Goal: Task Accomplishment & Management: Use online tool/utility

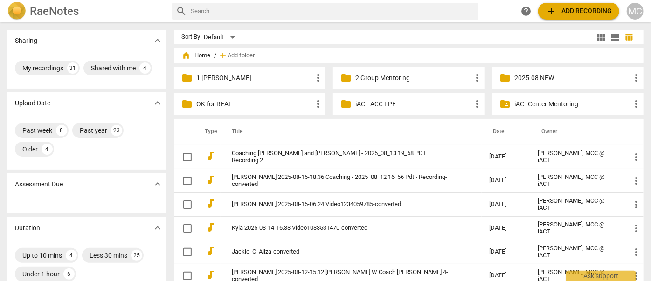
click at [281, 157] on link "Coaching [PERSON_NAME] and [PERSON_NAME] - 2025_08_13 19_58 PDT – Recording 2" at bounding box center [344, 157] width 224 height 14
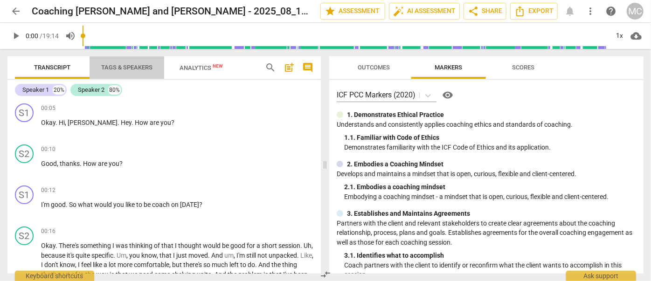
click at [124, 67] on span "Tags & Speakers" at bounding box center [126, 67] width 51 height 7
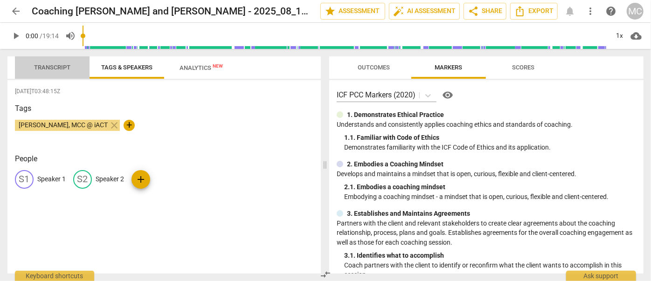
drag, startPoint x: 45, startPoint y: 69, endPoint x: 76, endPoint y: 69, distance: 30.8
click at [45, 69] on span "Transcript" at bounding box center [52, 67] width 36 height 7
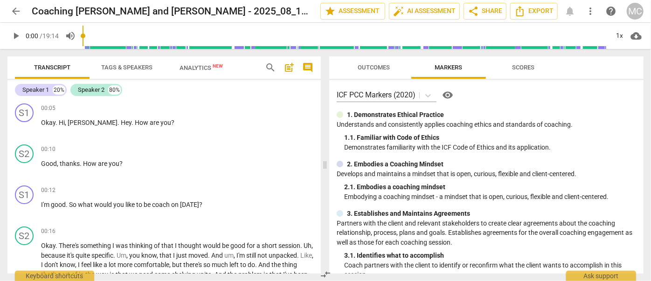
drag, startPoint x: 134, startPoint y: 67, endPoint x: 126, endPoint y: 71, distance: 9.8
click at [132, 67] on span "Tags & Speakers" at bounding box center [126, 67] width 51 height 7
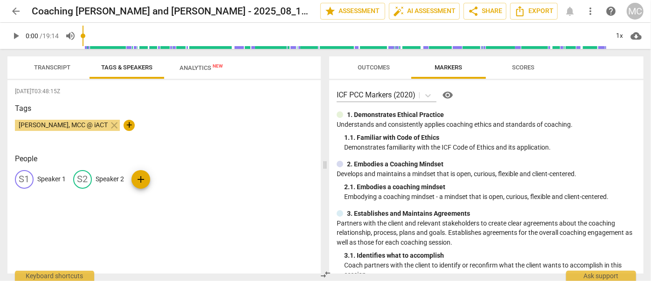
click at [49, 175] on p "Speaker 1" at bounding box center [51, 180] width 28 height 10
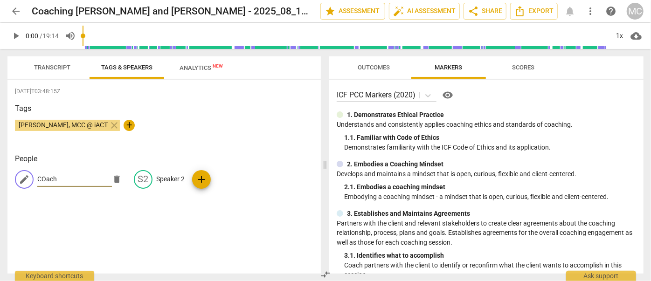
type input "COach"
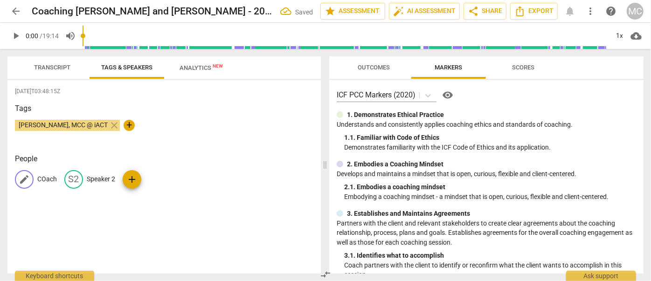
click at [42, 177] on p "COach" at bounding box center [47, 180] width 20 height 10
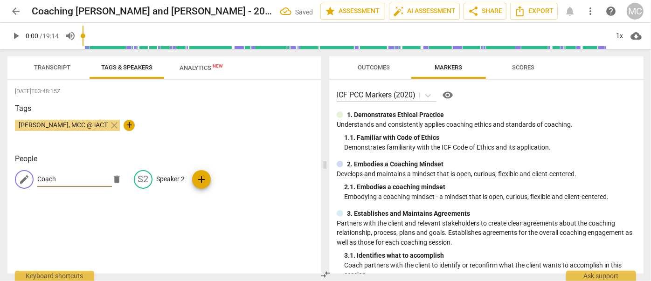
type input "Coach"
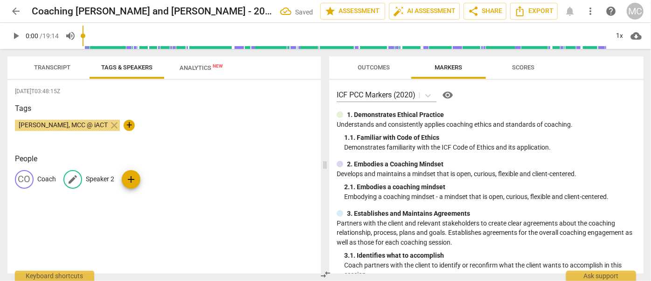
click at [105, 179] on p "Speaker 2" at bounding box center [100, 180] width 28 height 10
type input "Client"
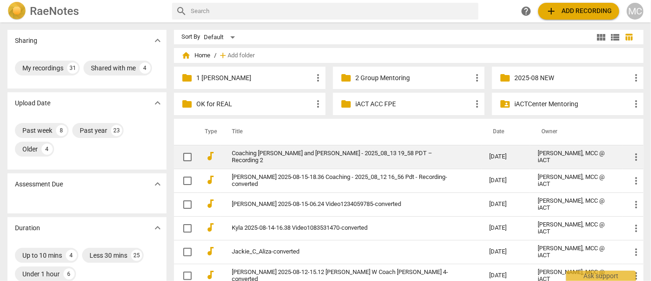
click at [274, 163] on td "Coaching [PERSON_NAME] and [PERSON_NAME] - 2025_08_13 19_58 PDT – Recording 2" at bounding box center [351, 157] width 261 height 24
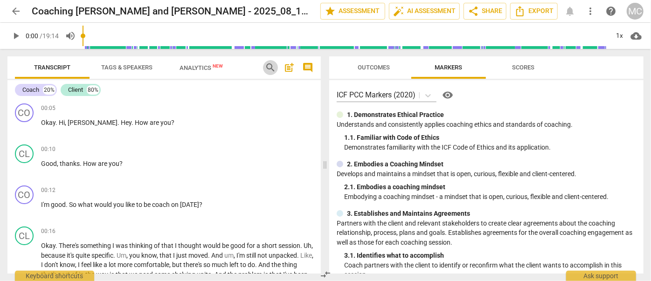
click at [266, 67] on span "search" at bounding box center [270, 67] width 11 height 11
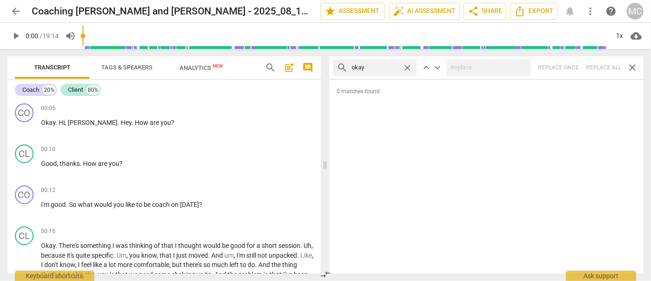
type input "okay"
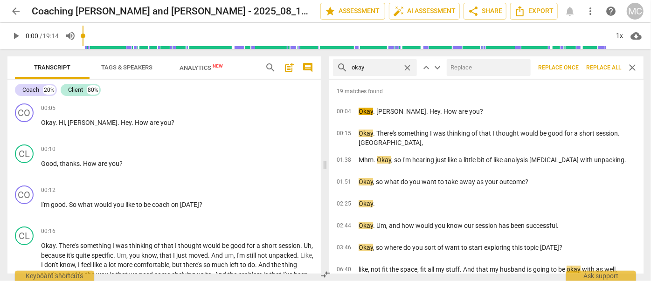
click at [488, 71] on input "text" at bounding box center [487, 67] width 80 height 15
type input "OK"
click at [594, 64] on span "Replace all" at bounding box center [604, 68] width 35 height 8
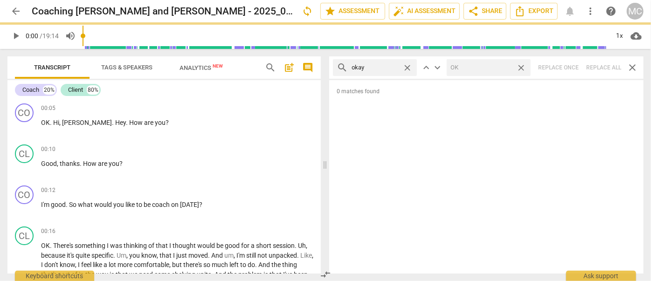
click at [520, 66] on span "close" at bounding box center [522, 68] width 10 height 10
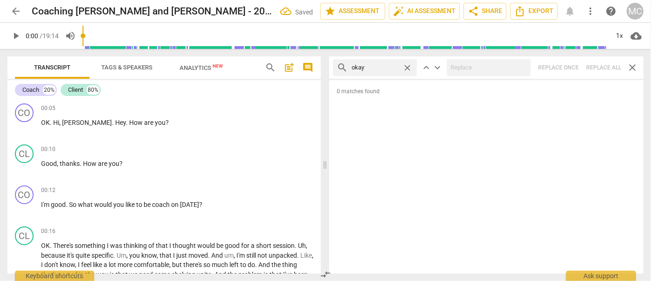
click at [405, 69] on span "close" at bounding box center [408, 68] width 10 height 10
click at [352, 69] on input "text" at bounding box center [383, 67] width 62 height 15
type input "mhm"
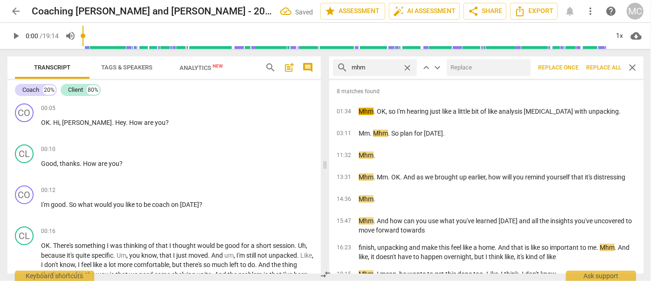
click at [482, 71] on input "text" at bounding box center [487, 67] width 80 height 15
type input "mm-hmm"
click at [598, 64] on span "Replace all" at bounding box center [604, 68] width 35 height 8
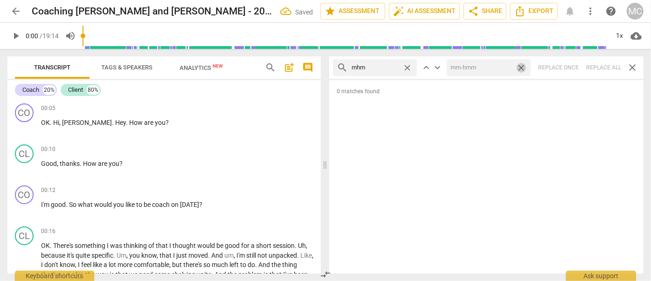
click at [523, 68] on span "close" at bounding box center [522, 68] width 10 height 10
click at [411, 65] on span "close" at bounding box center [408, 68] width 10 height 10
click at [401, 65] on input "text" at bounding box center [383, 67] width 62 height 15
type input "mm"
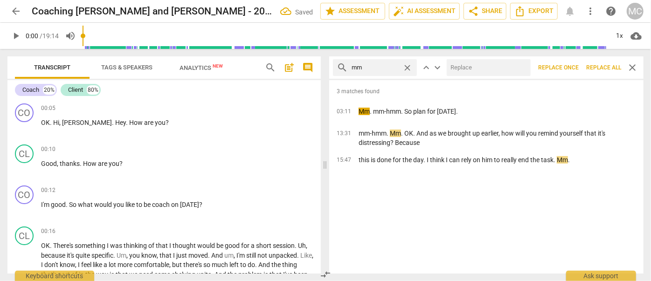
click at [474, 63] on input "text" at bounding box center [487, 67] width 80 height 15
click at [473, 66] on input "text" at bounding box center [487, 67] width 80 height 15
type input "hmm"
drag, startPoint x: 605, startPoint y: 68, endPoint x: 520, endPoint y: 74, distance: 85.1
click at [605, 68] on span "Replace all" at bounding box center [604, 68] width 35 height 8
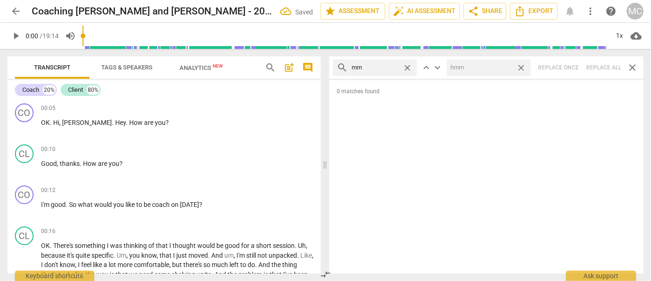
click at [521, 67] on span "close" at bounding box center [522, 68] width 10 height 10
click at [407, 67] on span "close" at bounding box center [408, 68] width 10 height 10
click at [381, 68] on input "text" at bounding box center [383, 67] width 62 height 15
type input ". And"
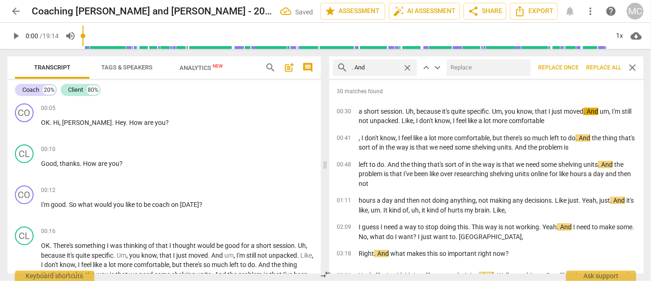
click at [467, 64] on input "text" at bounding box center [487, 67] width 80 height 15
type input ", and"
click at [596, 64] on span "Replace all" at bounding box center [604, 68] width 35 height 8
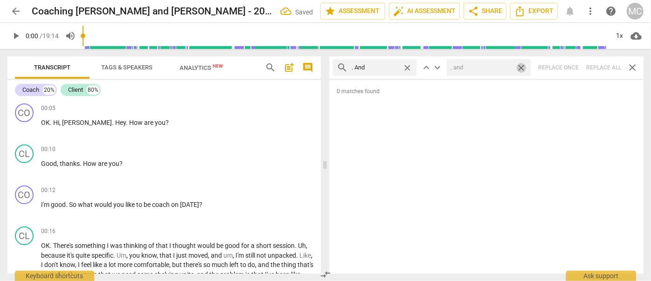
click at [520, 68] on span "close" at bounding box center [522, 68] width 10 height 10
click at [409, 67] on span "close" at bounding box center [408, 68] width 10 height 10
click at [388, 68] on input "text" at bounding box center [383, 67] width 62 height 15
type input "you know"
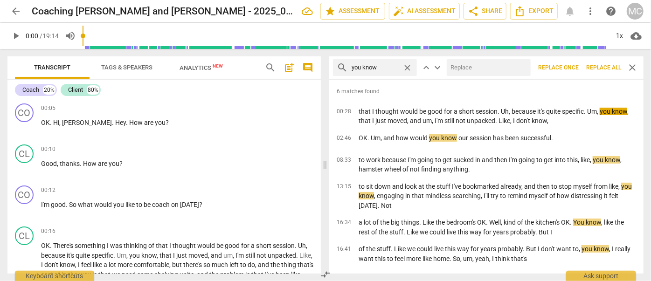
click at [406, 68] on span "close" at bounding box center [408, 68] width 10 height 10
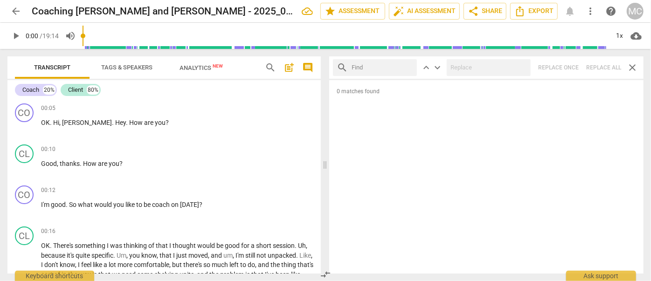
click at [386, 70] on input "text" at bounding box center [383, 67] width 62 height 15
type input ", you know,"
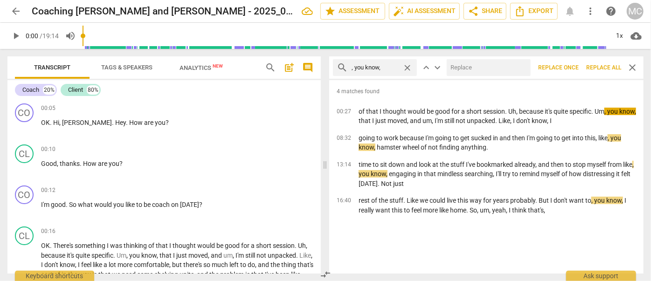
drag, startPoint x: 104, startPoint y: 187, endPoint x: 125, endPoint y: 122, distance: 67.7
click at [533, 11] on span "Export" at bounding box center [534, 11] width 39 height 11
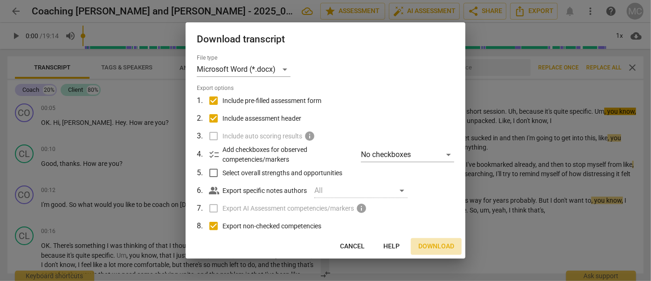
click at [431, 242] on span "Download" at bounding box center [437, 246] width 36 height 9
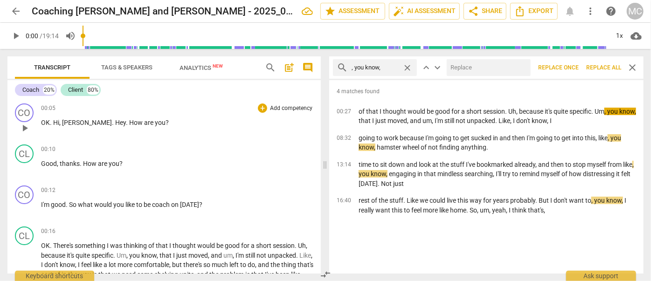
click at [129, 120] on span "How" at bounding box center [136, 122] width 15 height 7
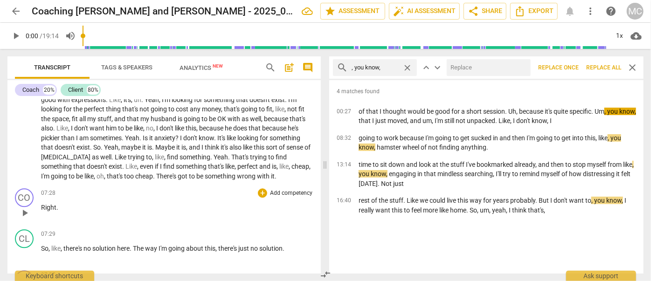
scroll to position [975, 0]
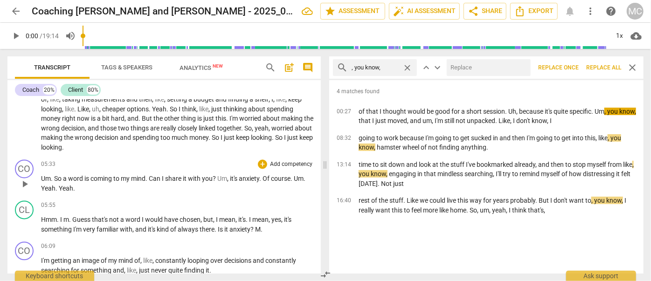
click at [44, 175] on span "Um" at bounding box center [46, 178] width 10 height 7
click at [46, 175] on span "Um" at bounding box center [46, 178] width 10 height 7
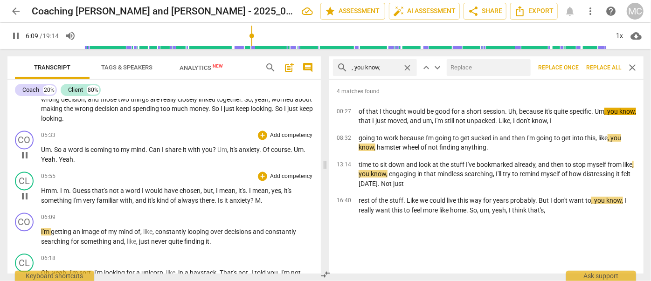
scroll to position [1018, 0]
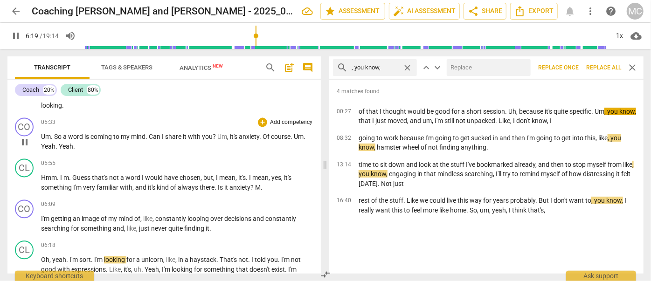
click at [16, 36] on span "pause" at bounding box center [15, 35] width 11 height 11
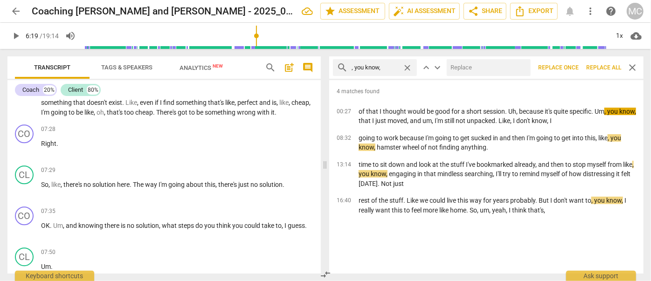
scroll to position [1230, 0]
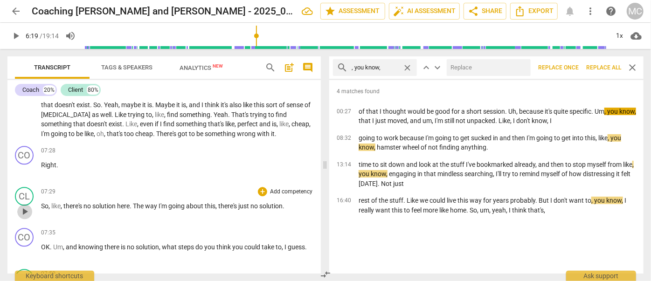
click at [21, 206] on span "play_arrow" at bounding box center [24, 211] width 11 height 11
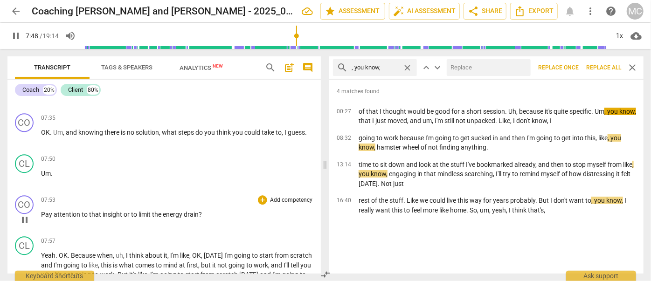
scroll to position [1357, 0]
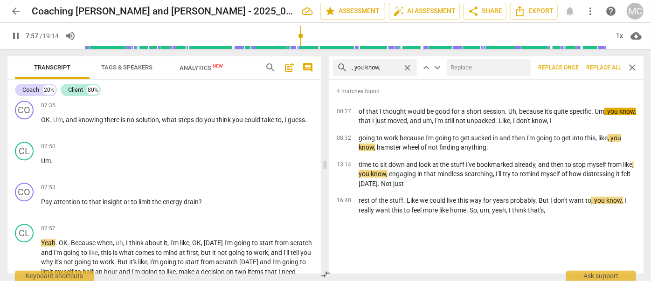
click at [15, 42] on button "pause" at bounding box center [15, 36] width 17 height 17
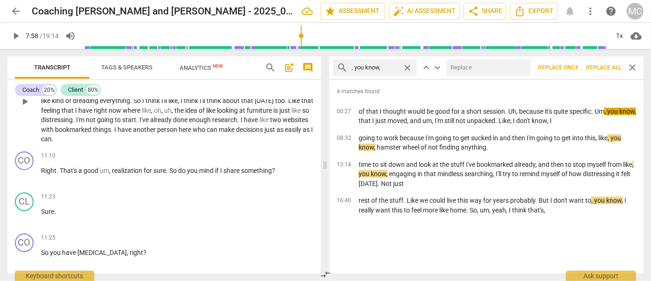
scroll to position [1782, 0]
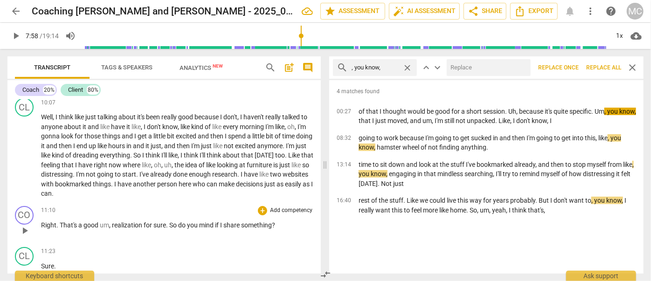
click at [23, 225] on span "play_arrow" at bounding box center [24, 230] width 11 height 11
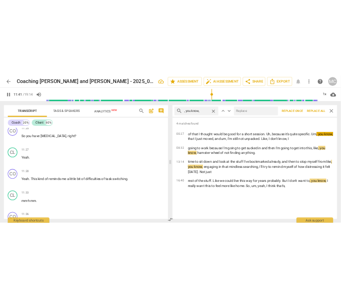
scroll to position [2176, 0]
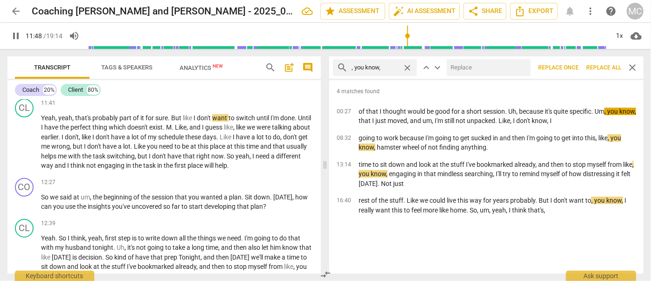
click at [14, 36] on span "pause" at bounding box center [15, 35] width 11 height 11
type input "709"
click at [147, 143] on span "Like" at bounding box center [140, 146] width 13 height 7
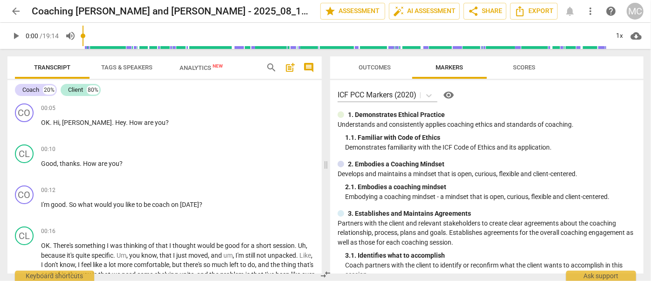
click at [268, 68] on span "search" at bounding box center [271, 67] width 11 height 11
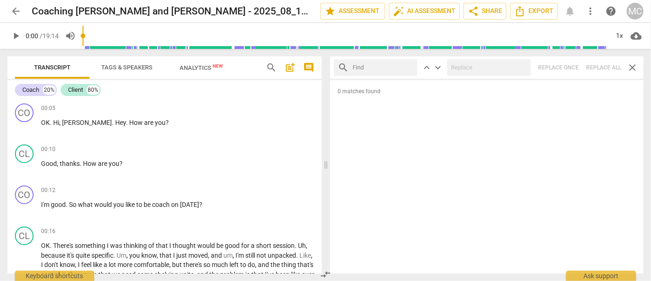
click at [363, 68] on input "text" at bounding box center [383, 67] width 61 height 15
type input "m"
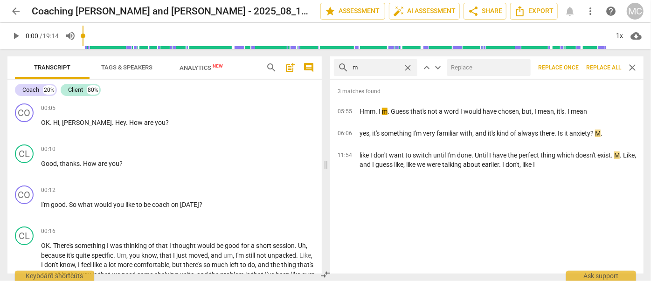
click at [603, 70] on span "Replace all" at bounding box center [604, 68] width 35 height 8
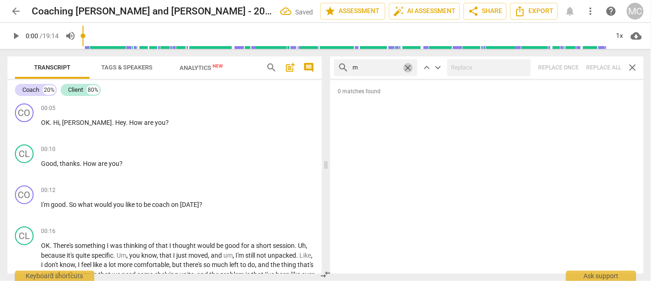
click at [406, 64] on span "close" at bounding box center [408, 68] width 10 height 10
click at [369, 64] on input "text" at bounding box center [383, 67] width 61 height 15
type input ","
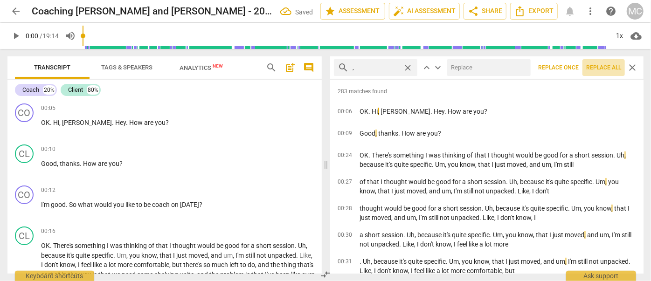
click at [598, 68] on span "Replace all" at bounding box center [604, 68] width 35 height 8
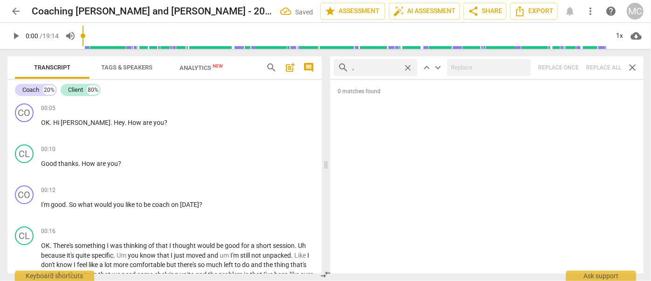
click at [408, 67] on span "close" at bounding box center [408, 68] width 10 height 10
click at [379, 67] on input "text" at bounding box center [383, 67] width 61 height 15
type input ". like"
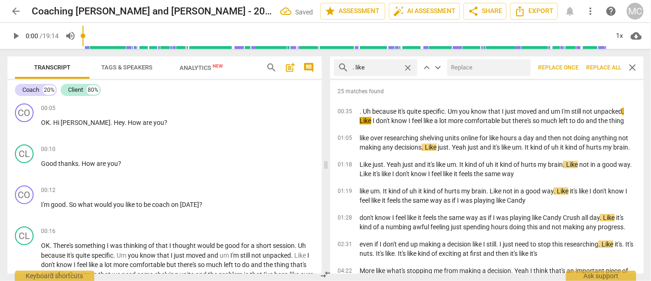
click at [469, 67] on input "text" at bounding box center [488, 67] width 80 height 15
type input "(like)"
click at [598, 67] on span "Replace all" at bounding box center [604, 68] width 35 height 8
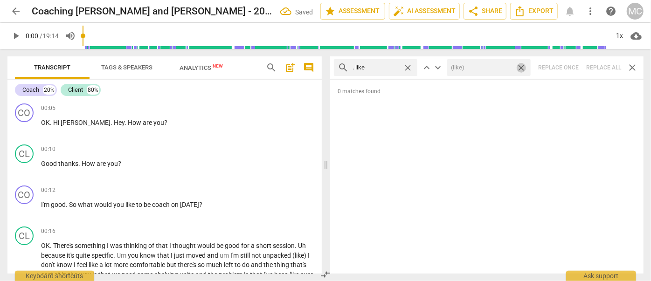
click at [523, 68] on span "close" at bounding box center [522, 68] width 10 height 10
click at [409, 68] on span "close" at bounding box center [408, 68] width 10 height 10
click at [372, 69] on input "text" at bounding box center [383, 67] width 61 height 15
type input ". um"
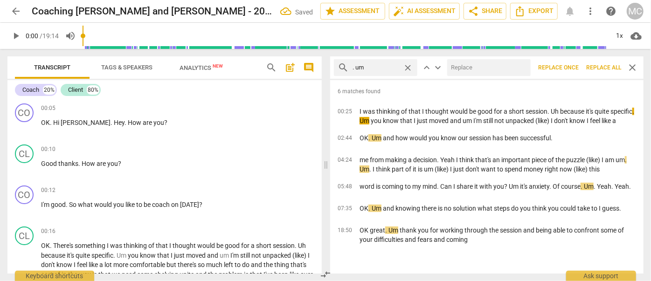
click at [458, 68] on input "text" at bounding box center [488, 67] width 80 height 15
type input "(umm)"
click at [598, 66] on span "Replace all" at bounding box center [604, 68] width 35 height 8
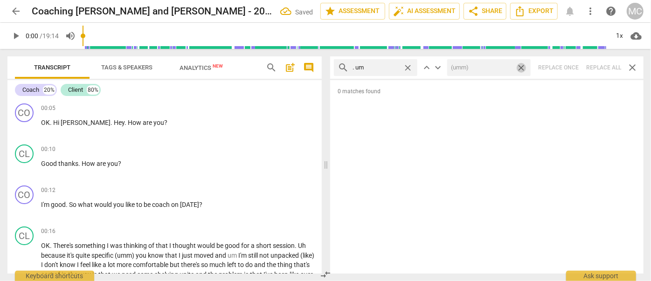
click at [522, 67] on span "close" at bounding box center [522, 68] width 10 height 10
click at [406, 64] on span "close" at bounding box center [408, 68] width 10 height 10
click at [384, 65] on input "text" at bounding box center [383, 67] width 61 height 15
type input ". uh"
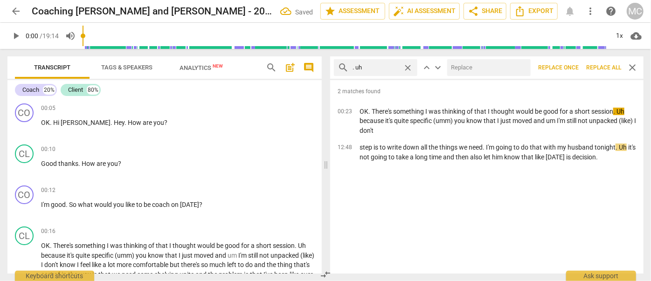
click at [462, 64] on input "text" at bounding box center [488, 67] width 80 height 15
type input "(uh)"
click at [604, 67] on span "Replace all" at bounding box center [604, 68] width 35 height 8
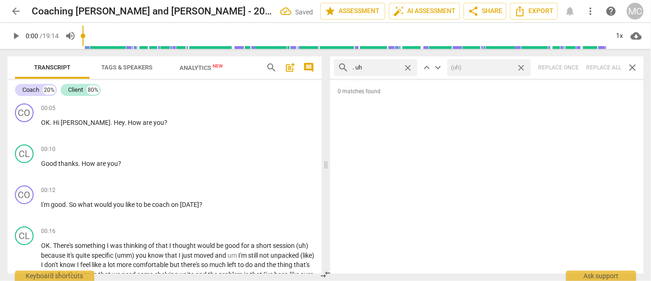
click at [523, 65] on span "close" at bounding box center [522, 68] width 10 height 10
drag, startPoint x: 408, startPoint y: 66, endPoint x: 399, endPoint y: 66, distance: 9.8
click at [408, 66] on span "close" at bounding box center [408, 68] width 10 height 10
click at [379, 66] on input "text" at bounding box center [383, 67] width 61 height 15
type input "um"
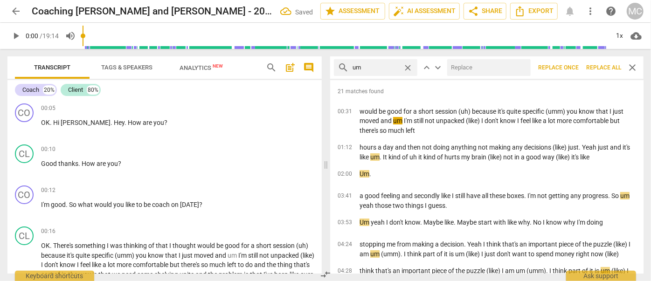
click at [459, 69] on input "text" at bounding box center [488, 67] width 80 height 15
type input "(umm)"
click at [600, 70] on span "Replace all" at bounding box center [604, 68] width 35 height 8
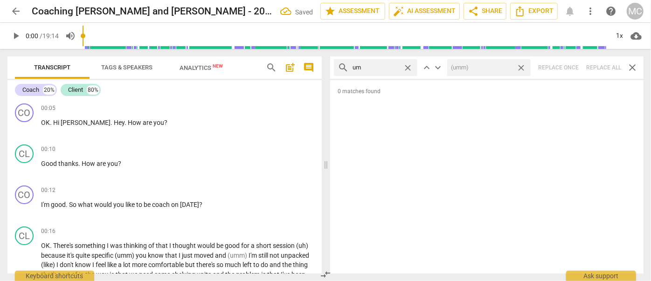
click at [521, 67] on span "close" at bounding box center [522, 68] width 10 height 10
click at [410, 67] on span "close" at bounding box center [408, 68] width 10 height 10
click at [392, 66] on input "text" at bounding box center [383, 67] width 61 height 15
type input "uh"
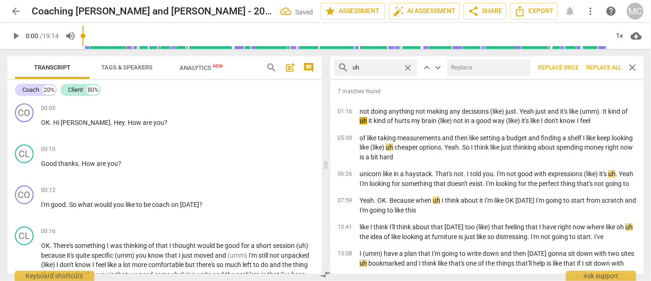
click at [473, 66] on input "text" at bounding box center [488, 67] width 80 height 15
type input "(uh)"
click at [602, 67] on span "Replace all" at bounding box center [604, 68] width 35 height 8
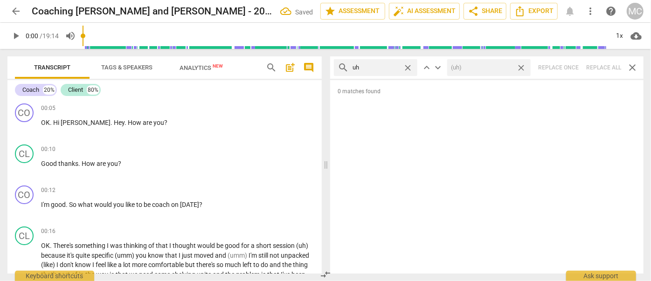
click at [524, 66] on span "close" at bounding box center [522, 68] width 10 height 10
click at [409, 67] on span "close" at bounding box center [408, 68] width 10 height 10
click at [385, 70] on input "text" at bounding box center [383, 67] width 61 height 15
type input "kind of"
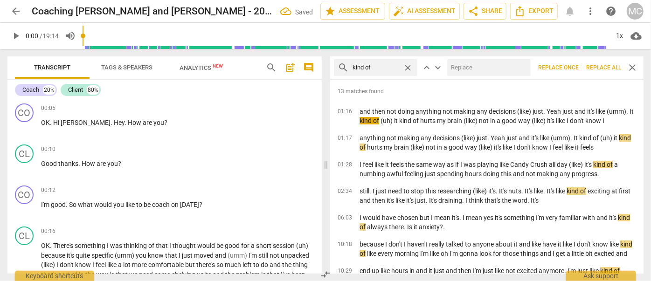
click at [462, 70] on input "text" at bounding box center [488, 67] width 80 height 15
type input "(kind of)"
click at [601, 68] on span "Replace all" at bounding box center [604, 68] width 35 height 8
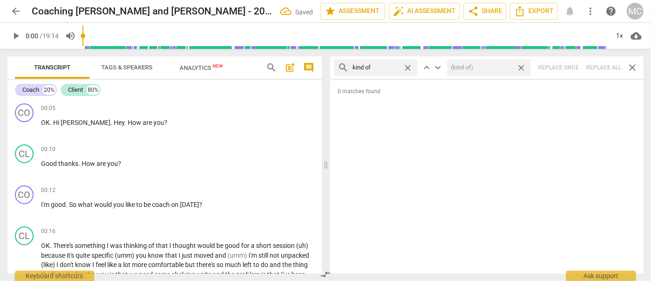
click at [521, 65] on span "close" at bounding box center [522, 68] width 10 height 10
click at [409, 66] on span "close" at bounding box center [408, 68] width 10 height 10
click at [381, 68] on input "text" at bounding box center [376, 67] width 47 height 15
type input "sort of"
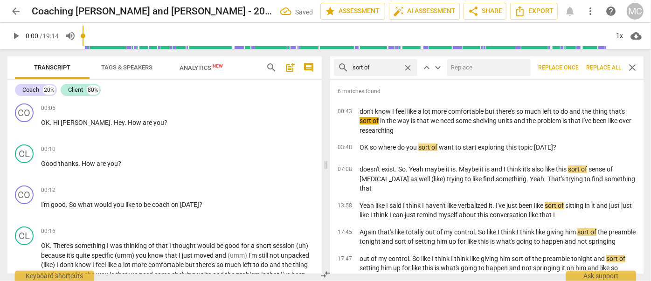
click at [474, 64] on input "text" at bounding box center [488, 67] width 80 height 15
type input "(sort of)"
click at [602, 69] on span "Replace all" at bounding box center [604, 68] width 35 height 8
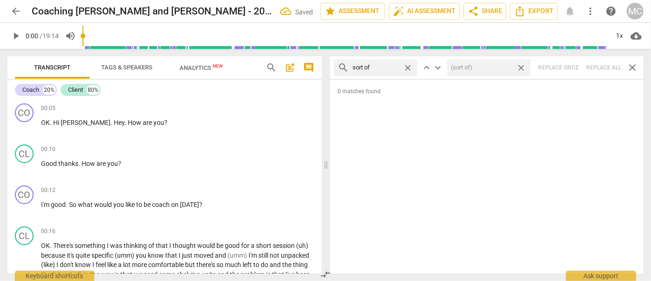
click at [522, 65] on span "close" at bounding box center [522, 68] width 10 height 10
click at [408, 66] on span "close" at bounding box center [408, 68] width 10 height 10
click at [385, 65] on input "text" at bounding box center [383, 67] width 61 height 15
type input "and then"
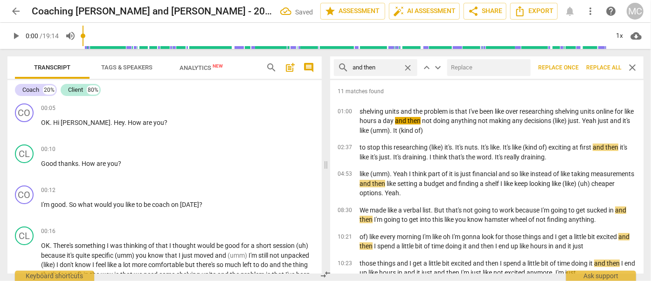
click at [458, 64] on input "text" at bounding box center [488, 67] width 80 height 15
type input "(then)"
click at [602, 66] on span "Replace all" at bounding box center [604, 68] width 35 height 8
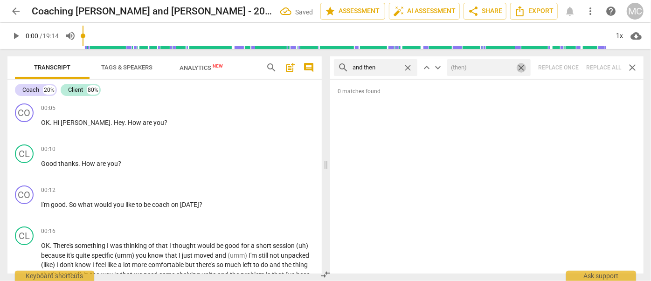
click at [521, 67] on span "close" at bounding box center [522, 68] width 10 height 10
click at [406, 66] on span "close" at bounding box center [408, 68] width 10 height 10
click at [390, 65] on input "text" at bounding box center [383, 67] width 61 height 15
type input "like"
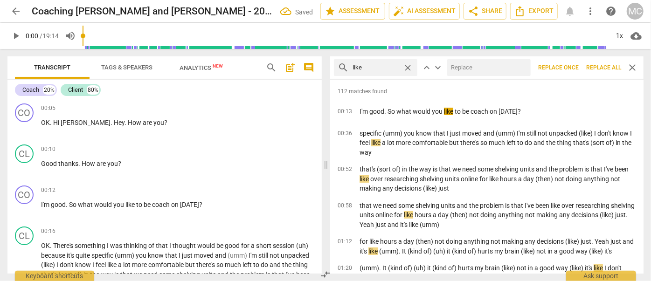
click at [483, 67] on input "text" at bounding box center [488, 67] width 80 height 15
type input "(like)"
click at [608, 68] on span "Replace all" at bounding box center [604, 68] width 35 height 8
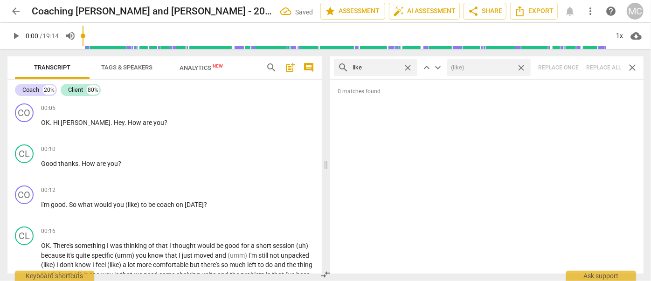
drag, startPoint x: 523, startPoint y: 65, endPoint x: 438, endPoint y: 70, distance: 85.1
click at [523, 65] on span "close" at bounding box center [522, 68] width 10 height 10
click at [409, 68] on span "close" at bounding box center [408, 68] width 10 height 10
click at [381, 67] on input "text" at bounding box center [383, 67] width 61 height 15
type input "just"
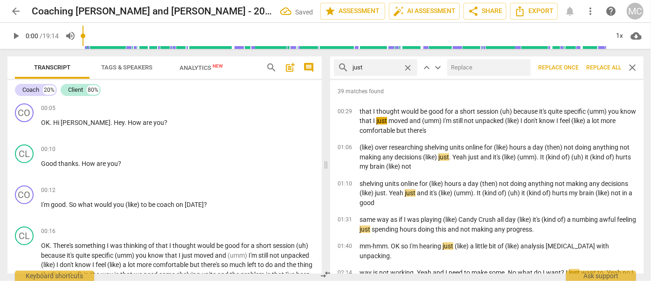
click at [464, 65] on input "text" at bounding box center [488, 67] width 80 height 15
type input "(just)"
click at [600, 66] on span "Replace all" at bounding box center [604, 68] width 35 height 8
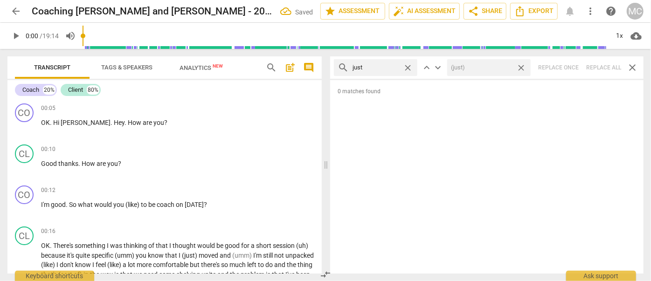
click at [521, 66] on span "close" at bounding box center [522, 68] width 10 height 10
drag, startPoint x: 407, startPoint y: 65, endPoint x: 402, endPoint y: 65, distance: 5.1
click at [407, 65] on span "close" at bounding box center [408, 68] width 10 height 10
click at [380, 65] on input "text" at bounding box center [383, 67] width 61 height 15
type input "you know"
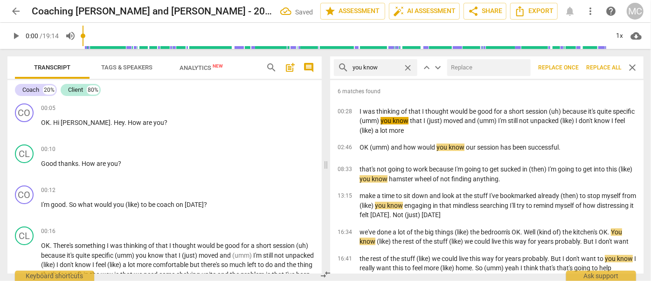
click at [475, 69] on input "text" at bounding box center [488, 67] width 80 height 15
type input "(you know)"
click at [606, 64] on span "Replace all" at bounding box center [604, 68] width 35 height 8
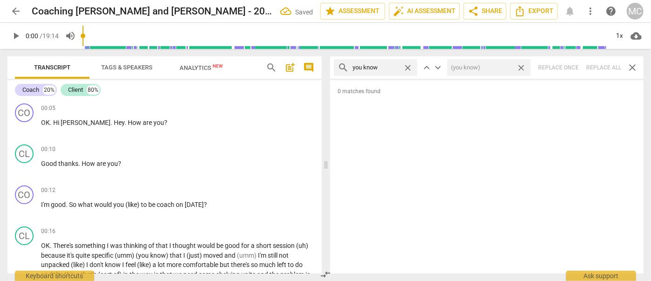
click at [523, 67] on span "close" at bounding box center [522, 68] width 10 height 10
click at [409, 68] on span "close" at bounding box center [408, 68] width 10 height 10
click at [384, 69] on input "text" at bounding box center [383, 67] width 61 height 15
type input "I guess"
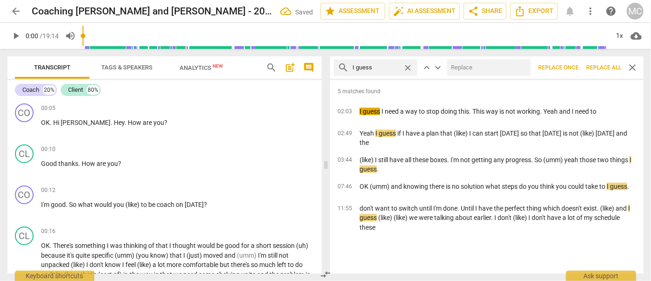
click at [487, 66] on input "text" at bounding box center [488, 67] width 80 height 15
type input "(I guess)"
click at [596, 67] on span "Replace all" at bounding box center [604, 68] width 35 height 8
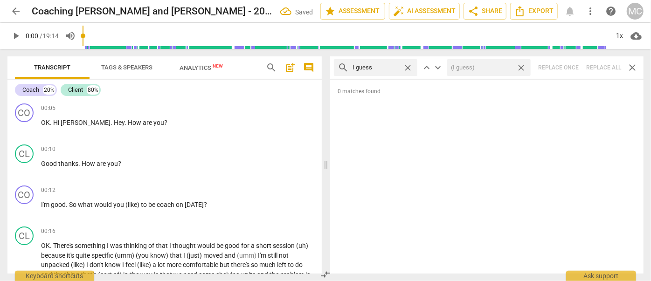
click at [521, 68] on span "close" at bounding box center [522, 68] width 10 height 10
click at [407, 65] on span "close" at bounding box center [408, 68] width 10 height 10
click at [377, 65] on input "text" at bounding box center [383, 67] width 61 height 15
type input "I mean"
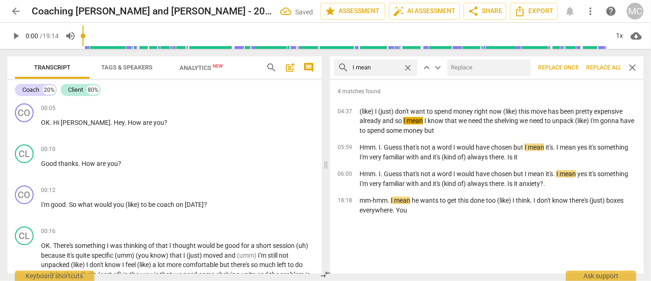
click at [478, 64] on input "text" at bounding box center [488, 67] width 80 height 15
type input "(I mean)"
click at [596, 68] on span "Replace all" at bounding box center [604, 68] width 35 height 8
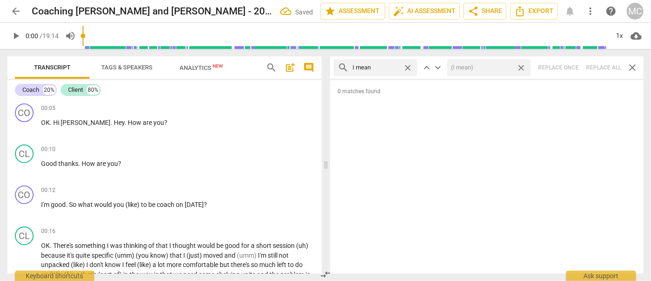
click at [521, 66] on span "close" at bounding box center [522, 68] width 10 height 10
click at [409, 67] on span "close" at bounding box center [408, 68] width 10 height 10
click at [382, 67] on input "text" at bounding box center [383, 67] width 61 height 15
type input "you know"
click at [406, 68] on span "close" at bounding box center [408, 68] width 10 height 10
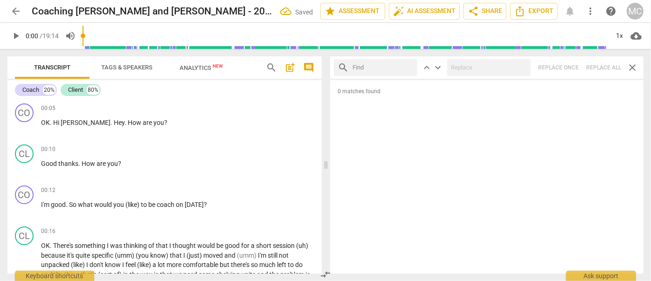
click at [378, 70] on input "text" at bounding box center [383, 67] width 61 height 15
type input "okay"
drag, startPoint x: 604, startPoint y: 68, endPoint x: 553, endPoint y: 67, distance: 50.9
click at [604, 68] on div "search okay close keyboard_arrow_up keyboard_arrow_down Replace once Replace al…" at bounding box center [487, 67] width 314 height 22
click at [408, 66] on span "close" at bounding box center [408, 68] width 10 height 10
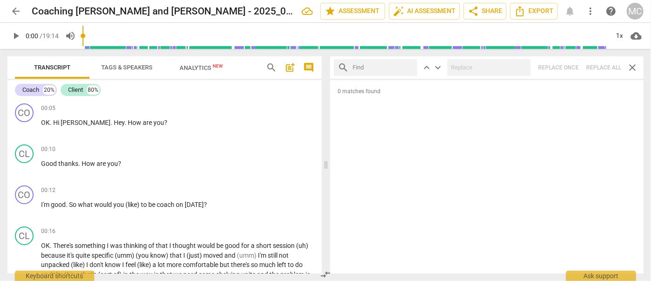
click at [379, 67] on input "text" at bounding box center [383, 67] width 61 height 15
type input "maybe"
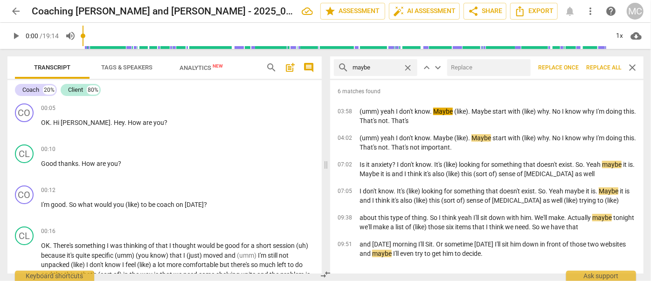
click at [460, 70] on input "text" at bounding box center [488, 67] width 80 height 15
type input "(maybe)"
click at [596, 64] on span "Replace all" at bounding box center [604, 68] width 35 height 8
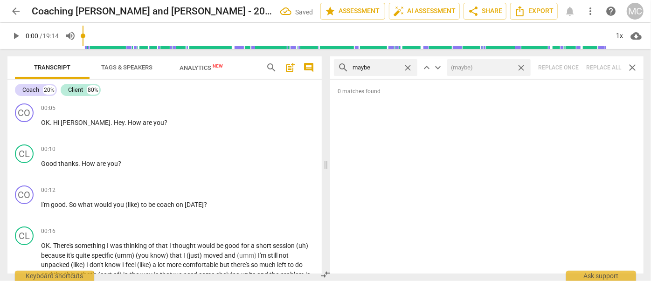
drag, startPoint x: 523, startPoint y: 67, endPoint x: 439, endPoint y: 73, distance: 83.7
click at [523, 67] on span "close" at bounding box center [522, 68] width 10 height 10
click at [411, 67] on span "close" at bounding box center [408, 68] width 10 height 10
drag, startPoint x: 387, startPoint y: 67, endPoint x: 393, endPoint y: 66, distance: 5.7
click at [387, 67] on input "text" at bounding box center [383, 67] width 61 height 15
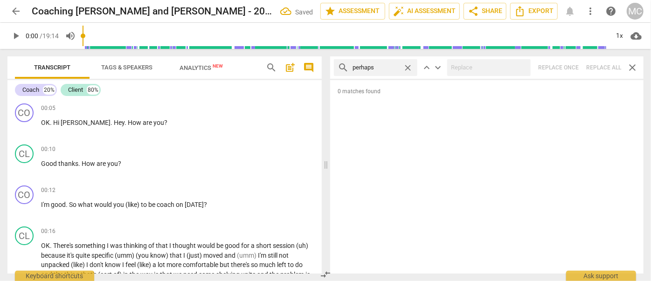
type input "perhaps"
click at [495, 66] on input "text" at bounding box center [488, 67] width 80 height 15
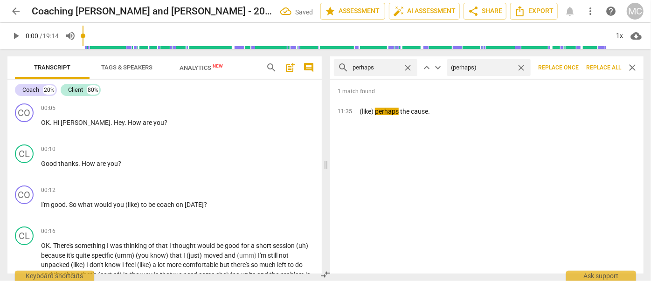
type input "(perhaps)"
click at [605, 69] on span "Replace all" at bounding box center [604, 68] width 35 height 8
click at [522, 64] on span "close" at bounding box center [522, 68] width 10 height 10
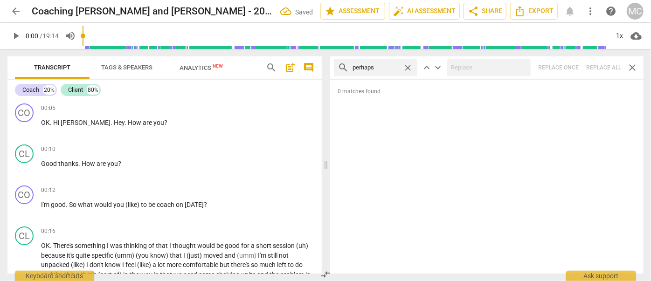
click at [406, 65] on span "close" at bounding box center [408, 68] width 10 height 10
click at [397, 66] on input "text" at bounding box center [376, 67] width 47 height 15
type input "a"
type input "almost"
click at [616, 68] on div "search almost close keyboard_arrow_up keyboard_arrow_down Replace once Replace …" at bounding box center [487, 67] width 314 height 22
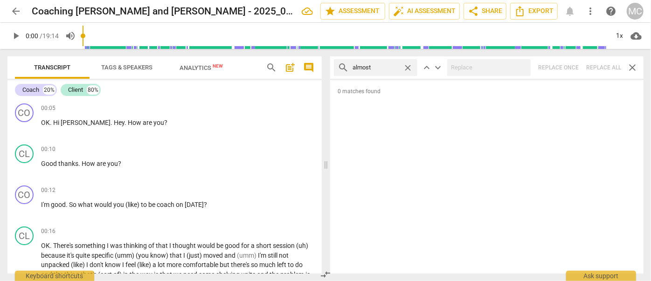
click at [602, 66] on div "search almost close keyboard_arrow_up keyboard_arrow_down Replace once Replace …" at bounding box center [487, 67] width 314 height 22
click at [407, 67] on span "close" at bounding box center [408, 68] width 10 height 10
click at [373, 69] on input "text" at bounding box center [383, 67] width 61 height 15
type input "I think"
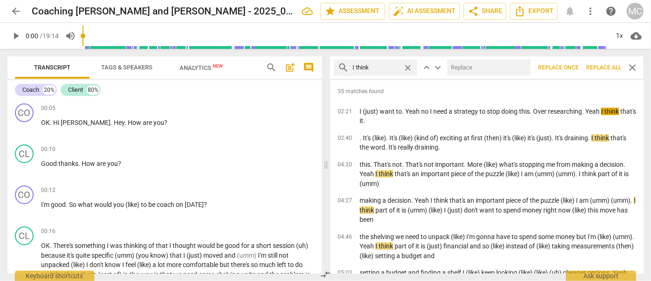
click at [476, 73] on input "text" at bounding box center [488, 67] width 80 height 15
type input "(I think)"
click at [606, 65] on span "Replace all" at bounding box center [604, 68] width 35 height 8
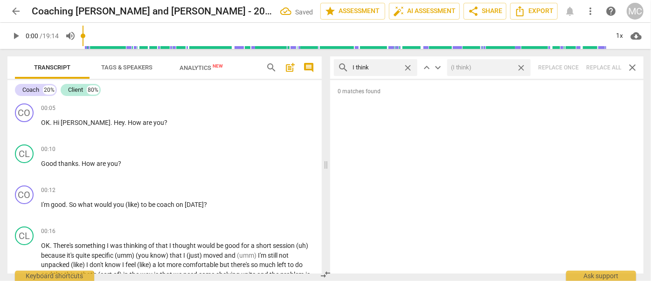
click at [523, 66] on span "close" at bounding box center [522, 68] width 10 height 10
click at [407, 65] on span "close" at bounding box center [408, 68] width 10 height 10
click at [389, 66] on input "text" at bounding box center [383, 67] width 61 height 15
type input "basically"
click at [601, 66] on div "search basically close keyboard_arrow_up keyboard_arrow_down Replace once Repla…" at bounding box center [487, 67] width 314 height 22
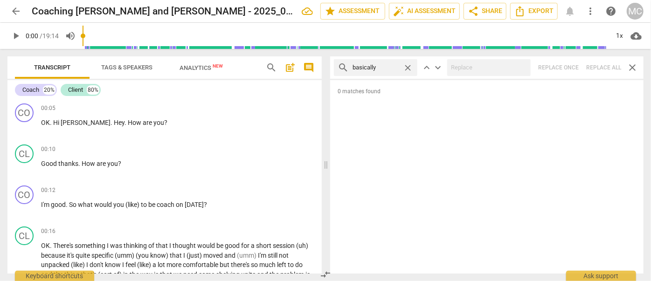
click at [407, 67] on span "close" at bounding box center [408, 68] width 10 height 10
click at [373, 68] on input "text" at bounding box center [383, 67] width 61 height 15
type input "gonna"
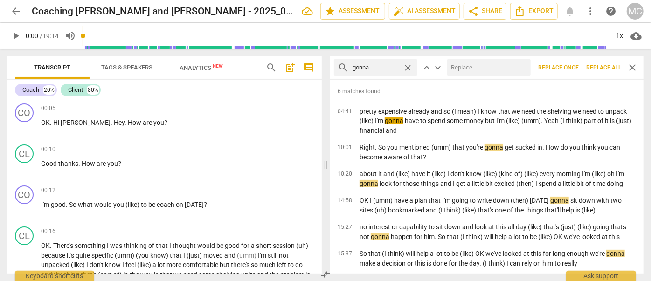
click at [463, 65] on input "text" at bounding box center [488, 67] width 80 height 15
type input "going to"
click at [591, 65] on span "Replace all" at bounding box center [604, 68] width 35 height 8
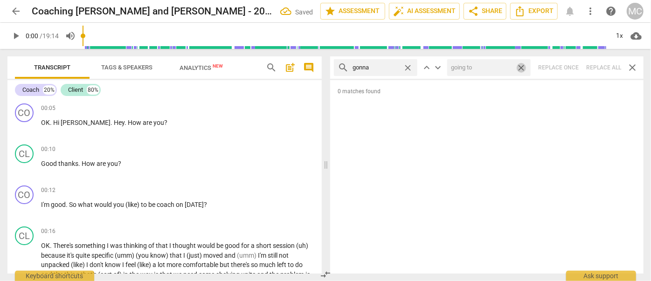
click at [521, 65] on span "close" at bounding box center [522, 68] width 10 height 10
click at [409, 66] on span "close" at bounding box center [408, 68] width 10 height 10
click at [391, 66] on input "text" at bounding box center [383, 67] width 61 height 15
type input "wanna"
click at [599, 65] on div "search wanna close keyboard_arrow_up keyboard_arrow_down Replace once Replace a…" at bounding box center [487, 67] width 314 height 22
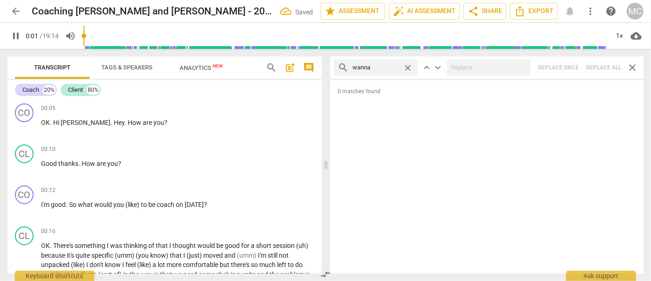
type input "2"
click at [407, 65] on span "close" at bounding box center [408, 68] width 10 height 10
click at [378, 66] on input "text" at bounding box center [383, 67] width 61 height 15
type input "3"
type input "go"
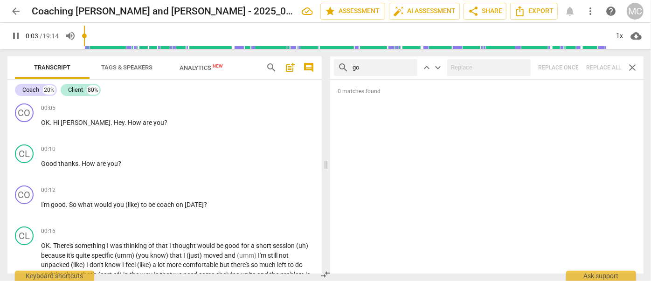
type input "3"
type input "gotcha"
type input "4"
type input "gotcha"
type input "5"
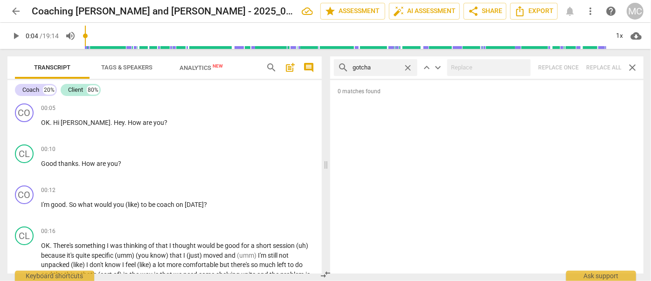
click at [597, 67] on div "search gotcha close keyboard_arrow_up keyboard_arrow_down Replace once Replace …" at bounding box center [487, 67] width 314 height 22
click at [408, 65] on span "close" at bounding box center [408, 68] width 10 height 10
click at [379, 68] on input "text" at bounding box center [383, 67] width 61 height 15
type input "gotta"
click at [605, 65] on div "search gotta close keyboard_arrow_up keyboard_arrow_down Replace once Replace a…" at bounding box center [487, 67] width 314 height 22
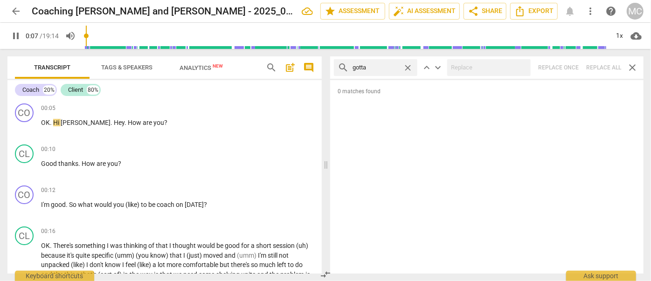
type input "7"
drag, startPoint x: 408, startPoint y: 65, endPoint x: 393, endPoint y: 67, distance: 14.5
click at [408, 65] on span "close" at bounding box center [408, 68] width 10 height 10
click at [391, 67] on input "text" at bounding box center [383, 67] width 61 height 15
type input "8"
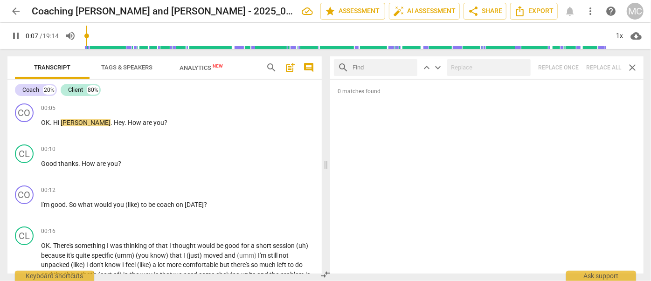
type input "."
type input "8"
type input ". and"
type input "10"
click at [600, 67] on div "search . and close keyboard_arrow_up keyboard_arrow_down Replace once Replace a…" at bounding box center [487, 67] width 314 height 22
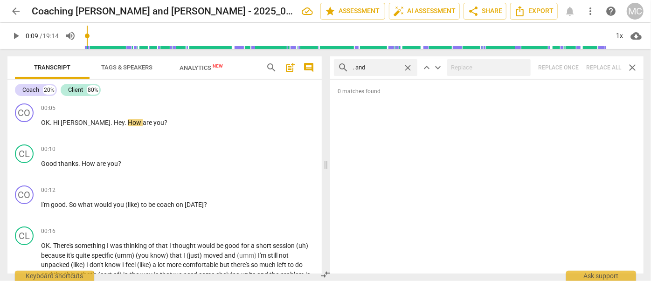
click at [410, 66] on span "close" at bounding box center [408, 68] width 10 height 10
click at [384, 67] on input "text" at bounding box center [383, 67] width 61 height 15
type input ". but"
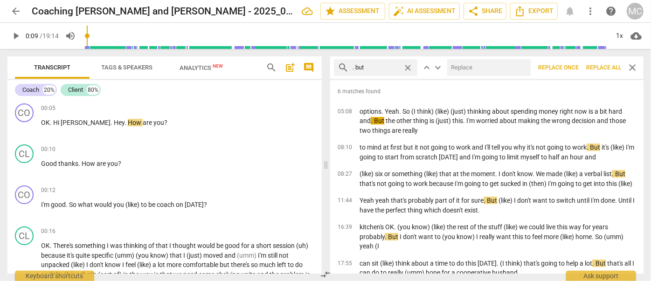
click at [470, 67] on input "text" at bounding box center [488, 67] width 80 height 15
type input ", but"
click at [602, 71] on span "Replace all" at bounding box center [604, 68] width 35 height 8
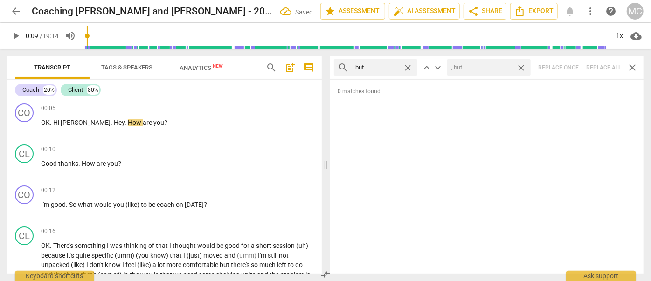
click at [524, 66] on span "close" at bounding box center [522, 68] width 10 height 10
click at [408, 65] on span "close" at bounding box center [408, 68] width 10 height 10
click at [388, 66] on input "text" at bounding box center [383, 67] width 61 height 15
type input ". so"
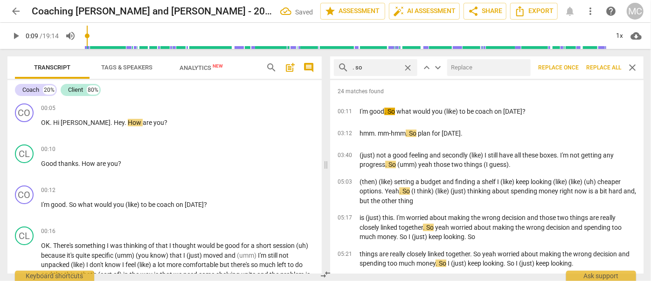
click at [483, 65] on input "text" at bounding box center [488, 67] width 80 height 15
type input "(so)"
click at [606, 69] on span "Replace all" at bounding box center [604, 68] width 35 height 8
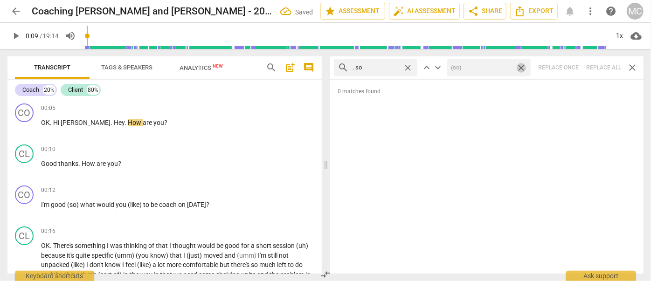
drag, startPoint x: 522, startPoint y: 66, endPoint x: 438, endPoint y: 70, distance: 84.1
click at [522, 66] on span "close" at bounding box center [522, 68] width 10 height 10
drag, startPoint x: 409, startPoint y: 67, endPoint x: 382, endPoint y: 67, distance: 27.5
click at [409, 67] on span "close" at bounding box center [408, 68] width 10 height 10
click at [373, 67] on input "text" at bounding box center [383, 67] width 61 height 15
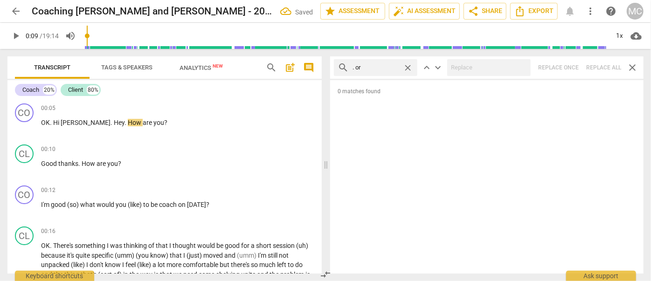
type input ". or"
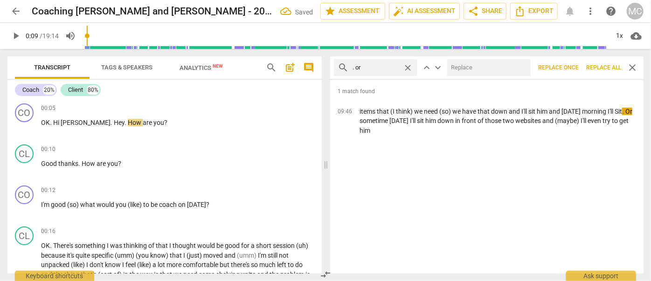
click at [468, 68] on input "text" at bounding box center [488, 67] width 80 height 15
type input "(or)"
click at [601, 67] on span "Replace all" at bounding box center [604, 68] width 35 height 8
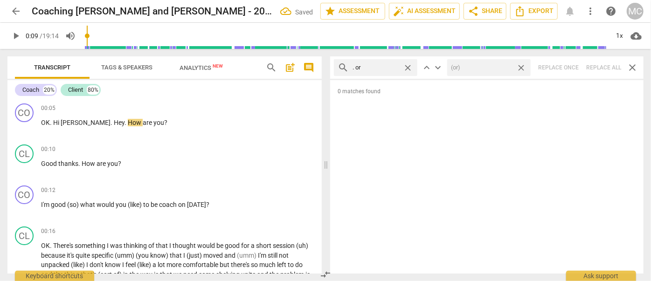
click at [523, 66] on span "close" at bounding box center [522, 68] width 10 height 10
click at [411, 67] on span "close" at bounding box center [408, 68] width 10 height 10
click at [391, 68] on input "text" at bounding box center [383, 67] width 61 height 15
type input ". because"
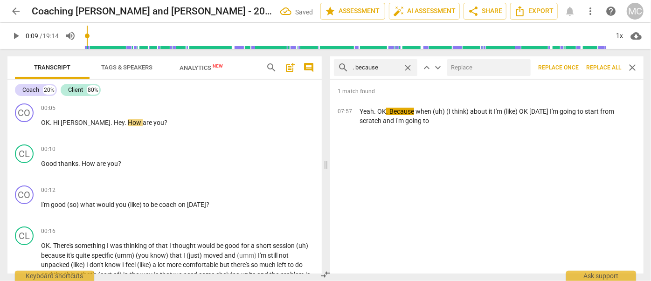
click at [468, 72] on input "text" at bounding box center [488, 67] width 80 height 15
type input ", because"
click at [608, 65] on span "Replace all" at bounding box center [604, 68] width 35 height 8
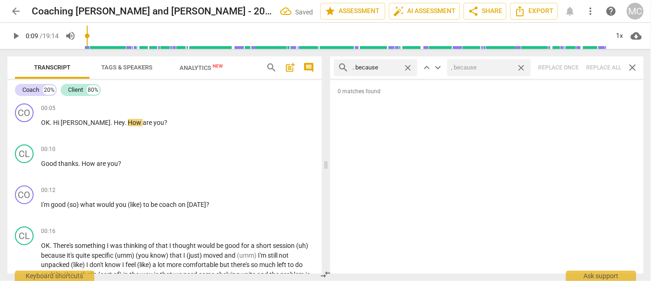
drag, startPoint x: 522, startPoint y: 66, endPoint x: 447, endPoint y: 65, distance: 75.6
click at [522, 66] on span "close" at bounding box center [522, 68] width 10 height 10
click at [408, 65] on span "close" at bounding box center [408, 68] width 10 height 10
click at [386, 66] on input "text" at bounding box center [383, 67] width 61 height 15
type input "? And"
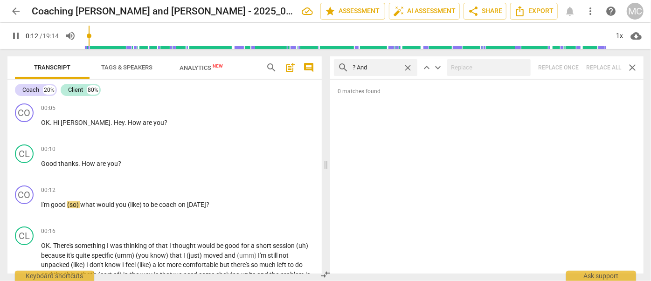
drag, startPoint x: 600, startPoint y: 63, endPoint x: 595, endPoint y: 63, distance: 5.1
click at [600, 63] on div "search ? And close keyboard_arrow_up keyboard_arrow_down Replace once Replace a…" at bounding box center [487, 67] width 314 height 22
type input "14"
click at [407, 64] on span "close" at bounding box center [408, 68] width 10 height 10
click at [382, 68] on input "text" at bounding box center [383, 67] width 61 height 15
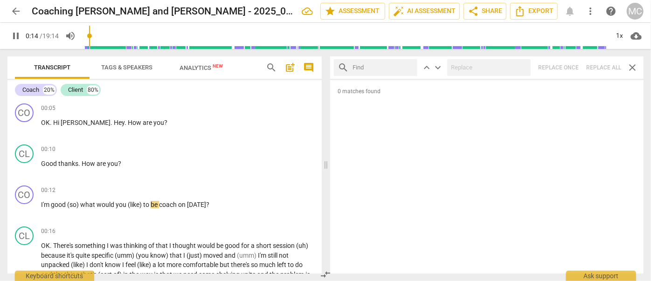
type input "15"
type input "?"
type input "15"
type input "? But"
type input "15"
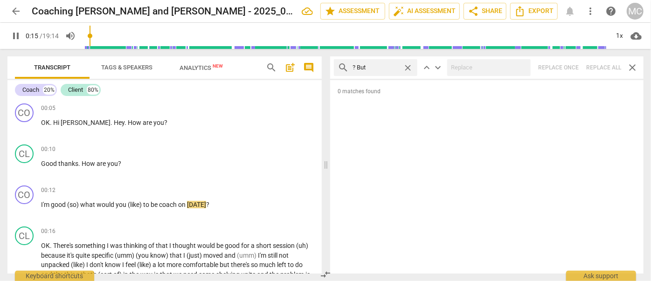
type input "? But"
type input "17"
click at [607, 64] on div "search ? But close keyboard_arrow_up keyboard_arrow_down Replace once Replace a…" at bounding box center [487, 67] width 314 height 22
click at [410, 65] on span "close" at bounding box center [408, 68] width 10 height 10
click at [377, 67] on input "text" at bounding box center [383, 67] width 61 height 15
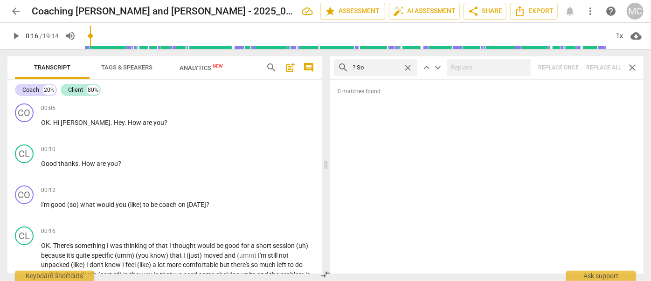
type input "? So"
click at [605, 67] on div "search ? So close keyboard_arrow_up keyboard_arrow_down Replace once Replace al…" at bounding box center [487, 67] width 314 height 22
click at [407, 66] on span "close" at bounding box center [408, 68] width 10 height 10
type input "20"
click at [381, 67] on input "text" at bounding box center [383, 67] width 61 height 15
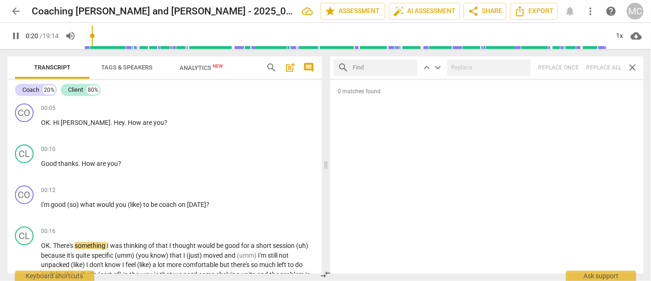
type input "21"
type input "? O"
type input "21"
type input "? Or"
type input "22"
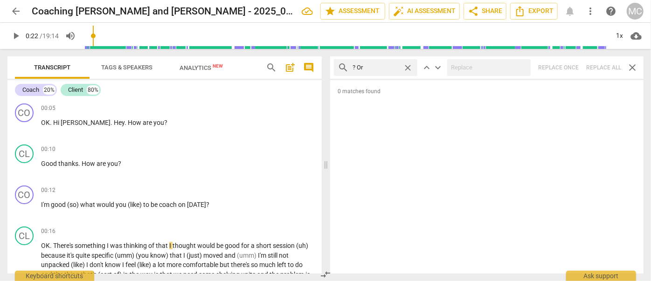
click at [596, 64] on div "search ? Or close keyboard_arrow_up keyboard_arrow_down Replace once Replace al…" at bounding box center [487, 67] width 314 height 22
click at [408, 65] on span "close" at bounding box center [408, 68] width 10 height 10
click at [371, 68] on input "text" at bounding box center [383, 67] width 61 height 15
type input "? Because"
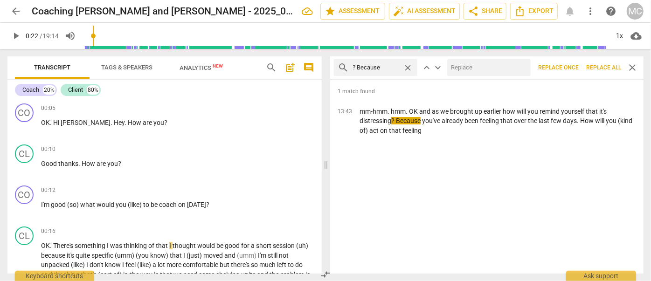
click at [463, 64] on input "text" at bounding box center [488, 67] width 80 height 15
type input ", because"
click at [598, 65] on span "Replace all" at bounding box center [604, 68] width 35 height 8
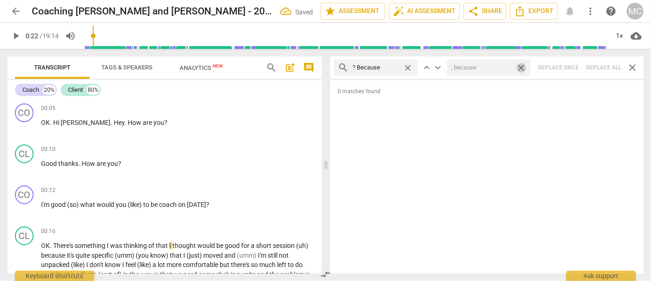
click at [521, 65] on span "close" at bounding box center [522, 68] width 10 height 10
click at [406, 65] on span "close" at bounding box center [408, 68] width 10 height 10
click at [372, 68] on input "text" at bounding box center [383, 67] width 61 height 15
type input "I'm"
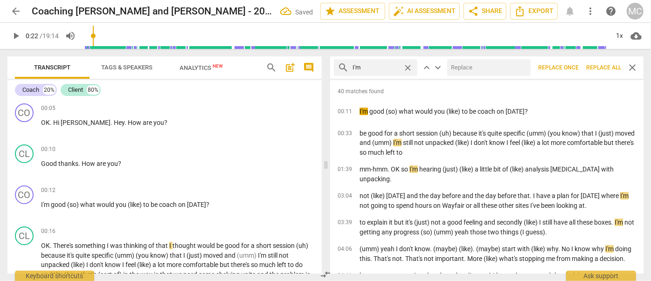
click at [476, 71] on input "text" at bounding box center [488, 67] width 80 height 15
type input "I am"
click at [597, 64] on span "Replace all" at bounding box center [604, 68] width 35 height 8
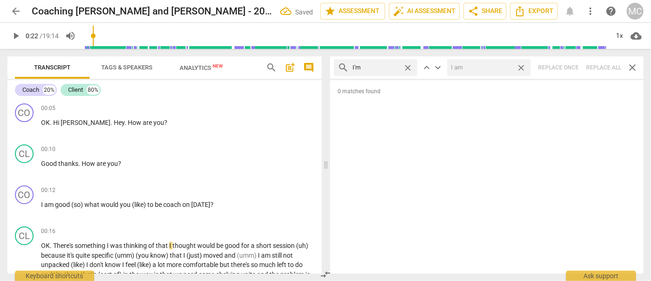
drag, startPoint x: 524, startPoint y: 67, endPoint x: 443, endPoint y: 63, distance: 80.3
click at [524, 67] on span "close" at bounding box center [522, 68] width 10 height 10
click at [408, 65] on span "close" at bounding box center [408, 68] width 10 height 10
click at [358, 68] on input "text" at bounding box center [383, 67] width 61 height 15
type input "I'll"
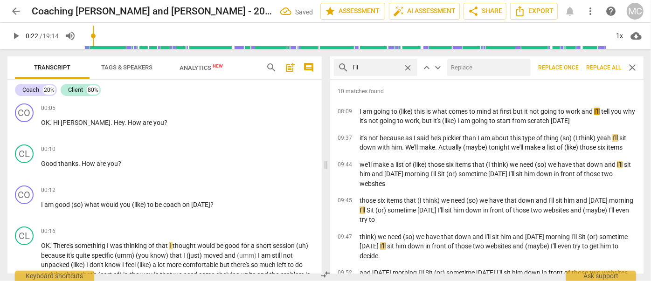
click at [468, 64] on input "text" at bounding box center [488, 67] width 80 height 15
type input "I will"
click at [597, 67] on span "Replace all" at bounding box center [604, 68] width 35 height 8
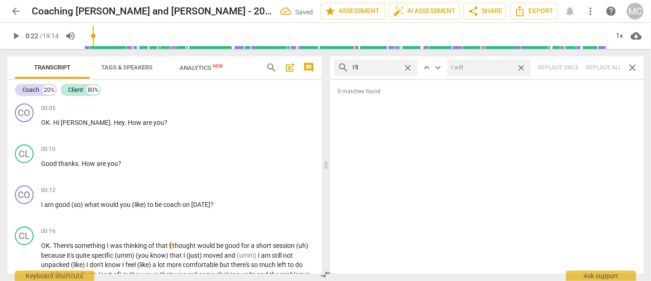
drag, startPoint x: 522, startPoint y: 65, endPoint x: 441, endPoint y: 78, distance: 81.8
click at [522, 65] on span "close" at bounding box center [522, 68] width 10 height 10
click at [408, 66] on span "close" at bounding box center [408, 68] width 10 height 10
drag, startPoint x: 391, startPoint y: 67, endPoint x: 397, endPoint y: 74, distance: 8.9
click at [391, 67] on input "text" at bounding box center [383, 67] width 61 height 15
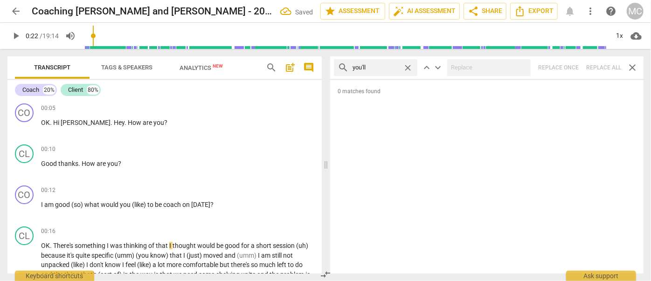
type input "you'll"
click at [602, 68] on div "search you'll close keyboard_arrow_up keyboard_arrow_down Replace once Replace …" at bounding box center [487, 67] width 314 height 22
type input "24"
drag, startPoint x: 407, startPoint y: 66, endPoint x: 398, endPoint y: 66, distance: 8.9
click at [407, 66] on span "close" at bounding box center [408, 68] width 10 height 10
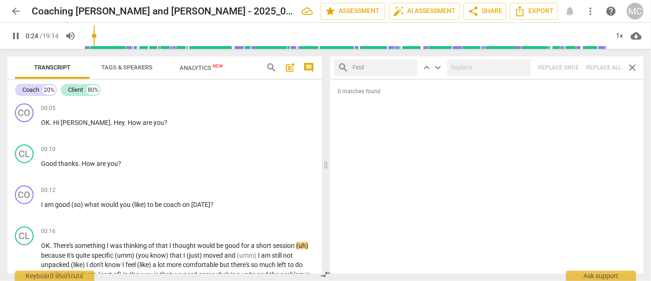
click at [383, 68] on input "text" at bounding box center [383, 67] width 61 height 15
type input "25"
type input "he'"
type input "25"
type input "he'll"
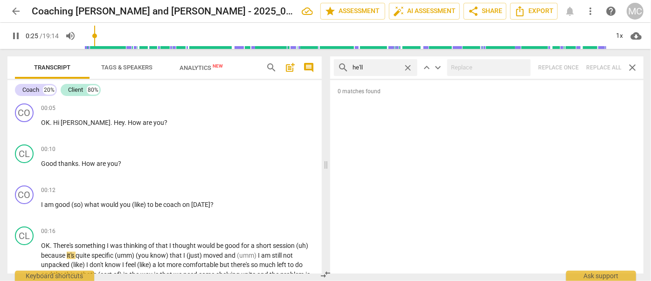
type input "26"
type input "he'll"
type input "27"
click at [595, 65] on div "search he'll close keyboard_arrow_up keyboard_arrow_down Replace once Replace a…" at bounding box center [487, 67] width 314 height 22
click at [408, 67] on span "close" at bounding box center [408, 68] width 10 height 10
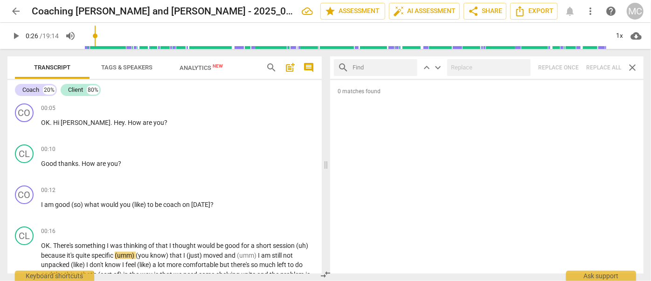
click at [399, 67] on input "text" at bounding box center [383, 67] width 61 height 15
type input "she'll"
click at [607, 65] on div "search she'll close keyboard_arrow_up keyboard_arrow_down Replace once Replace …" at bounding box center [487, 67] width 314 height 22
click at [408, 66] on span "close" at bounding box center [408, 68] width 10 height 10
type input "30"
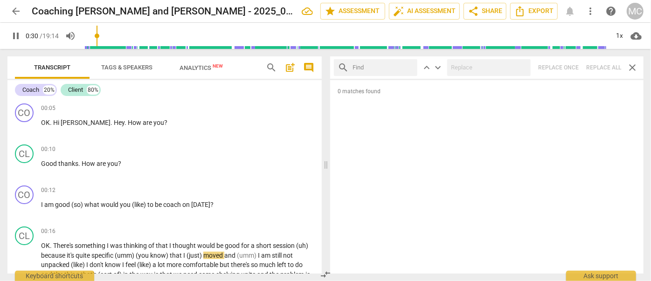
click at [394, 66] on input "text" at bounding box center [383, 67] width 61 height 15
type input "31"
type input "h"
type input "31"
type input "he'"
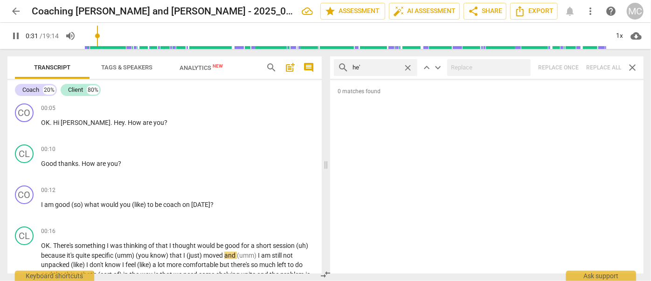
type input "31"
type input "he'll"
type input "32"
type input "he'"
type input "32"
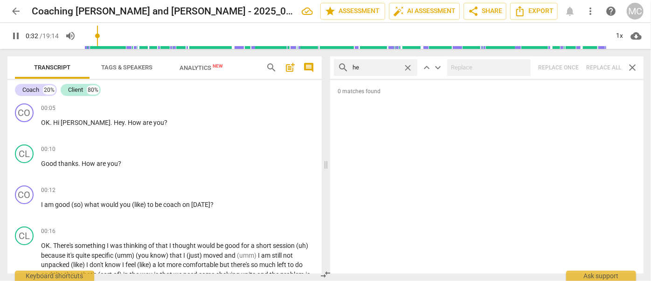
type input "h"
type input "33"
type input "she"
type input "33"
type input "she'l"
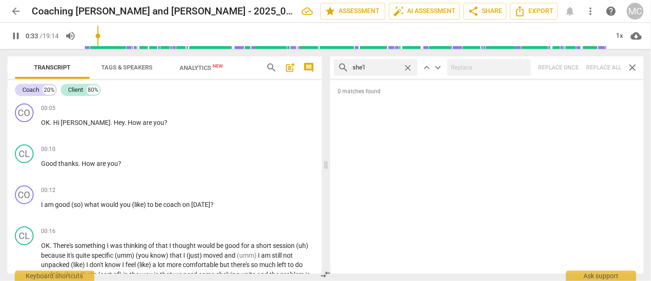
type input "33"
type input "she'l"
type input "34"
type input "s"
type input "34"
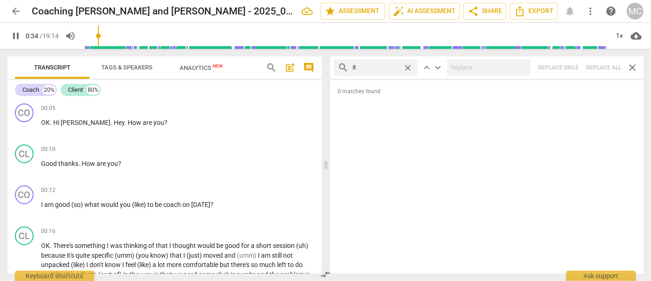
type input "it'"
type input "34"
type input "it'll"
click at [597, 67] on div "search it'll close keyboard_arrow_up keyboard_arrow_down Replace once Replace a…" at bounding box center [487, 67] width 314 height 22
click at [408, 67] on span "close" at bounding box center [408, 68] width 10 height 10
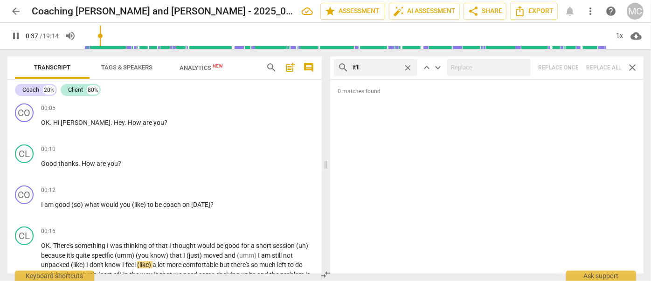
type input "38"
click at [385, 68] on input "text" at bounding box center [383, 67] width 61 height 15
type input "39"
type input "we'"
type input "39"
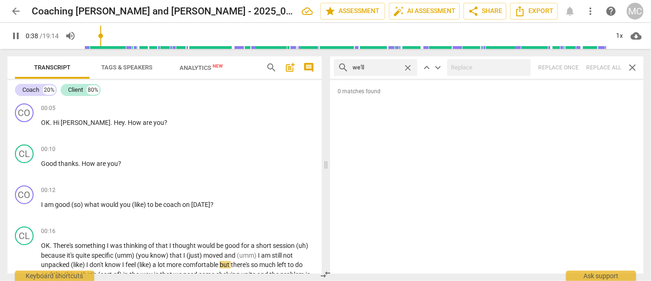
type input "we'll"
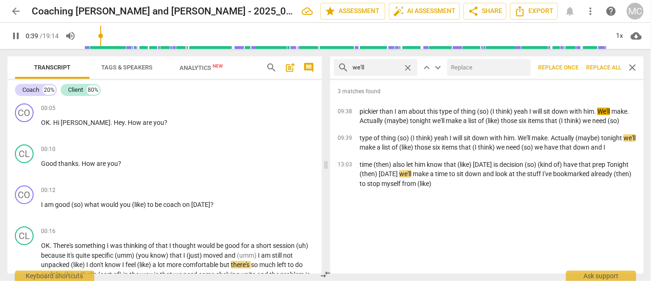
type input "40"
click at [470, 70] on input "text" at bounding box center [488, 67] width 80 height 15
type input "w"
type input "40"
type input "we w"
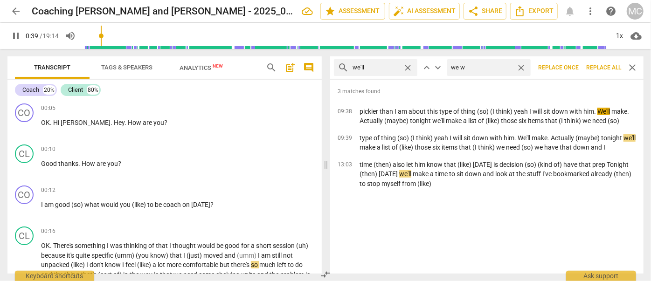
type input "40"
type input "we w"
type input "40"
type input "we will"
type input "41"
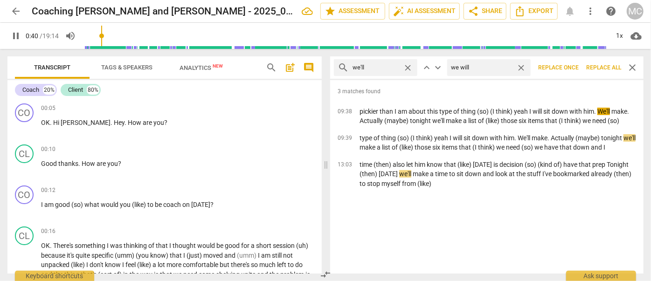
type input "we will"
click at [607, 65] on span "Replace all" at bounding box center [604, 68] width 35 height 8
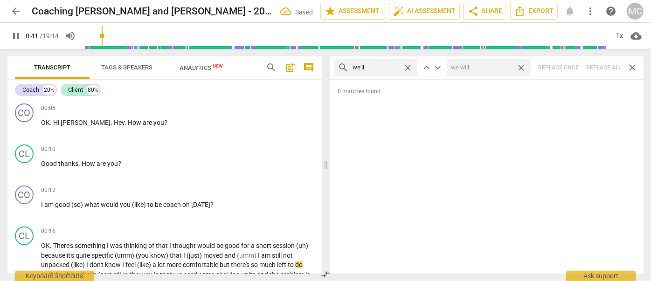
type input "42"
click at [520, 65] on span "close" at bounding box center [522, 68] width 10 height 10
click at [407, 67] on span "close" at bounding box center [408, 68] width 10 height 10
type input "43"
click at [392, 66] on input "text" at bounding box center [383, 67] width 61 height 15
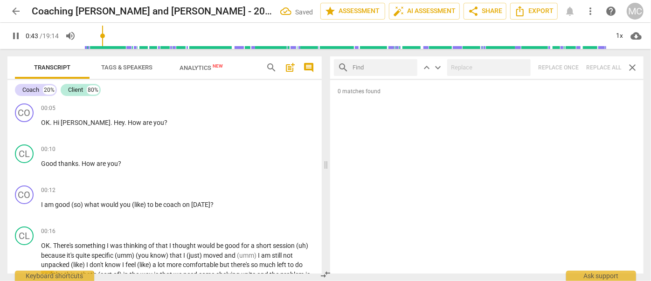
type input "44"
type input "they"
type input "44"
type input "they'l"
type input "44"
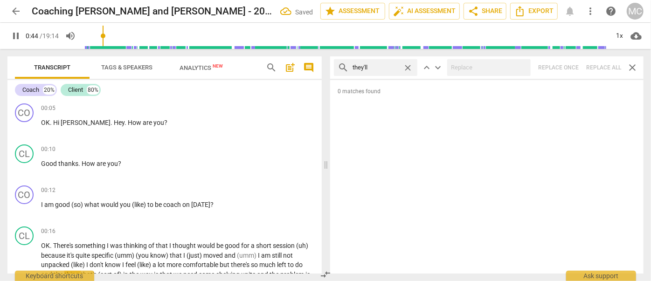
type input "they'll"
type input "45"
click at [590, 67] on div "search they'll close keyboard_arrow_up keyboard_arrow_down Replace once Replace…" at bounding box center [487, 67] width 314 height 22
click at [408, 67] on span "close" at bounding box center [408, 68] width 10 height 10
click at [369, 68] on input "text" at bounding box center [383, 67] width 61 height 15
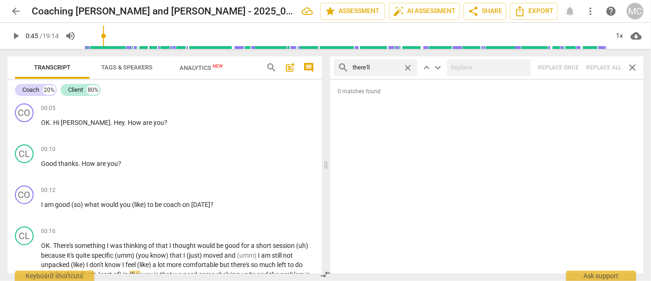
type input "there'll"
click at [597, 62] on div "search there'll close keyboard_arrow_up keyboard_arrow_down Replace once Replac…" at bounding box center [487, 67] width 314 height 22
type input "47"
click at [409, 64] on span "close" at bounding box center [408, 68] width 10 height 10
click at [387, 65] on input "text" at bounding box center [383, 67] width 61 height 15
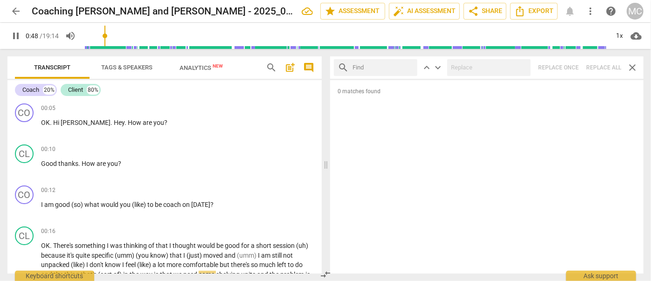
type input "48"
type input "tha"
type input "49"
type input "that'l"
type input "49"
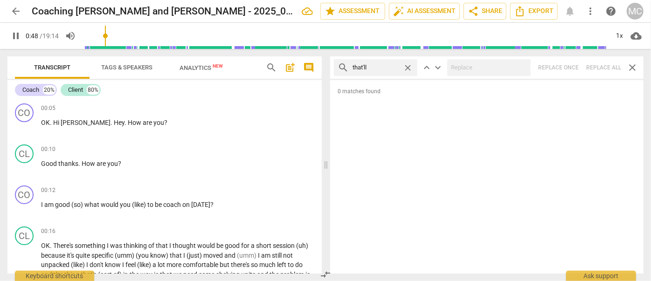
type input "that'll"
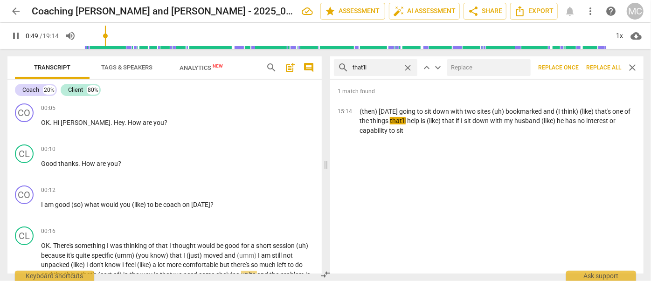
click at [480, 67] on input "text" at bounding box center [488, 67] width 80 height 15
type input "50"
type input "that"
type input "50"
type input "that wil"
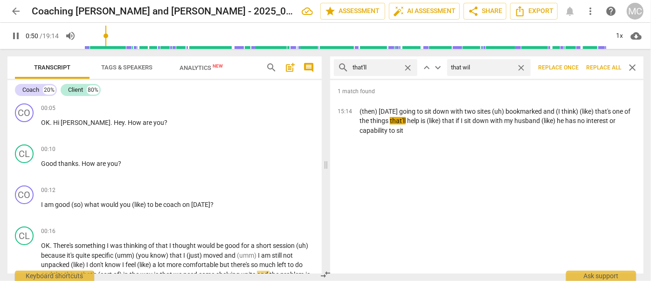
type input "50"
type input "that will"
type input "51"
type input "that will"
click at [602, 63] on button "Replace all" at bounding box center [604, 67] width 42 height 17
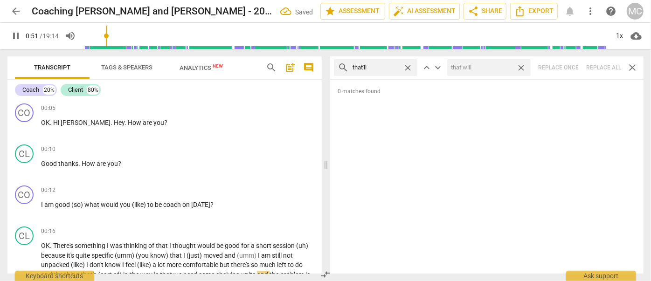
click at [523, 65] on span "close" at bounding box center [522, 68] width 10 height 10
type input "52"
click at [410, 66] on span "close" at bounding box center [408, 68] width 10 height 10
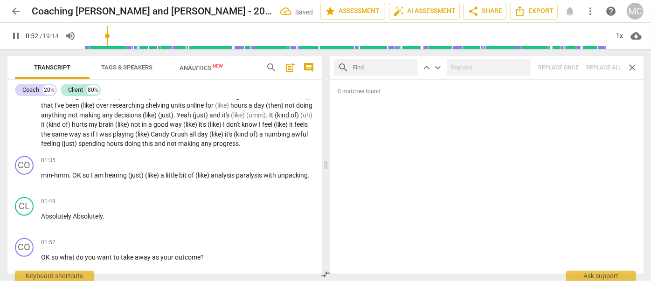
click at [379, 68] on input "text" at bounding box center [383, 67] width 61 height 15
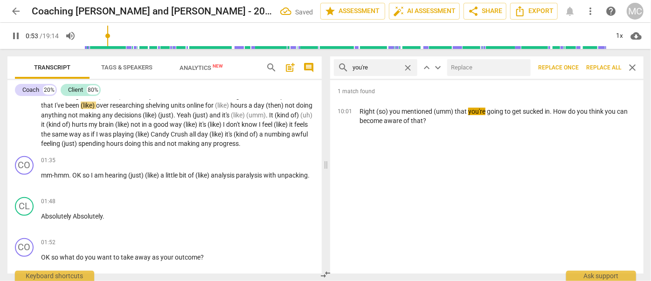
click at [499, 68] on input "text" at bounding box center [488, 67] width 80 height 15
click at [600, 65] on span "Replace all" at bounding box center [604, 68] width 35 height 8
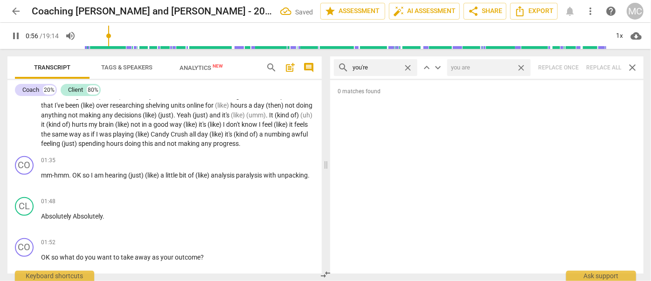
drag, startPoint x: 521, startPoint y: 66, endPoint x: 363, endPoint y: 72, distance: 158.3
click at [521, 66] on span "close" at bounding box center [522, 68] width 10 height 10
click at [408, 67] on span "close" at bounding box center [408, 68] width 10 height 10
click at [376, 68] on input "text" at bounding box center [383, 67] width 61 height 15
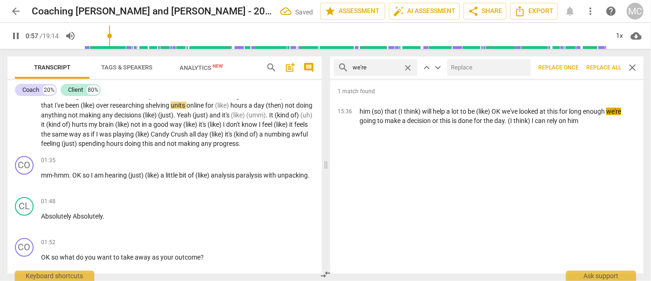
click at [504, 69] on input "text" at bounding box center [488, 67] width 80 height 15
click at [602, 64] on span "Replace all" at bounding box center [604, 68] width 35 height 8
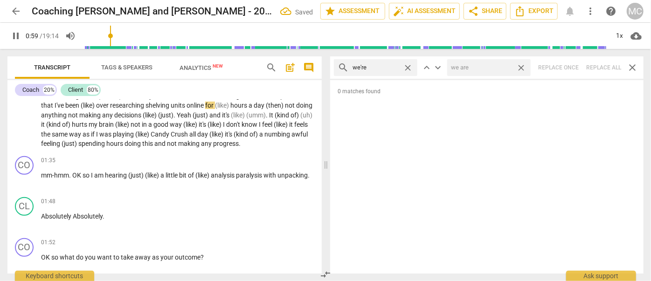
drag, startPoint x: 523, startPoint y: 64, endPoint x: 464, endPoint y: 62, distance: 58.4
click at [523, 64] on span "close" at bounding box center [522, 68] width 10 height 10
click at [407, 66] on span "close" at bounding box center [408, 68] width 10 height 10
click at [384, 70] on input "text" at bounding box center [383, 67] width 61 height 15
click at [598, 64] on div "search they're close keyboard_arrow_up keyboard_arrow_down Replace once Replace…" at bounding box center [487, 67] width 314 height 22
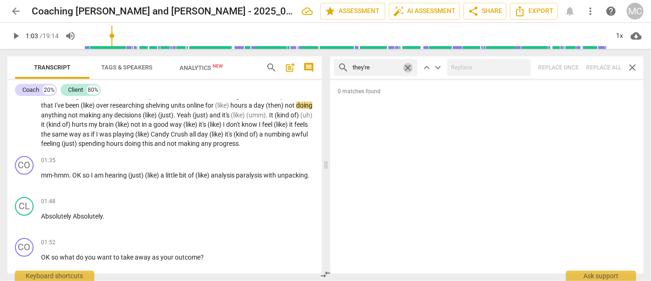
drag, startPoint x: 406, startPoint y: 67, endPoint x: 399, endPoint y: 68, distance: 7.1
click at [406, 67] on span "close" at bounding box center [408, 68] width 10 height 10
click at [389, 69] on input "text" at bounding box center [383, 67] width 61 height 15
click at [600, 65] on div "search aren't close keyboard_arrow_up keyboard_arrow_down Replace once Replace …" at bounding box center [487, 67] width 314 height 22
click at [409, 65] on span "close" at bounding box center [408, 68] width 10 height 10
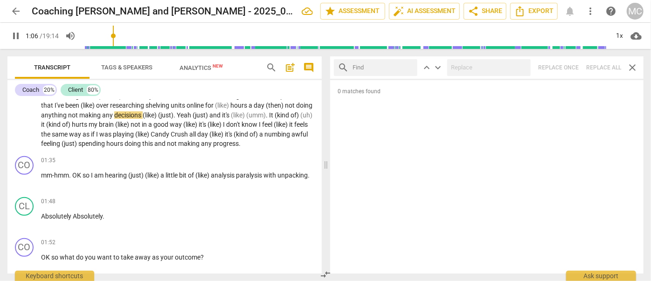
click at [395, 65] on input "text" at bounding box center [383, 67] width 61 height 15
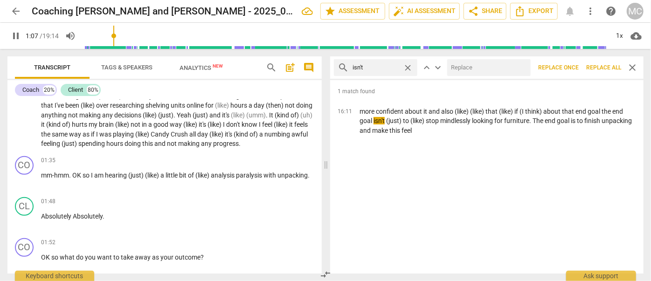
click at [473, 65] on input "text" at bounding box center [488, 67] width 80 height 15
click at [602, 64] on span "Replace all" at bounding box center [604, 68] width 35 height 8
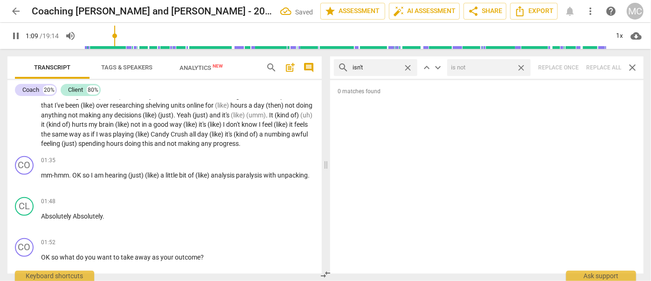
click at [522, 66] on span "close" at bounding box center [522, 68] width 10 height 10
click at [408, 64] on span "close" at bounding box center [408, 68] width 10 height 10
click at [373, 71] on input "text" at bounding box center [383, 67] width 61 height 15
click at [601, 64] on div "search wasn't close keyboard_arrow_up keyboard_arrow_down Replace once Replace …" at bounding box center [487, 67] width 314 height 22
click at [410, 65] on span "close" at bounding box center [408, 68] width 10 height 10
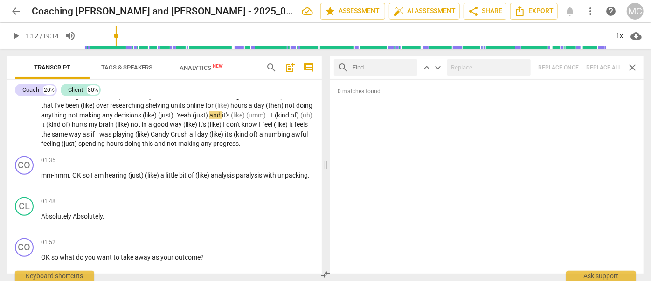
click at [401, 67] on input "text" at bounding box center [383, 67] width 61 height 15
click at [603, 65] on div "search weren't close keyboard_arrow_up keyboard_arrow_down Replace once Replace…" at bounding box center [487, 67] width 314 height 22
click at [408, 68] on span "close" at bounding box center [408, 68] width 10 height 10
click at [383, 64] on input "text" at bounding box center [383, 67] width 61 height 15
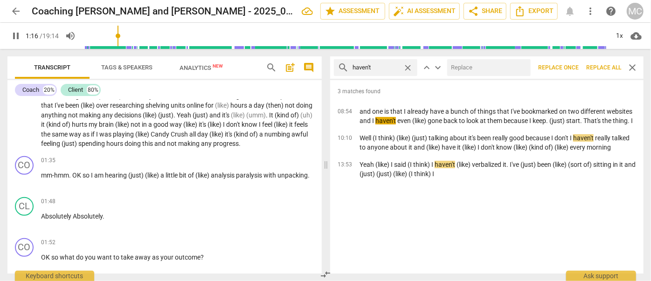
click at [482, 61] on input "text" at bounding box center [488, 67] width 80 height 15
click at [601, 67] on span "Replace all" at bounding box center [604, 68] width 35 height 8
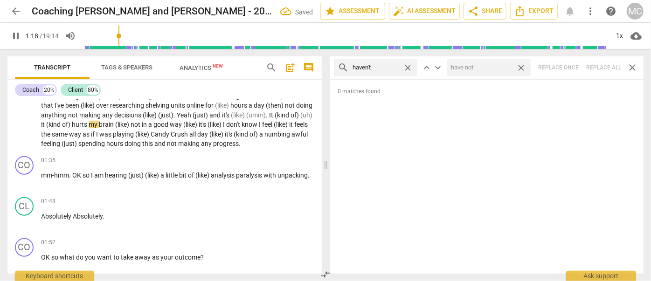
drag, startPoint x: 522, startPoint y: 67, endPoint x: 438, endPoint y: 69, distance: 84.0
click at [522, 67] on span "close" at bounding box center [522, 68] width 10 height 10
click at [409, 66] on span "close" at bounding box center [408, 68] width 10 height 10
click at [395, 66] on input "text" at bounding box center [383, 67] width 61 height 15
click at [598, 65] on div "search hasn't close keyboard_arrow_up keyboard_arrow_down Replace once Replace …" at bounding box center [487, 67] width 314 height 22
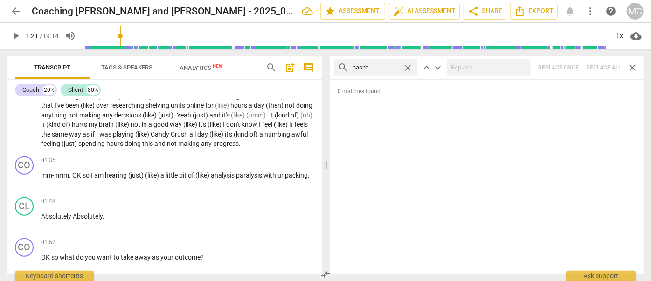
drag, startPoint x: 408, startPoint y: 65, endPoint x: 381, endPoint y: 65, distance: 27.1
click at [408, 65] on span "close" at bounding box center [408, 68] width 10 height 10
click at [381, 65] on input "text" at bounding box center [376, 67] width 47 height 15
click at [599, 68] on div "search hadn't close keyboard_arrow_up keyboard_arrow_down Replace once Replace …" at bounding box center [487, 67] width 314 height 22
click at [408, 65] on span "close" at bounding box center [408, 68] width 10 height 10
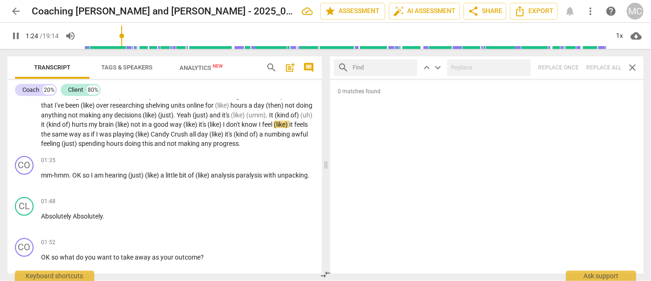
click at [382, 68] on input "text" at bounding box center [383, 67] width 61 height 15
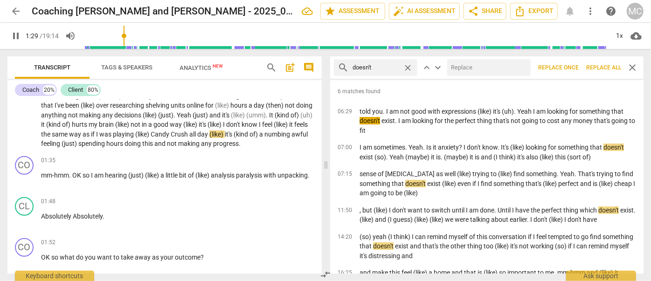
drag, startPoint x: 490, startPoint y: 58, endPoint x: 486, endPoint y: 66, distance: 9.2
click at [490, 58] on div "search doesn't close keyboard_arrow_up keyboard_arrow_down Replace once Replace…" at bounding box center [487, 67] width 314 height 22
click at [487, 66] on input "text" at bounding box center [488, 67] width 80 height 15
click at [598, 65] on span "Replace all" at bounding box center [604, 68] width 35 height 8
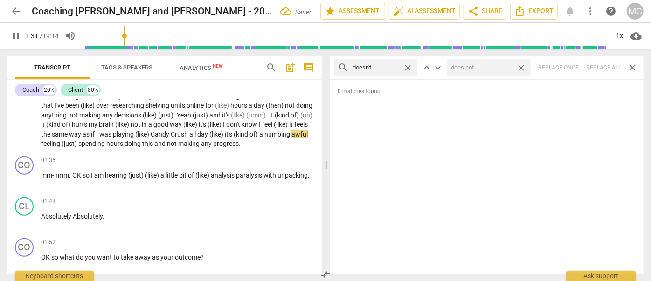
drag, startPoint x: 524, startPoint y: 65, endPoint x: 379, endPoint y: 73, distance: 144.9
click at [524, 65] on span "close" at bounding box center [522, 68] width 10 height 10
click at [407, 67] on span "close" at bounding box center [408, 68] width 10 height 10
click at [379, 68] on input "text" at bounding box center [383, 67] width 61 height 15
click at [494, 59] on div at bounding box center [490, 67] width 84 height 17
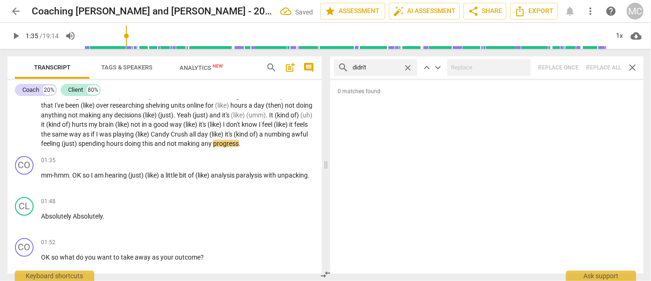
click at [607, 63] on div "search didn't close keyboard_arrow_up keyboard_arrow_down Replace once Replace …" at bounding box center [487, 67] width 314 height 22
click at [411, 64] on span "close" at bounding box center [408, 68] width 10 height 10
click at [383, 67] on input "text" at bounding box center [383, 67] width 61 height 15
click at [598, 64] on div "search wouldn't close keyboard_arrow_up keyboard_arrow_down Replace once Replac…" at bounding box center [487, 67] width 314 height 22
click at [411, 66] on span "close" at bounding box center [408, 68] width 10 height 10
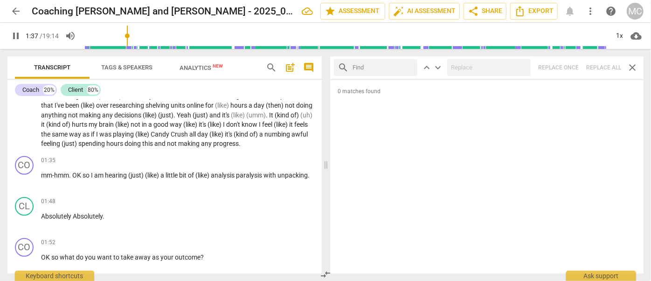
click at [392, 68] on input "text" at bounding box center [383, 67] width 61 height 15
click at [601, 64] on div "search shouldn't close keyboard_arrow_up keyboard_arrow_down Replace once Repla…" at bounding box center [487, 67] width 314 height 22
click at [407, 66] on span "close" at bounding box center [408, 68] width 10 height 10
click at [389, 67] on input "text" at bounding box center [383, 67] width 61 height 15
click at [597, 64] on div "search couldn't close keyboard_arrow_up keyboard_arrow_down Replace once Replac…" at bounding box center [487, 67] width 314 height 22
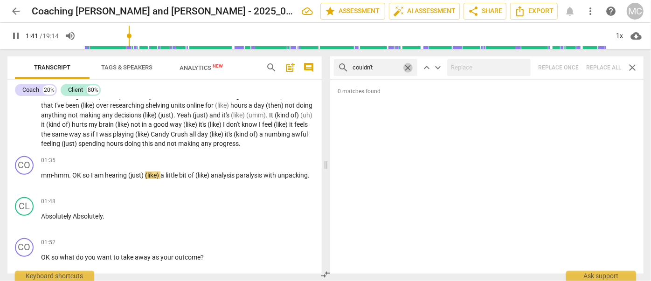
click at [408, 67] on span "close" at bounding box center [408, 68] width 10 height 10
click at [379, 66] on input "text" at bounding box center [383, 67] width 61 height 15
click at [603, 62] on div "search won't close keyboard_arrow_up keyboard_arrow_down Replace once Replace a…" at bounding box center [487, 67] width 314 height 22
click at [410, 68] on span "close" at bounding box center [408, 68] width 10 height 10
click at [374, 68] on input "text" at bounding box center [383, 67] width 61 height 15
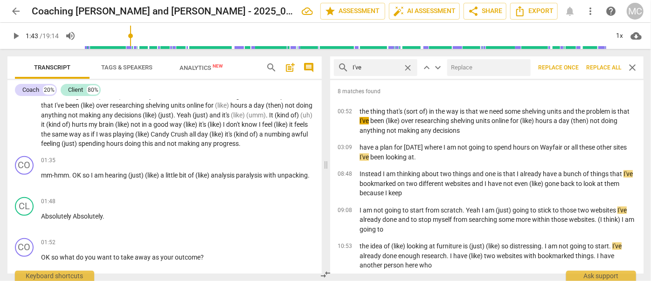
click at [486, 74] on input "text" at bounding box center [488, 67] width 80 height 15
click at [597, 64] on span "Replace all" at bounding box center [604, 68] width 35 height 8
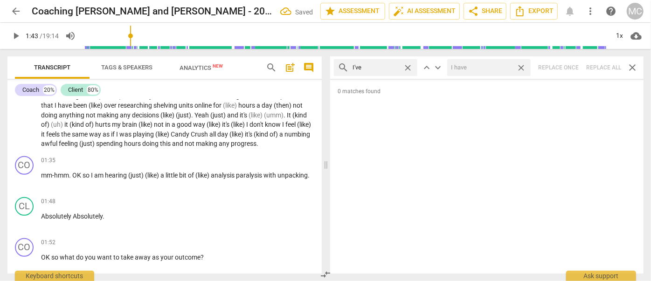
drag, startPoint x: 523, startPoint y: 66, endPoint x: 518, endPoint y: 66, distance: 5.1
click at [523, 66] on span "close" at bounding box center [522, 68] width 10 height 10
click at [408, 67] on span "close" at bounding box center [408, 68] width 10 height 10
click at [390, 67] on input "text" at bounding box center [383, 67] width 61 height 15
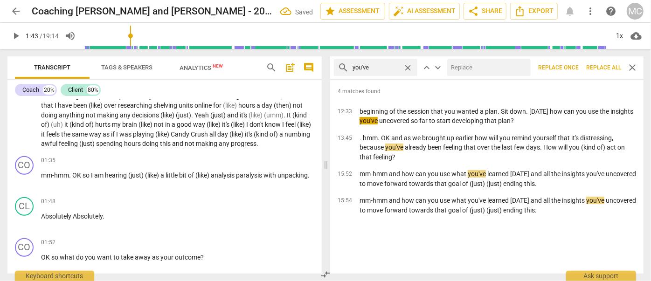
click at [494, 74] on input "text" at bounding box center [488, 67] width 80 height 15
click at [601, 64] on span "Replace all" at bounding box center [604, 68] width 35 height 8
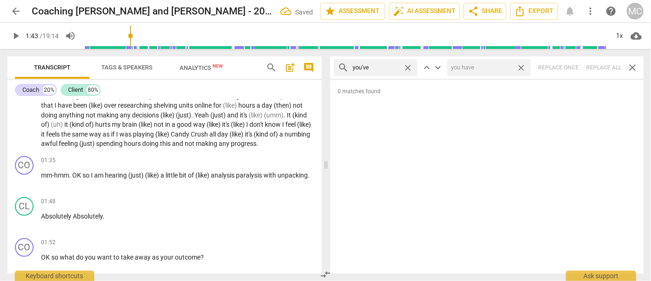
drag, startPoint x: 524, startPoint y: 65, endPoint x: 467, endPoint y: 69, distance: 57.1
click at [524, 65] on span "close" at bounding box center [522, 68] width 10 height 10
drag, startPoint x: 408, startPoint y: 66, endPoint x: 393, endPoint y: 70, distance: 15.6
click at [408, 66] on span "close" at bounding box center [408, 68] width 10 height 10
click at [379, 71] on input "text" at bounding box center [383, 67] width 61 height 15
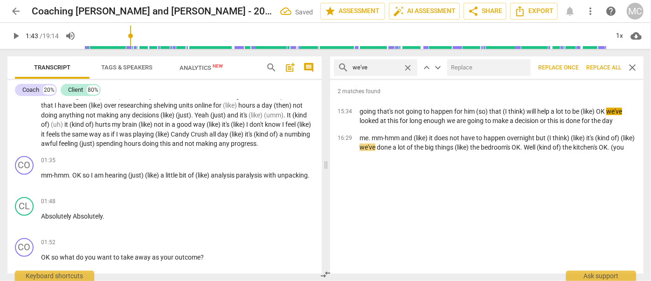
click at [466, 65] on input "text" at bounding box center [488, 67] width 80 height 15
click at [598, 68] on span "Replace all" at bounding box center [604, 68] width 35 height 8
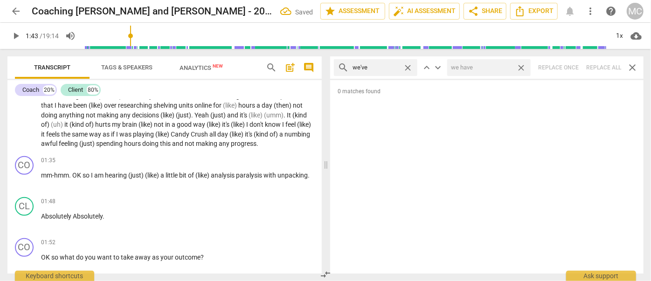
drag, startPoint x: 520, startPoint y: 67, endPoint x: 435, endPoint y: 61, distance: 85.2
click at [520, 67] on span "close" at bounding box center [522, 68] width 10 height 10
drag, startPoint x: 408, startPoint y: 66, endPoint x: 367, endPoint y: 68, distance: 40.6
click at [408, 66] on span "close" at bounding box center [408, 68] width 10 height 10
click at [364, 68] on input "text" at bounding box center [383, 67] width 61 height 15
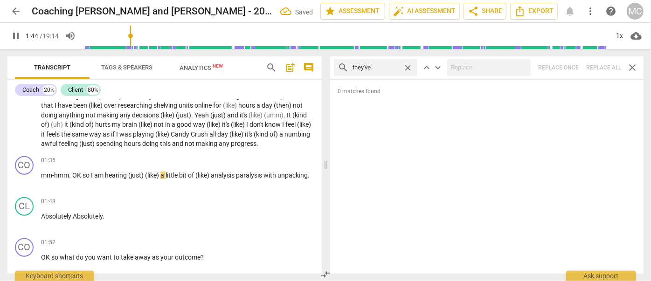
click at [599, 67] on div "search they've close keyboard_arrow_up keyboard_arrow_down Replace once Replace…" at bounding box center [487, 67] width 314 height 22
click at [406, 67] on span "close" at bounding box center [408, 68] width 10 height 10
click at [377, 69] on input "text" at bounding box center [383, 67] width 61 height 15
click at [606, 62] on div "search have got close keyboard_arrow_up keyboard_arrow_down Replace once Replac…" at bounding box center [487, 67] width 314 height 22
click at [409, 66] on span "close" at bounding box center [408, 68] width 10 height 10
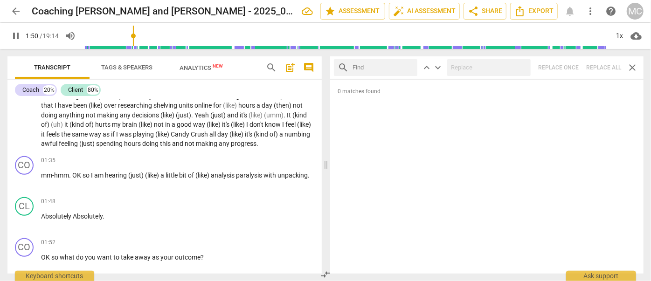
drag, startPoint x: 393, startPoint y: 67, endPoint x: 399, endPoint y: 62, distance: 7.6
click at [393, 67] on input "text" at bounding box center [383, 67] width 61 height 15
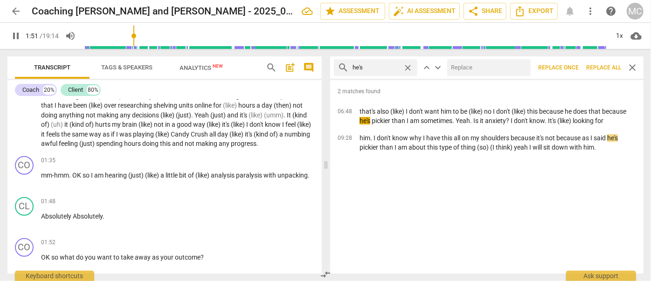
click at [468, 67] on input "text" at bounding box center [488, 67] width 80 height 15
click at [595, 66] on span "Replace all" at bounding box center [604, 68] width 35 height 8
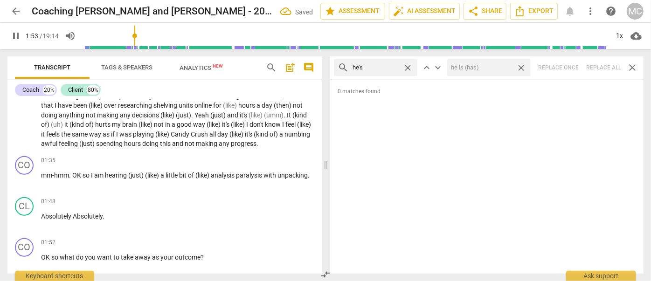
drag, startPoint x: 524, startPoint y: 68, endPoint x: 516, endPoint y: 68, distance: 7.9
click at [524, 68] on span "close" at bounding box center [522, 68] width 10 height 10
click at [409, 65] on span "close" at bounding box center [408, 68] width 10 height 10
click at [394, 66] on input "text" at bounding box center [376, 67] width 47 height 15
drag, startPoint x: 601, startPoint y: 63, endPoint x: 577, endPoint y: 63, distance: 23.3
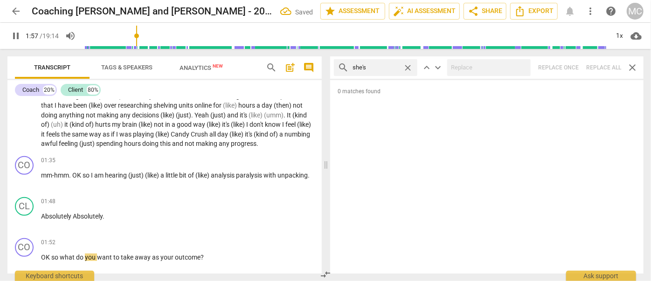
click at [601, 63] on div "search she's close keyboard_arrow_up keyboard_arrow_down Replace once Replace a…" at bounding box center [487, 67] width 314 height 22
drag, startPoint x: 406, startPoint y: 67, endPoint x: 398, endPoint y: 67, distance: 8.4
click at [406, 67] on span "close" at bounding box center [408, 68] width 10 height 10
drag, startPoint x: 392, startPoint y: 66, endPoint x: 404, endPoint y: 68, distance: 11.8
click at [392, 66] on input "text" at bounding box center [383, 67] width 61 height 15
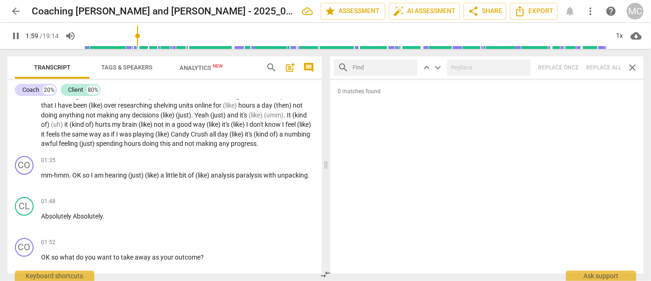
scroll to position [371, 0]
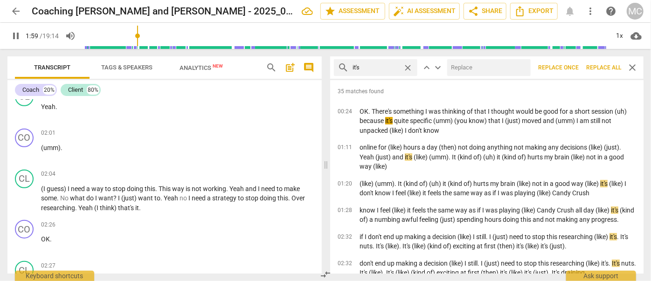
click at [464, 62] on input "text" at bounding box center [488, 67] width 80 height 15
click at [596, 68] on span "Replace all" at bounding box center [604, 68] width 35 height 8
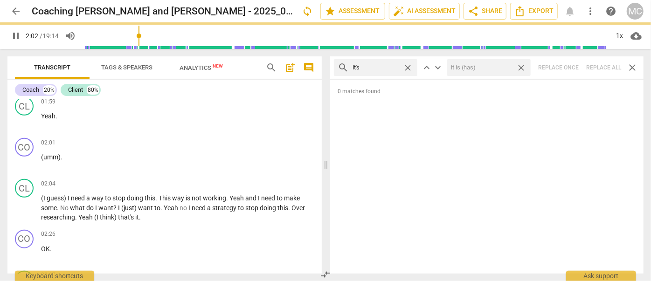
scroll to position [380, 0]
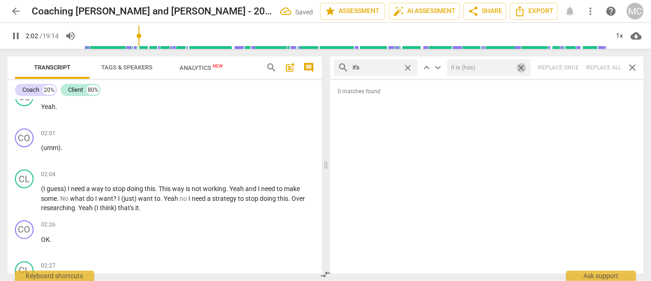
click at [523, 67] on span "close" at bounding box center [522, 68] width 10 height 10
drag, startPoint x: 407, startPoint y: 64, endPoint x: 385, endPoint y: 67, distance: 23.0
click at [407, 64] on span "close" at bounding box center [408, 68] width 10 height 10
click at [385, 67] on input "text" at bounding box center [383, 67] width 61 height 15
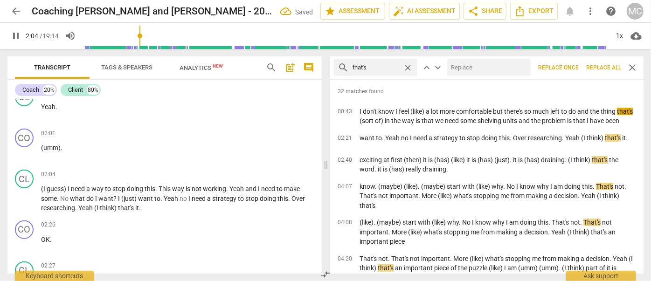
click at [473, 67] on input "text" at bounding box center [488, 67] width 80 height 15
click at [609, 66] on span "Replace all" at bounding box center [604, 68] width 35 height 8
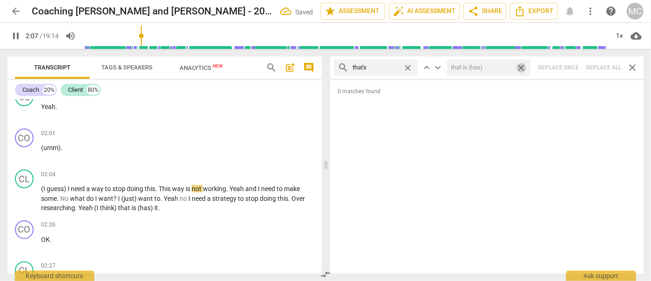
click at [523, 64] on span "close" at bounding box center [522, 68] width 10 height 10
click at [406, 65] on span "close" at bounding box center [408, 68] width 10 height 10
click at [387, 67] on input "text" at bounding box center [383, 67] width 61 height 15
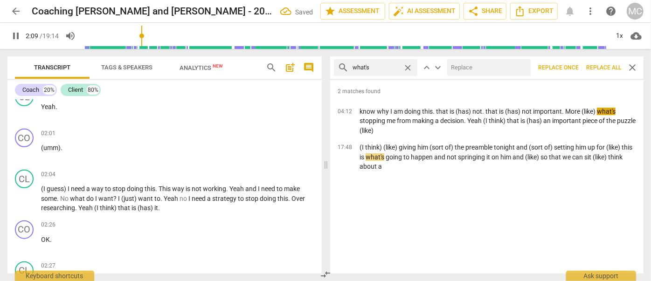
click at [477, 70] on input "text" at bounding box center [488, 67] width 80 height 15
click at [612, 65] on span "Replace all" at bounding box center [604, 68] width 35 height 8
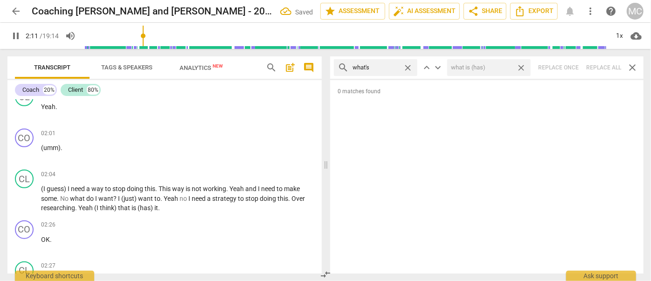
drag, startPoint x: 521, startPoint y: 65, endPoint x: 426, endPoint y: 67, distance: 95.2
click at [521, 65] on span "close" at bounding box center [522, 68] width 10 height 10
click at [407, 67] on span "close" at bounding box center [408, 68] width 10 height 10
click at [393, 66] on input "text" at bounding box center [383, 67] width 61 height 15
click at [600, 66] on div "search where's close keyboard_arrow_up keyboard_arrow_down Replace once Replace…" at bounding box center [487, 67] width 314 height 22
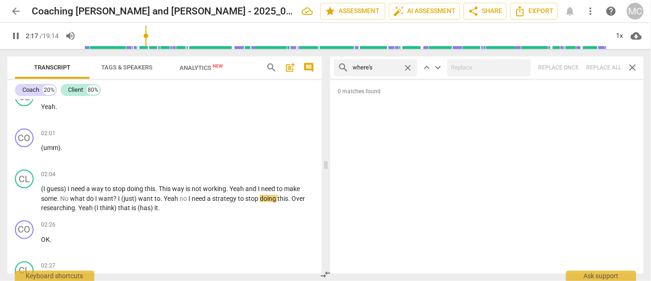
click at [408, 66] on span "close" at bounding box center [408, 68] width 10 height 10
click at [385, 68] on input "text" at bounding box center [383, 67] width 61 height 15
click at [605, 67] on div "search who's close keyboard_arrow_up keyboard_arrow_down Replace once Replace a…" at bounding box center [487, 67] width 314 height 22
click at [409, 65] on span "close" at bounding box center [408, 68] width 10 height 10
click at [387, 66] on input "text" at bounding box center [383, 67] width 61 height 15
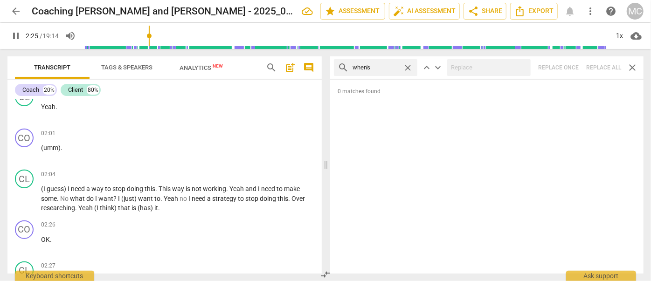
click at [598, 70] on div "search when's close keyboard_arrow_up keyboard_arrow_down Replace once Replace …" at bounding box center [487, 67] width 314 height 22
click at [408, 65] on span "close" at bounding box center [408, 68] width 10 height 10
click at [385, 66] on input "text" at bounding box center [383, 67] width 61 height 15
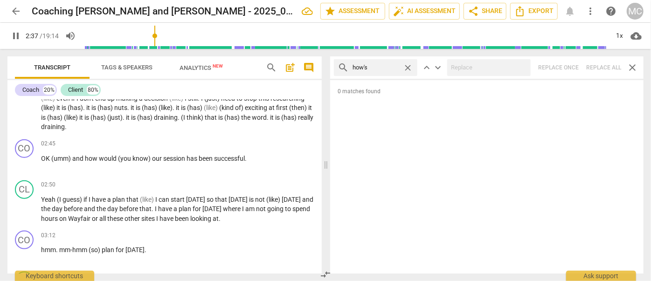
click at [600, 64] on div "search how's close keyboard_arrow_up keyboard_arrow_down Replace once Replace a…" at bounding box center [487, 67] width 314 height 22
click at [410, 67] on span "close" at bounding box center [408, 68] width 10 height 10
click at [392, 67] on input "text" at bounding box center [383, 67] width 61 height 15
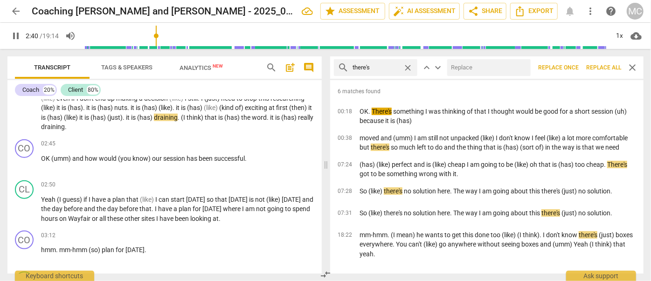
click at [489, 67] on input "text" at bounding box center [488, 67] width 80 height 15
click at [599, 64] on span "Replace all" at bounding box center [604, 68] width 35 height 8
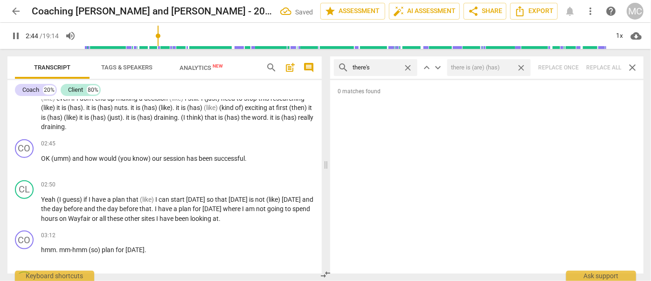
drag, startPoint x: 525, startPoint y: 68, endPoint x: 441, endPoint y: 77, distance: 84.1
click at [525, 68] on span "close" at bounding box center [522, 68] width 10 height 10
click at [410, 67] on span "close" at bounding box center [408, 68] width 10 height 10
click at [387, 68] on input "text" at bounding box center [383, 67] width 61 height 15
click at [600, 68] on div "search here's close keyboard_arrow_up keyboard_arrow_down Replace once Replace …" at bounding box center [487, 67] width 314 height 22
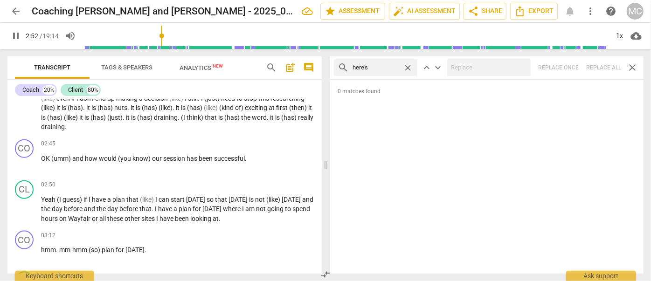
click at [405, 66] on span "close" at bounding box center [408, 68] width 10 height 10
click at [375, 67] on input "text" at bounding box center [383, 67] width 61 height 15
click at [599, 66] on div "search I'd close keyboard_arrow_up keyboard_arrow_down Replace once Replace all…" at bounding box center [487, 67] width 314 height 22
drag, startPoint x: 408, startPoint y: 68, endPoint x: 385, endPoint y: 68, distance: 22.9
click at [408, 67] on span "close" at bounding box center [408, 68] width 10 height 10
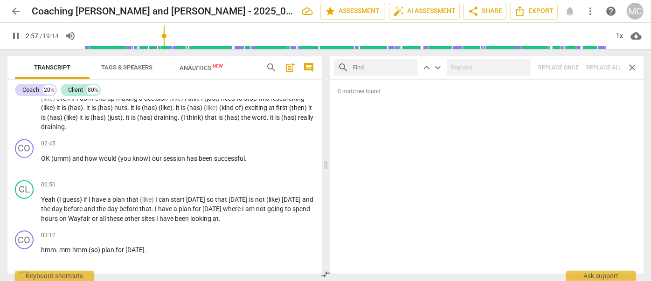
drag, startPoint x: 385, startPoint y: 68, endPoint x: 406, endPoint y: 69, distance: 21.5
click at [385, 68] on input "text" at bounding box center [383, 67] width 61 height 15
click at [600, 65] on div "search you'd close keyboard_arrow_up keyboard_arrow_down Replace once Replace a…" at bounding box center [487, 67] width 314 height 22
click at [408, 68] on span "close" at bounding box center [408, 68] width 10 height 10
click at [374, 67] on input "text" at bounding box center [383, 67] width 61 height 15
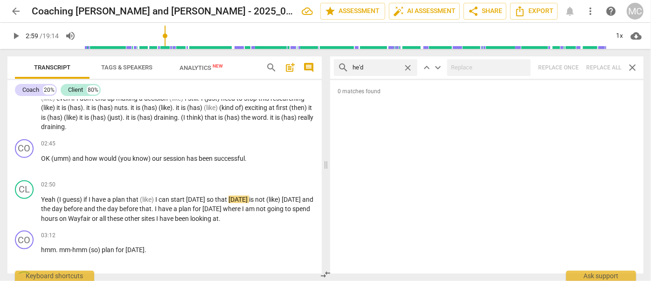
click at [600, 67] on div "search he'd close keyboard_arrow_up keyboard_arrow_down Replace once Replace al…" at bounding box center [487, 67] width 314 height 22
click at [407, 64] on span "close" at bounding box center [408, 68] width 10 height 10
click at [379, 67] on input "text" at bounding box center [383, 67] width 61 height 15
click at [602, 65] on div "search you would close keyboard_arrow_up keyboard_arrow_down Replace once Repla…" at bounding box center [487, 67] width 314 height 22
click at [406, 66] on span "close" at bounding box center [408, 68] width 10 height 10
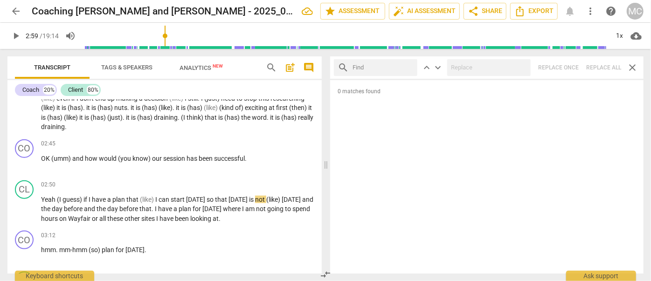
click at [384, 66] on input "text" at bounding box center [383, 67] width 61 height 15
click at [599, 62] on div "search she'd close keyboard_arrow_up keyboard_arrow_down Replace once Replace a…" at bounding box center [487, 67] width 314 height 22
click at [408, 67] on span "close" at bounding box center [408, 68] width 10 height 10
click at [390, 69] on input "text" at bounding box center [383, 67] width 61 height 15
click at [605, 71] on div "search it'd close keyboard_arrow_up keyboard_arrow_down Replace once Replace al…" at bounding box center [487, 67] width 314 height 22
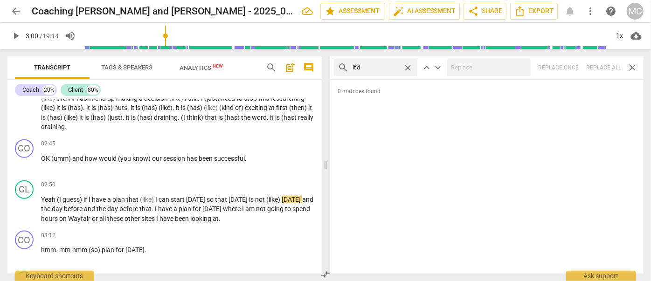
click at [407, 66] on span "close" at bounding box center [408, 68] width 10 height 10
click at [378, 66] on input "text" at bounding box center [383, 67] width 61 height 15
click at [601, 69] on div "search we'd close keyboard_arrow_up keyboard_arrow_down Replace once Replace al…" at bounding box center [487, 67] width 314 height 22
click at [407, 66] on span "close" at bounding box center [408, 68] width 10 height 10
click at [381, 68] on input "text" at bounding box center [383, 67] width 61 height 15
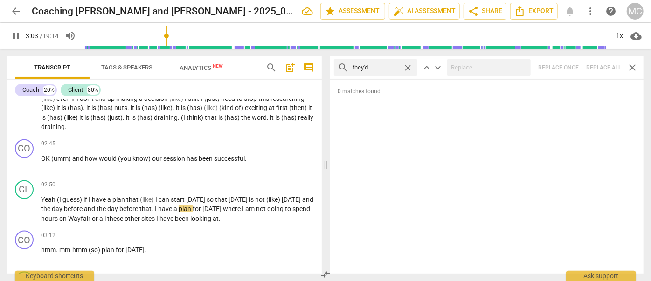
click at [601, 68] on div "search they'd close keyboard_arrow_up keyboard_arrow_down Replace once Replace …" at bounding box center [487, 67] width 314 height 22
click at [408, 67] on span "close" at bounding box center [408, 68] width 10 height 10
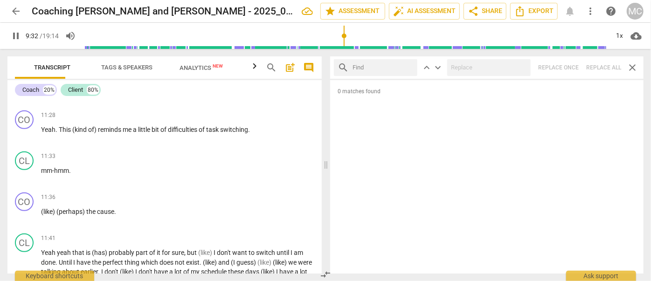
scroll to position [1685, 0]
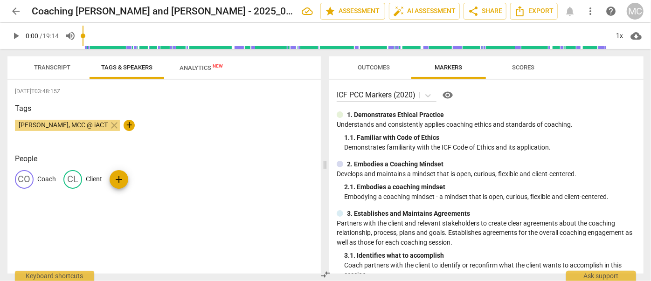
click at [20, 12] on span "arrow_back" at bounding box center [15, 11] width 11 height 11
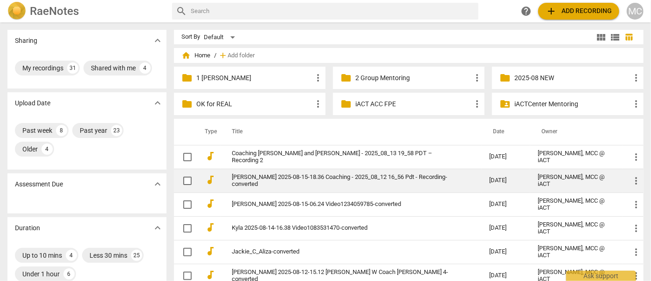
click at [260, 176] on link "Charlotte Shimko 2025-08-15-18.36 Coaching - 2025_08_12 16_56 Pdt - Recording-c…" at bounding box center [344, 181] width 224 height 14
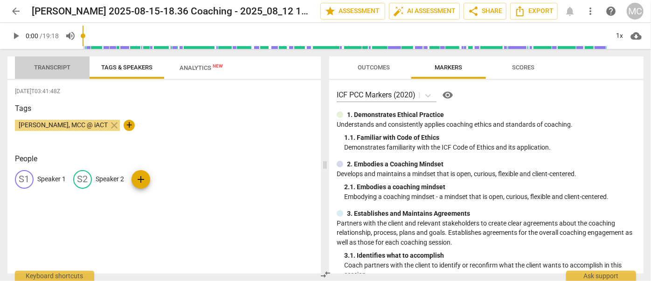
click at [42, 63] on span "Transcript" at bounding box center [52, 68] width 59 height 13
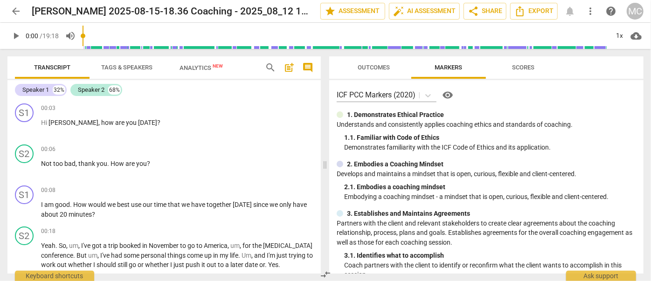
click at [271, 70] on span "search" at bounding box center [270, 67] width 11 height 11
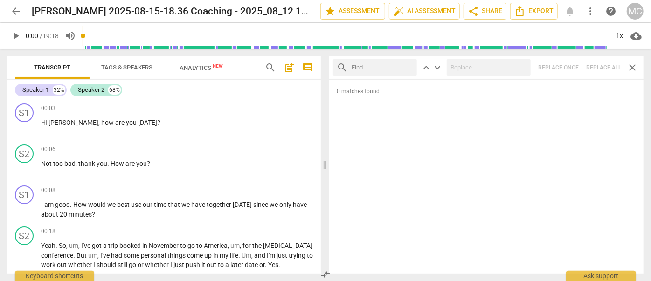
drag, startPoint x: 600, startPoint y: 0, endPoint x: 230, endPoint y: 95, distance: 381.5
click at [230, 95] on div "Speaker 1 32% Speaker 2 68%" at bounding box center [164, 90] width 299 height 16
click at [363, 68] on input "text" at bounding box center [383, 67] width 62 height 15
type input "m"
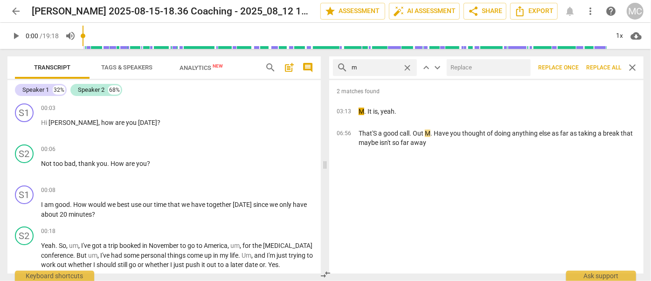
click at [603, 70] on span "Replace all" at bounding box center [604, 68] width 35 height 8
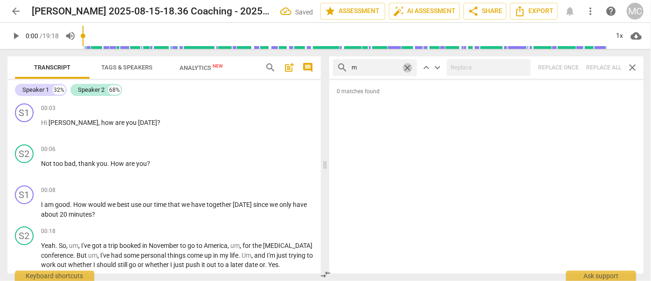
drag, startPoint x: 406, startPoint y: 64, endPoint x: 397, endPoint y: 65, distance: 9.9
click at [406, 64] on span "close" at bounding box center [408, 68] width 10 height 10
click at [369, 64] on input "text" at bounding box center [383, 67] width 62 height 15
type input ","
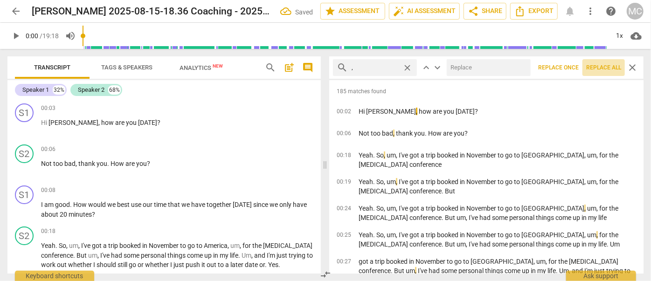
click at [598, 68] on span "Replace all" at bounding box center [604, 68] width 35 height 8
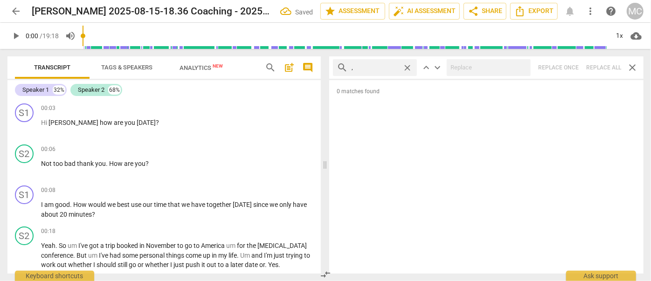
click at [408, 67] on span "close" at bounding box center [408, 68] width 10 height 10
click at [379, 67] on input "text" at bounding box center [383, 67] width 62 height 15
type input ". like"
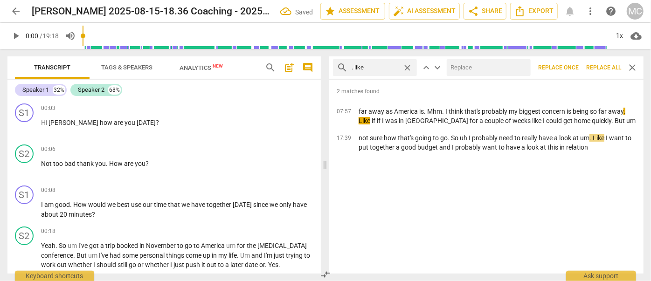
click at [469, 67] on input "text" at bounding box center [487, 67] width 80 height 15
type input "(like)"
click at [598, 67] on span "Replace all" at bounding box center [604, 68] width 35 height 8
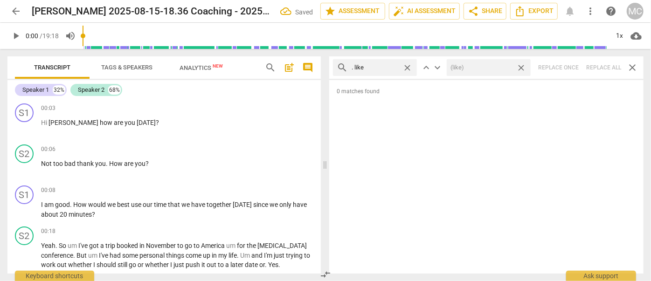
drag, startPoint x: 523, startPoint y: 68, endPoint x: 527, endPoint y: 67, distance: 4.8
click at [523, 68] on span "close" at bounding box center [522, 68] width 10 height 10
click at [409, 68] on span "close" at bounding box center [408, 68] width 10 height 10
click at [372, 69] on input "text" at bounding box center [383, 67] width 62 height 15
type input ". um"
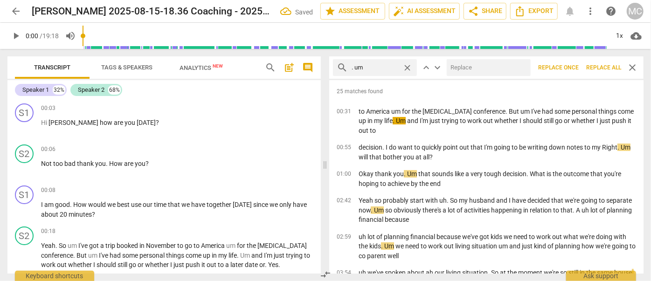
click at [458, 68] on input "text" at bounding box center [487, 67] width 80 height 15
type input "(umm)"
click at [598, 66] on span "Replace all" at bounding box center [604, 68] width 35 height 8
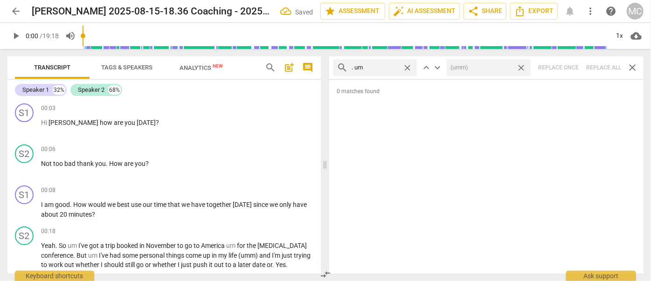
click at [522, 67] on span "close" at bounding box center [522, 68] width 10 height 10
click at [406, 64] on span "close" at bounding box center [408, 68] width 10 height 10
click at [384, 65] on input "text" at bounding box center [383, 67] width 62 height 15
type input ". uh"
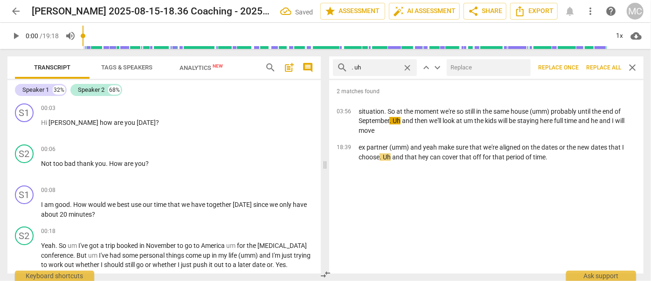
click at [462, 64] on input "text" at bounding box center [487, 67] width 80 height 15
type input "(uh)"
click at [604, 67] on span "Replace all" at bounding box center [604, 68] width 35 height 8
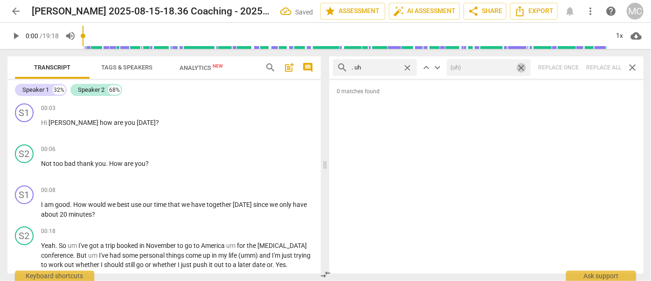
click at [523, 65] on span "close" at bounding box center [522, 68] width 10 height 10
click at [408, 66] on span "close" at bounding box center [408, 68] width 10 height 10
click at [379, 66] on input "text" at bounding box center [383, 67] width 62 height 15
type input "um"
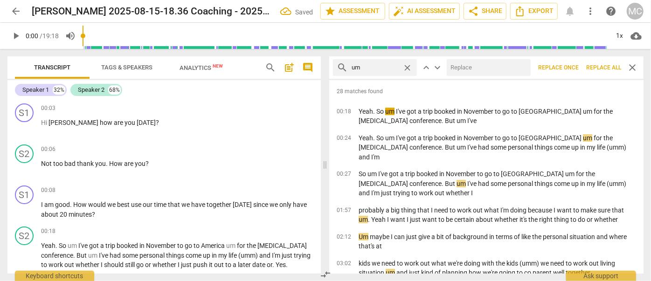
click at [459, 69] on input "text" at bounding box center [487, 67] width 80 height 15
type input "(umm)"
click at [600, 70] on span "Replace all" at bounding box center [604, 68] width 35 height 8
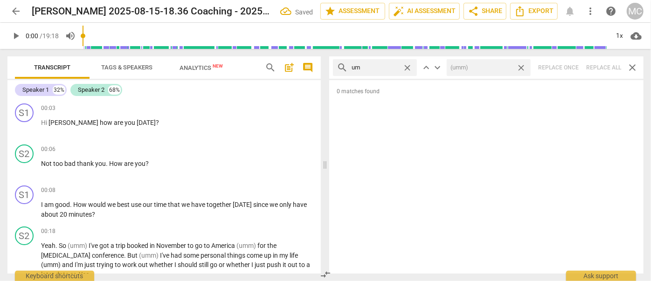
click at [521, 67] on span "close" at bounding box center [522, 68] width 10 height 10
click at [410, 67] on span "close" at bounding box center [408, 68] width 10 height 10
click at [392, 66] on input "text" at bounding box center [383, 67] width 62 height 15
type input "uh"
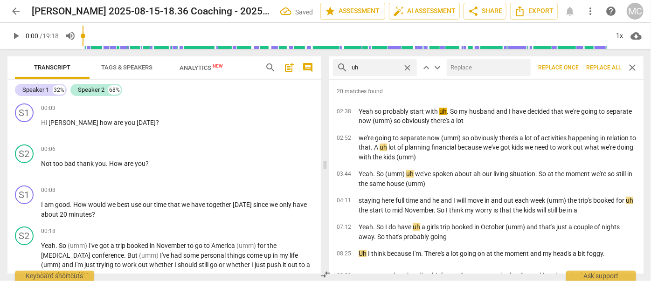
click at [473, 66] on input "text" at bounding box center [487, 67] width 80 height 15
type input "(uh)"
click at [602, 67] on span "Replace all" at bounding box center [604, 68] width 35 height 8
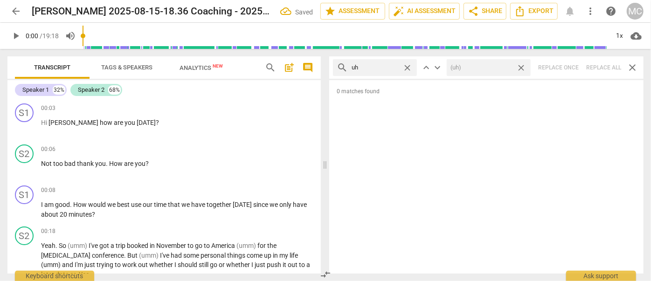
drag, startPoint x: 524, startPoint y: 66, endPoint x: 455, endPoint y: 66, distance: 68.6
click at [524, 66] on span "close" at bounding box center [522, 68] width 10 height 10
click at [409, 67] on span "close" at bounding box center [408, 68] width 10 height 10
click at [385, 70] on input "text" at bounding box center [383, 67] width 62 height 15
type input "kind of"
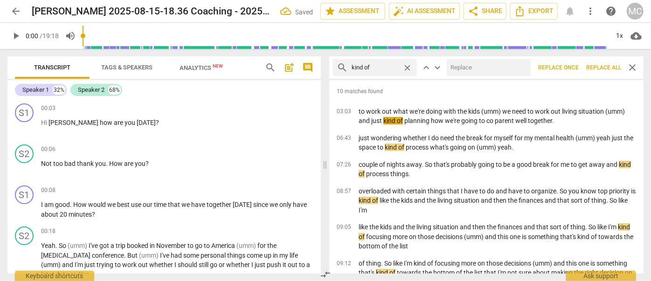
click at [462, 70] on input "text" at bounding box center [487, 67] width 80 height 15
type input "(kind of)"
click at [601, 68] on span "Replace all" at bounding box center [604, 68] width 35 height 8
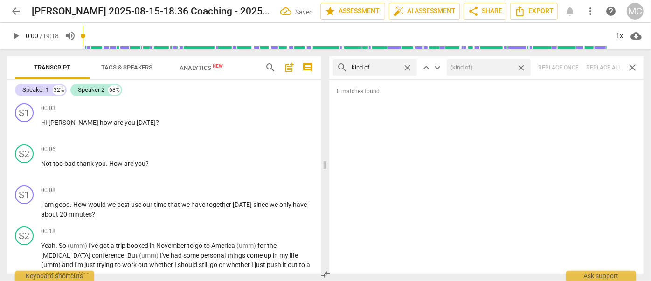
click at [521, 65] on span "close" at bounding box center [522, 68] width 10 height 10
click at [409, 66] on span "close" at bounding box center [408, 68] width 10 height 10
click at [381, 68] on input "text" at bounding box center [383, 67] width 62 height 15
type input "sort of"
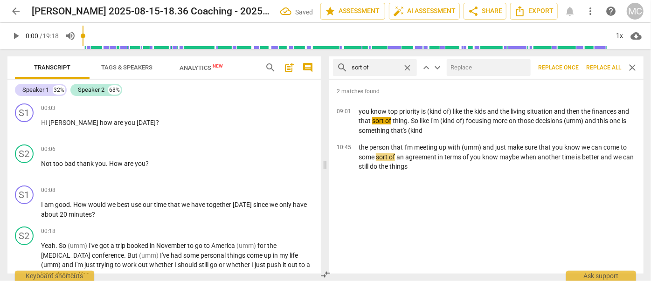
click at [474, 64] on input "text" at bounding box center [487, 67] width 80 height 15
type input "(sort of)"
click at [602, 69] on span "Replace all" at bounding box center [604, 68] width 35 height 8
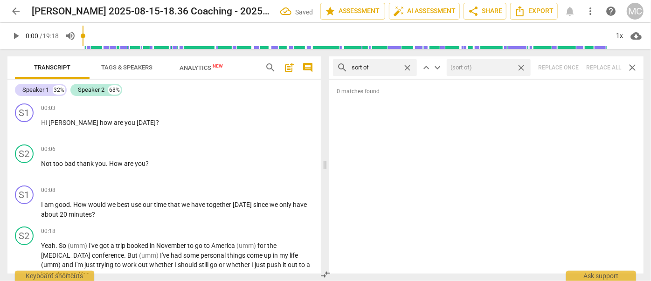
click at [522, 65] on span "close" at bounding box center [522, 68] width 10 height 10
click at [408, 66] on span "close" at bounding box center [408, 68] width 10 height 10
click at [385, 65] on input "text" at bounding box center [383, 67] width 62 height 15
type input "and then"
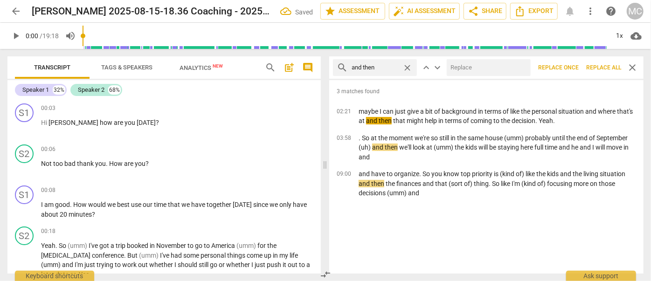
click at [458, 64] on input "text" at bounding box center [487, 67] width 80 height 15
type input "(then)"
click at [602, 66] on span "Replace all" at bounding box center [604, 68] width 35 height 8
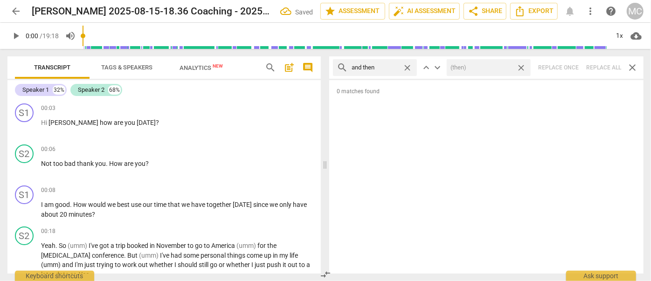
click at [521, 67] on span "close" at bounding box center [522, 68] width 10 height 10
click at [406, 66] on span "close" at bounding box center [408, 68] width 10 height 10
click at [390, 65] on input "text" at bounding box center [383, 67] width 62 height 15
type input "like"
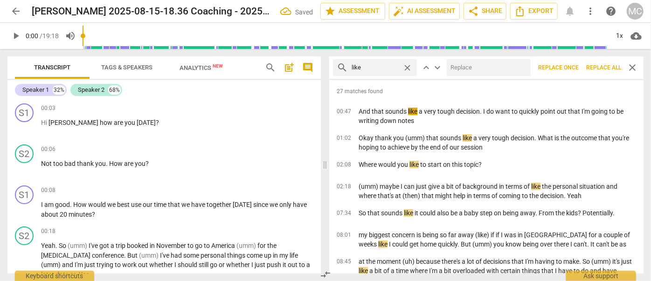
click at [483, 67] on input "text" at bounding box center [487, 67] width 80 height 15
type input "(like)"
click at [608, 68] on span "Replace all" at bounding box center [604, 68] width 35 height 8
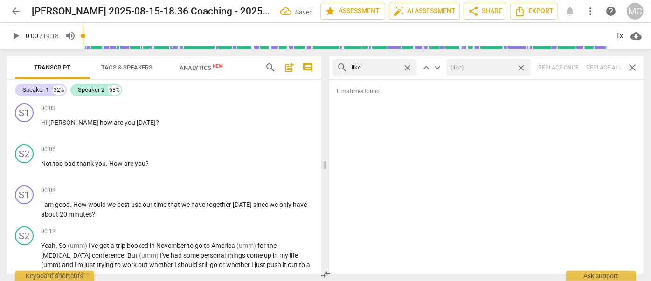
click at [523, 65] on span "close" at bounding box center [522, 68] width 10 height 10
click at [409, 68] on span "close" at bounding box center [408, 68] width 10 height 10
click at [381, 67] on input "text" at bounding box center [383, 67] width 62 height 15
type input "just"
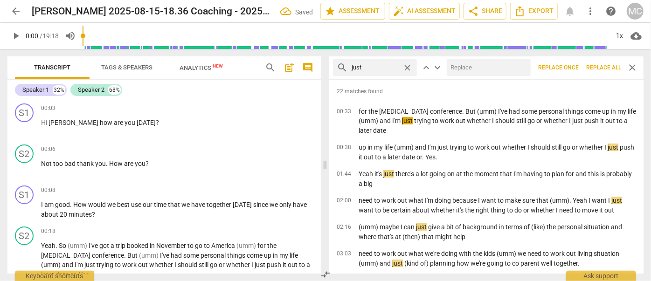
click at [464, 65] on input "text" at bounding box center [487, 67] width 80 height 15
type input "(just)"
click at [600, 66] on span "Replace all" at bounding box center [604, 68] width 35 height 8
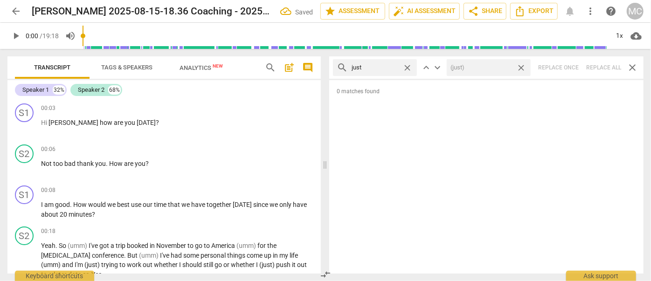
click at [521, 66] on span "close" at bounding box center [522, 68] width 10 height 10
click at [407, 65] on span "close" at bounding box center [408, 68] width 10 height 10
click at [380, 65] on input "text" at bounding box center [383, 67] width 62 height 15
type input "you know"
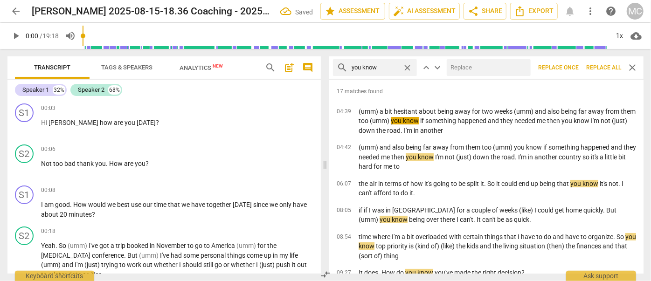
click at [475, 69] on input "text" at bounding box center [487, 67] width 80 height 15
type input "(you know)"
click at [606, 64] on span "Replace all" at bounding box center [604, 68] width 35 height 8
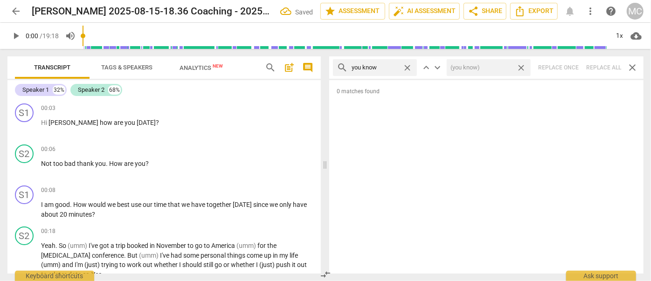
click at [523, 67] on span "close" at bounding box center [522, 68] width 10 height 10
drag, startPoint x: 409, startPoint y: 68, endPoint x: 395, endPoint y: 68, distance: 14.5
click at [409, 68] on span "close" at bounding box center [408, 68] width 10 height 10
click at [384, 69] on input "text" at bounding box center [383, 67] width 62 height 15
type input "I guess"
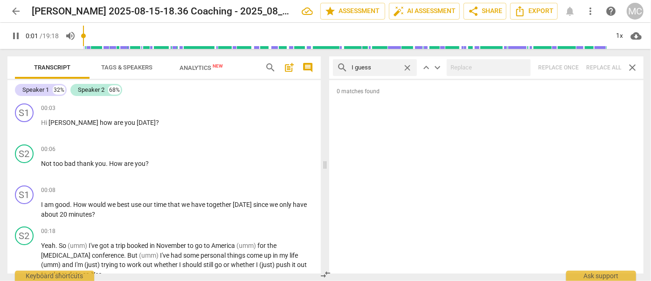
click at [596, 67] on div "search I guess close keyboard_arrow_up keyboard_arrow_down Replace once Replace…" at bounding box center [486, 67] width 315 height 22
type input "3"
click at [407, 65] on span "close" at bounding box center [408, 68] width 10 height 10
click at [377, 65] on input "text" at bounding box center [383, 67] width 62 height 15
type input "4"
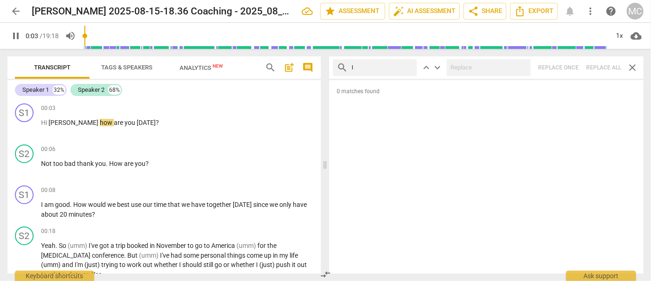
type input "I"
type input "4"
type input "I mean"
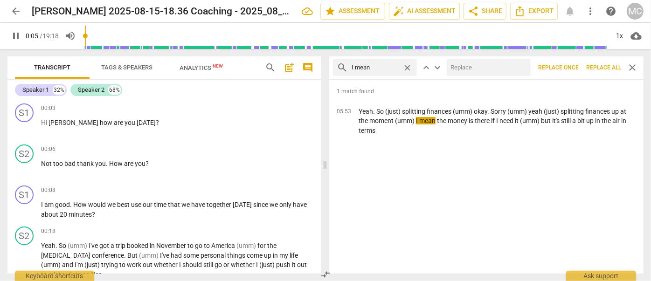
click at [478, 64] on input "text" at bounding box center [487, 67] width 80 height 15
type input "5"
type input "(I"
type input "6"
type input "(I mean"
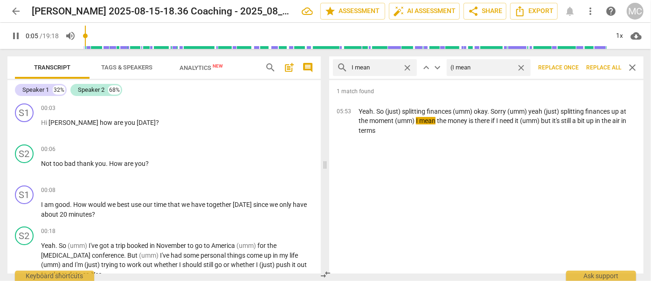
type input "6"
type input "(I mean)"
type input "6"
type input "(I mean)"
click at [596, 68] on span "Replace all" at bounding box center [604, 68] width 35 height 8
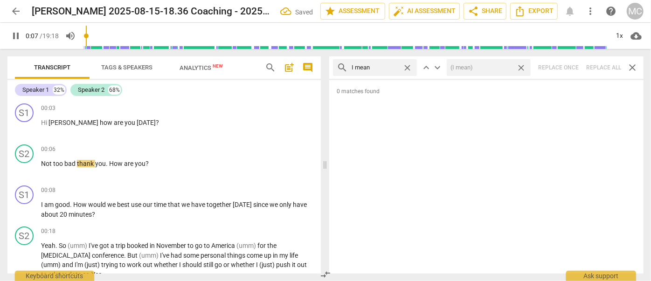
type input "7"
drag, startPoint x: 521, startPoint y: 66, endPoint x: 458, endPoint y: 65, distance: 63.0
click at [521, 66] on span "close" at bounding box center [522, 68] width 10 height 10
type input "8"
click at [409, 67] on span "close" at bounding box center [408, 68] width 10 height 10
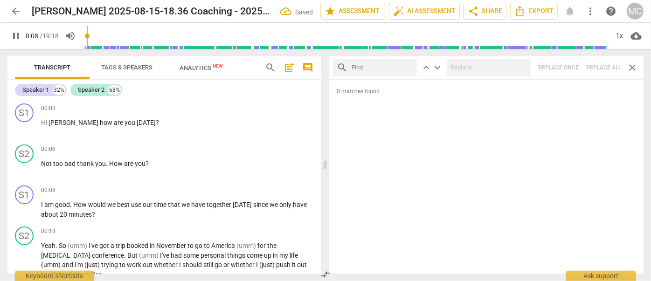
click at [382, 67] on input "text" at bounding box center [383, 67] width 62 height 15
type input "10"
type input "you kn"
type input "10"
type input "you know"
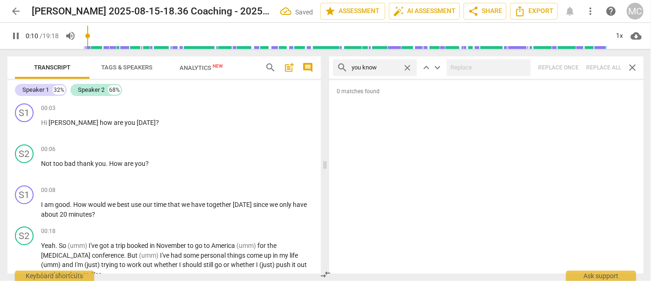
type input "11"
click at [406, 68] on span "close" at bounding box center [408, 68] width 10 height 10
click at [378, 70] on input "text" at bounding box center [383, 67] width 62 height 15
type input "11"
type input "ok"
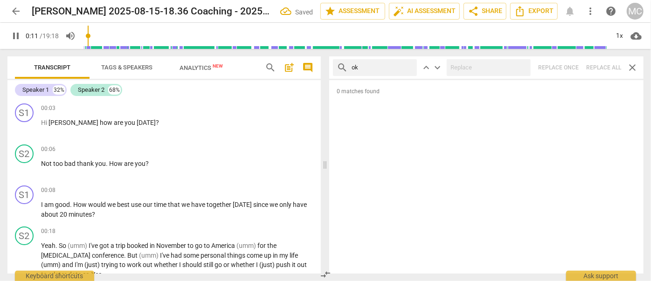
type input "12"
type input "okay"
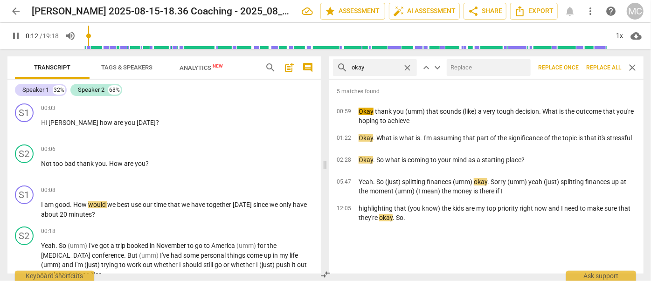
click at [465, 65] on input "text" at bounding box center [487, 67] width 80 height 15
type input "12"
type input "OK"
type input "13"
type input "OK"
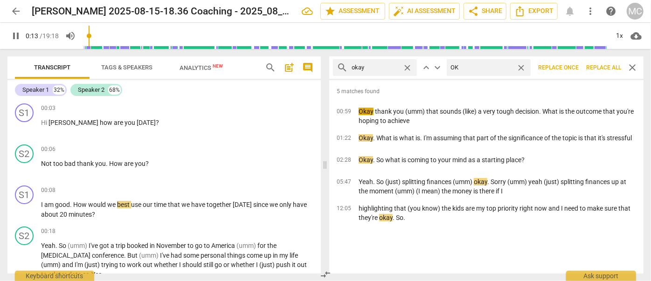
click at [604, 68] on span "Replace all" at bounding box center [604, 68] width 35 height 8
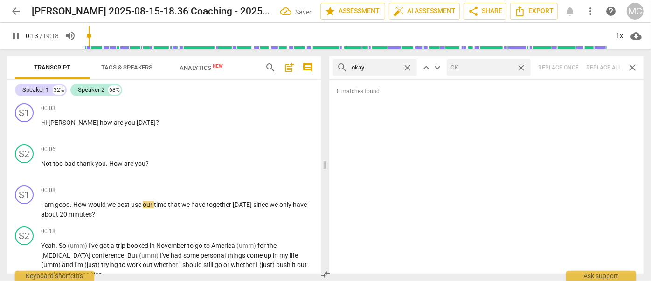
type input "14"
drag, startPoint x: 521, startPoint y: 67, endPoint x: 414, endPoint y: 63, distance: 106.9
click at [521, 67] on span "close" at bounding box center [522, 68] width 10 height 10
type input "14"
click at [408, 66] on span "close" at bounding box center [408, 68] width 10 height 10
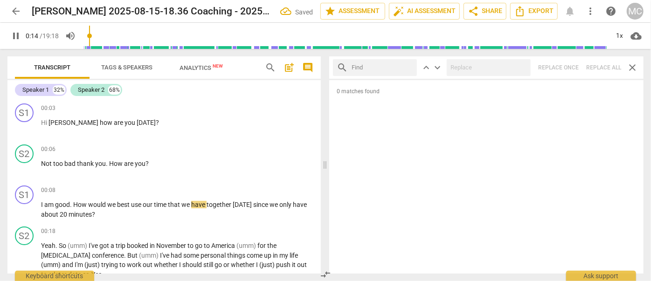
click at [379, 67] on input "text" at bounding box center [383, 67] width 62 height 15
type input "15"
type input "mayb"
type input "15"
type input "maybe"
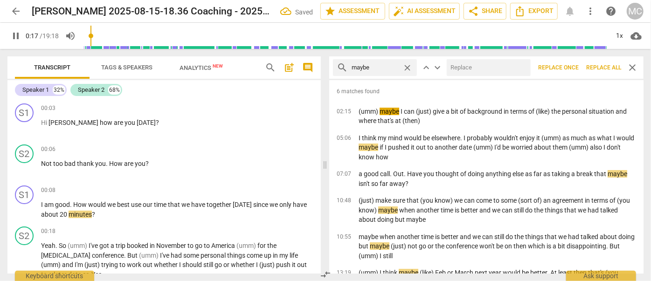
click at [460, 70] on input "text" at bounding box center [487, 67] width 80 height 15
type input "18"
type input "(may"
type input "18"
type input "(maybe)"
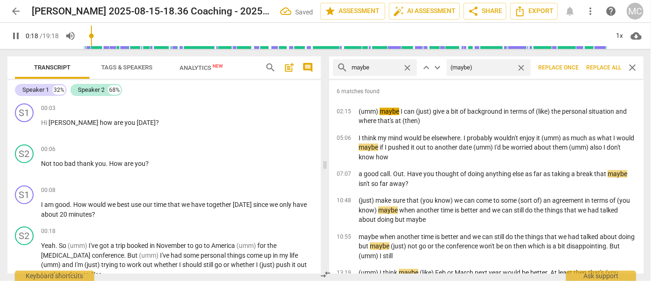
type input "19"
type input "(maybe)"
drag, startPoint x: 596, startPoint y: 64, endPoint x: 579, endPoint y: 64, distance: 17.3
click at [596, 64] on span "Replace all" at bounding box center [604, 68] width 35 height 8
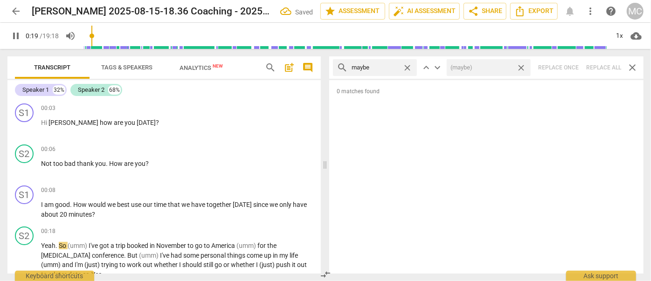
type input "20"
click at [523, 67] on span "close" at bounding box center [522, 68] width 10 height 10
type input "20"
drag, startPoint x: 412, startPoint y: 67, endPoint x: 389, endPoint y: 67, distance: 22.4
click at [411, 67] on span "close" at bounding box center [408, 68] width 10 height 10
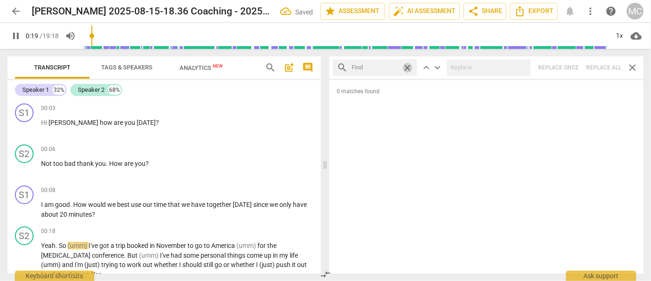
click at [387, 67] on input "text" at bounding box center [375, 67] width 47 height 15
type input "20"
type input "p"
type input "20"
type input "perhap"
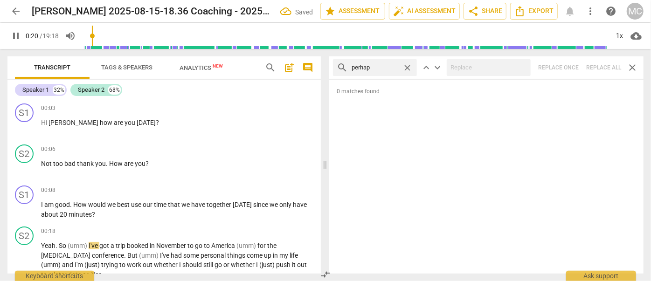
type input "21"
type input "perhaps"
click at [605, 69] on div "search perhaps close keyboard_arrow_up keyboard_arrow_down Replace once Replace…" at bounding box center [486, 67] width 315 height 22
type input "25"
drag, startPoint x: 406, startPoint y: 65, endPoint x: 397, endPoint y: 66, distance: 9.4
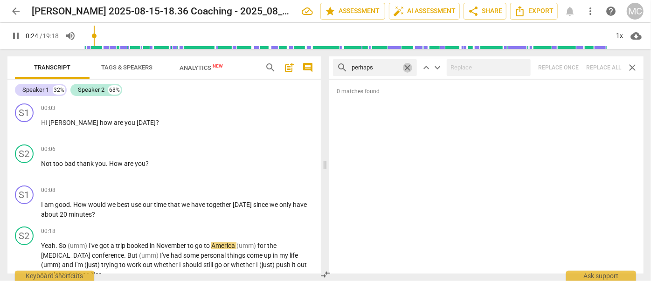
click at [406, 65] on span "close" at bounding box center [408, 68] width 10 height 10
click at [397, 66] on input "text" at bounding box center [375, 67] width 47 height 15
type input "25"
type input "akl"
type input "25"
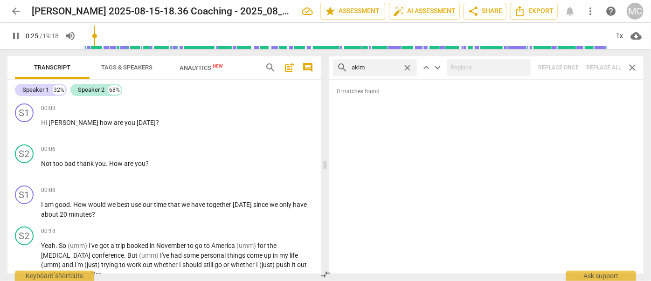
type input "akl"
type input "26"
type input "a"
type input "26"
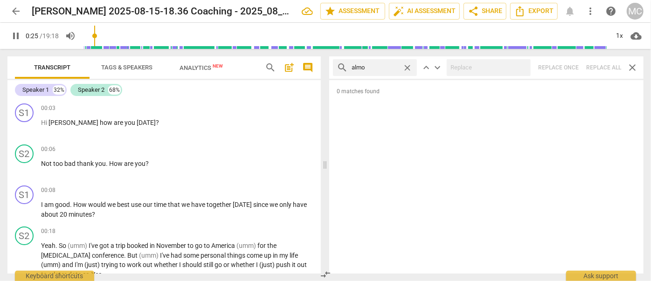
type input "almos"
type input "26"
type input "almost"
click at [616, 68] on div "search almost close keyboard_arrow_up keyboard_arrow_down Replace once Replace …" at bounding box center [486, 67] width 315 height 22
click at [602, 66] on div "search almost close keyboard_arrow_up keyboard_arrow_down Replace once Replace …" at bounding box center [486, 67] width 315 height 22
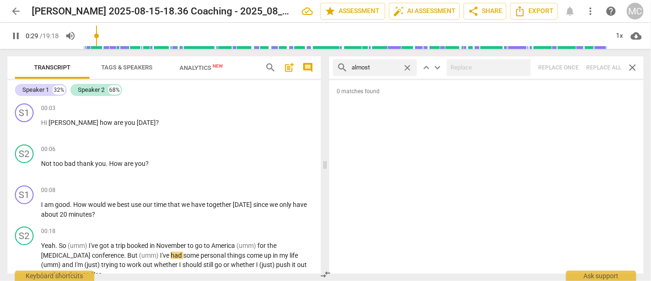
type input "30"
click at [407, 67] on span "close" at bounding box center [408, 68] width 10 height 10
click at [373, 69] on input "text" at bounding box center [383, 67] width 62 height 15
type input "31"
type input "I th"
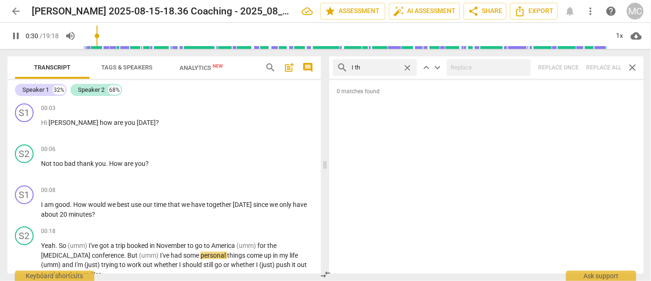
type input "31"
type input "I think"
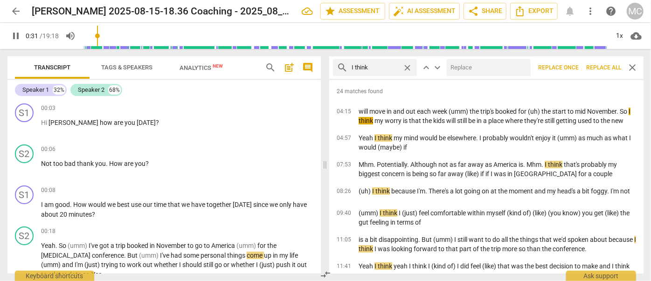
click at [476, 73] on input "text" at bounding box center [487, 67] width 80 height 15
type input "32"
type input "(I"
type input "32"
type input "(I thin"
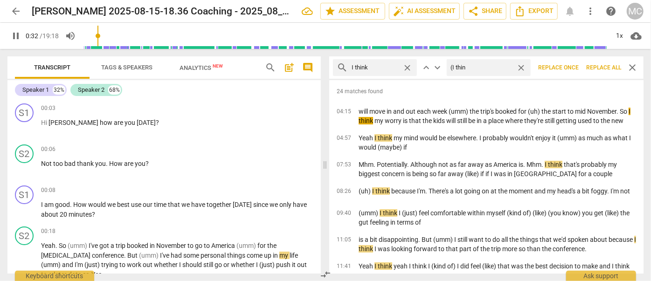
type input "33"
type input "(I think)"
type input "33"
type input "(I think)"
click at [606, 65] on span "Replace all" at bounding box center [604, 68] width 35 height 8
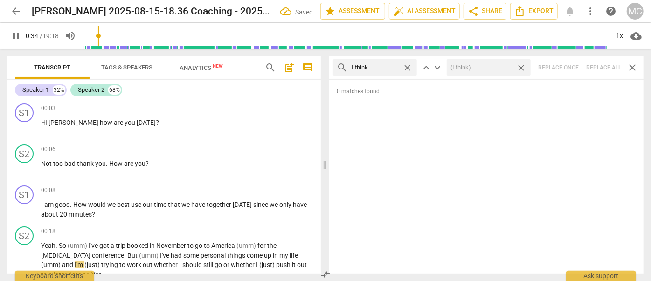
drag, startPoint x: 523, startPoint y: 66, endPoint x: 498, endPoint y: 64, distance: 24.3
click at [523, 66] on span "close" at bounding box center [522, 68] width 10 height 10
type input "34"
click at [407, 65] on span "close" at bounding box center [408, 68] width 10 height 10
type input "35"
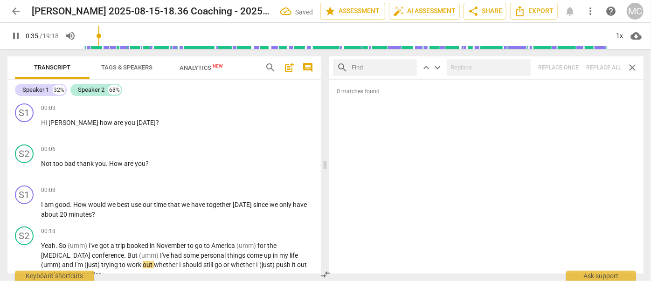
click at [389, 66] on input "text" at bounding box center [383, 67] width 62 height 15
type input "35"
type input "b"
type input "36"
type input "basica"
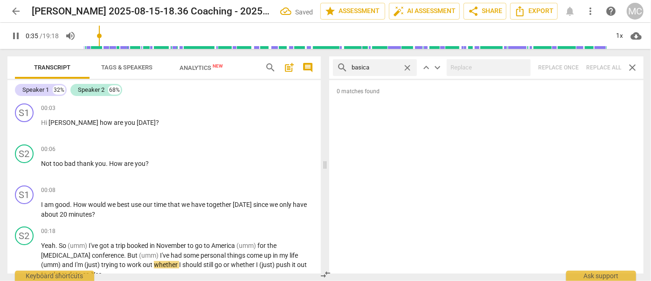
type input "36"
type input "basically"
click at [601, 66] on div "search basically close keyboard_arrow_up keyboard_arrow_down Replace once Repla…" at bounding box center [486, 67] width 315 height 22
type input "40"
click at [407, 67] on span "close" at bounding box center [408, 68] width 10 height 10
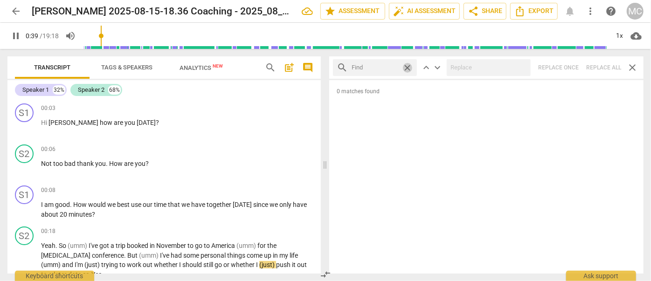
click at [373, 68] on input "text" at bounding box center [375, 67] width 47 height 15
type input "40"
type input "g"
type input "40"
type input "gonna"
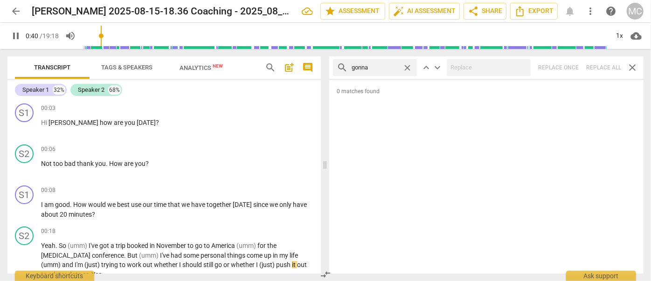
type input "40"
type input "gonna"
type input "42"
click at [591, 65] on div "search gonna close keyboard_arrow_up keyboard_arrow_down Replace once Replace a…" at bounding box center [486, 67] width 315 height 22
click at [409, 66] on span "close" at bounding box center [408, 68] width 10 height 10
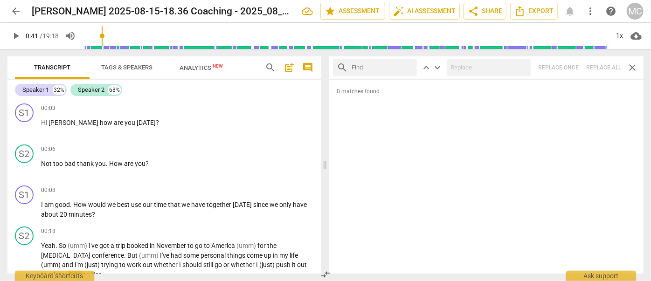
click at [391, 66] on input "text" at bounding box center [383, 67] width 62 height 15
type input "wanna"
click at [599, 65] on div "search wanna close keyboard_arrow_up keyboard_arrow_down Replace once Replace a…" at bounding box center [486, 67] width 315 height 22
type input "44"
click at [407, 65] on span "close" at bounding box center [408, 68] width 10 height 10
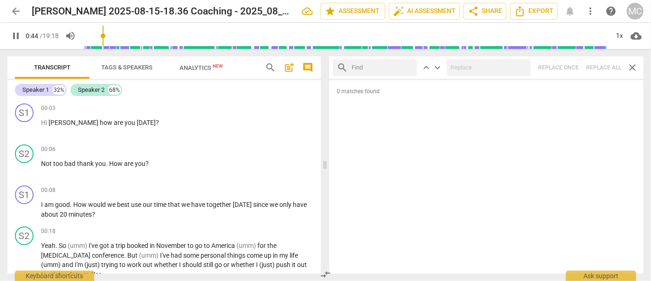
click at [378, 66] on input "text" at bounding box center [383, 67] width 62 height 15
type input "45"
type input "got"
type input "45"
type input "gotcha"
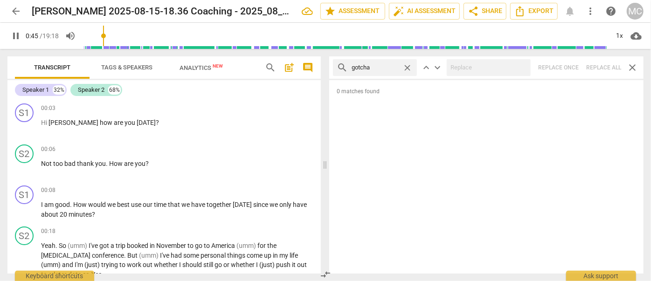
scroll to position [201, 0]
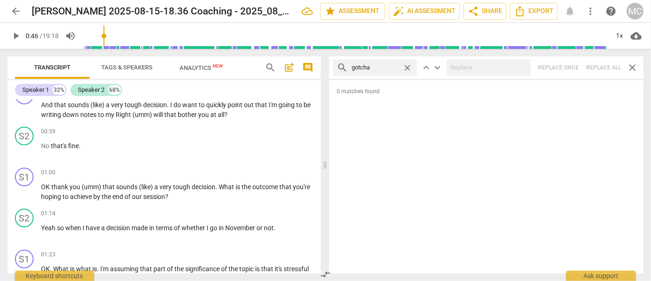
type input "46"
click at [597, 67] on div "search gotcha close keyboard_arrow_up keyboard_arrow_down Replace once Replace …" at bounding box center [486, 67] width 315 height 22
click at [408, 65] on span "close" at bounding box center [408, 68] width 10 height 10
click at [379, 68] on input "text" at bounding box center [383, 67] width 62 height 15
type input "gotta"
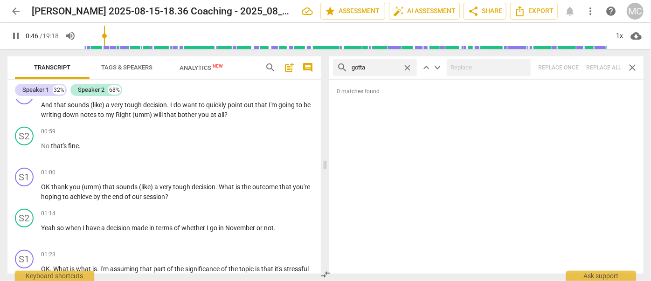
click at [605, 65] on div "search gotta close keyboard_arrow_up keyboard_arrow_down Replace once Replace a…" at bounding box center [486, 67] width 315 height 22
type input "49"
click at [408, 65] on span "close" at bounding box center [408, 68] width 10 height 10
click at [391, 67] on input "text" at bounding box center [383, 67] width 62 height 15
type input "49"
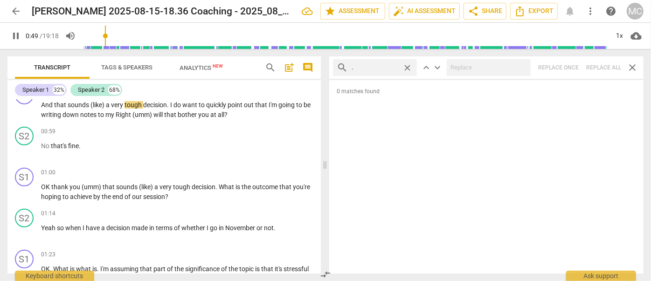
type input ". a"
type input "50"
type input ". and"
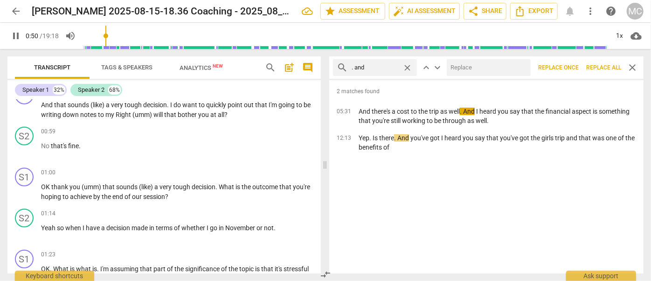
click at [503, 70] on input "text" at bounding box center [487, 67] width 80 height 15
type input "51"
type input "(a"
type input "51"
type input "(and)"
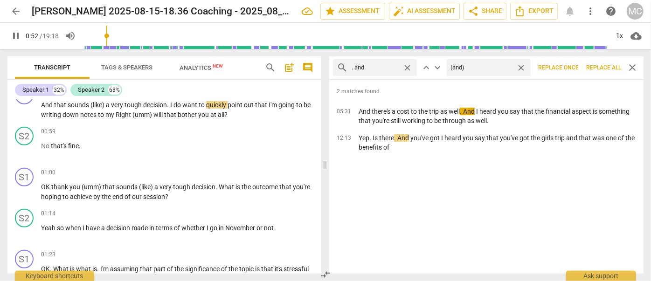
type input "53"
type input "(and)"
click at [600, 67] on span "Replace all" at bounding box center [604, 68] width 35 height 8
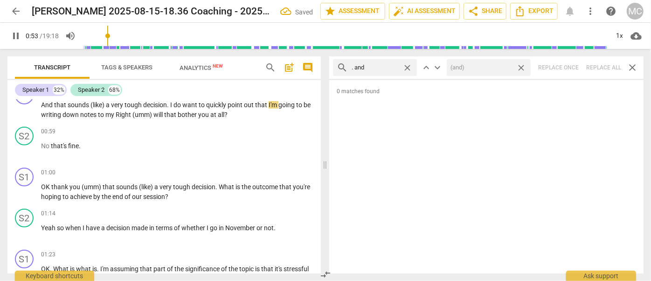
type input "54"
click at [523, 68] on span "close" at bounding box center [522, 68] width 10 height 10
type input "55"
click at [410, 66] on span "close" at bounding box center [408, 68] width 10 height 10
click at [384, 67] on input "text" at bounding box center [383, 67] width 62 height 15
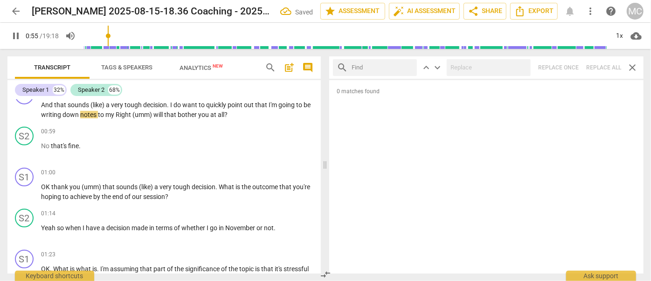
type input "56"
type input ". bu"
type input "56"
type input ". but"
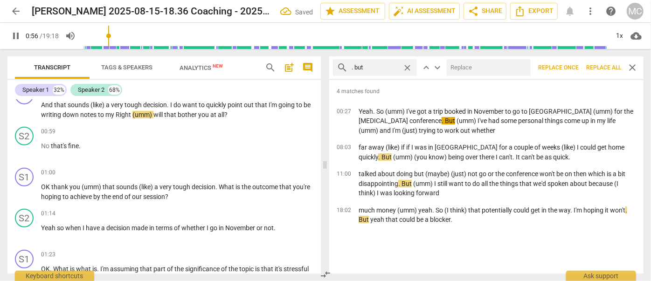
click at [470, 67] on input "text" at bounding box center [487, 67] width 80 height 15
type input "57"
type input ", b"
type input "57"
type input ", but"
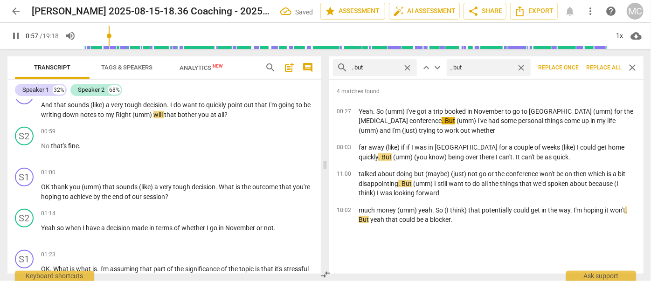
type input "58"
type input ", but"
click at [602, 71] on span "Replace all" at bounding box center [604, 68] width 35 height 8
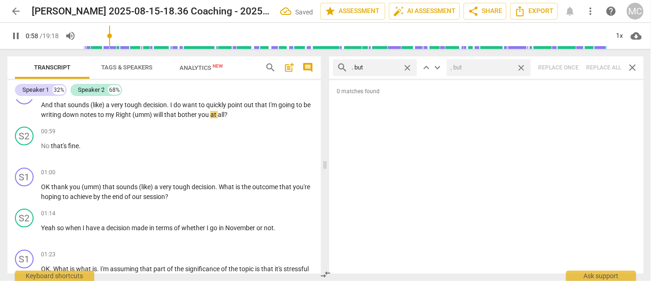
type input "59"
click at [524, 66] on span "close" at bounding box center [522, 68] width 10 height 10
type input "60"
click at [408, 65] on span "close" at bounding box center [408, 68] width 10 height 10
click at [388, 66] on input "text" at bounding box center [383, 67] width 62 height 15
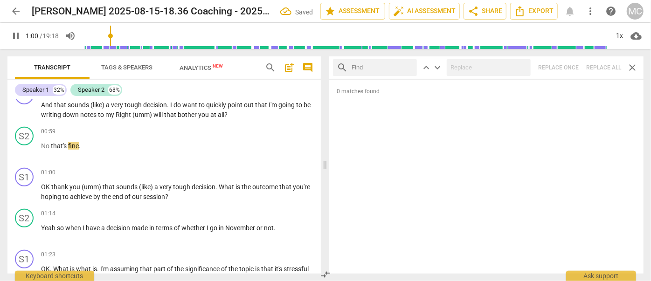
type input "61"
type input ". s"
type input "61"
type input ". so"
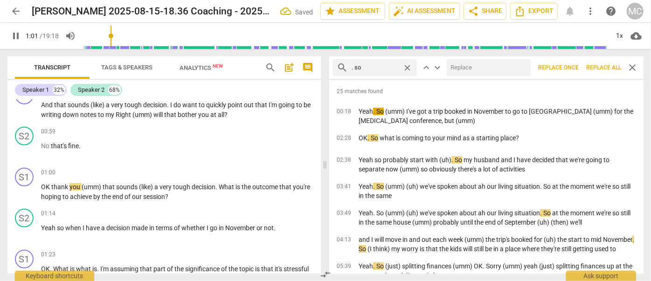
click at [483, 65] on input "text" at bounding box center [487, 67] width 80 height 15
type input "63"
type input "("
type input "63"
type input "(so)"
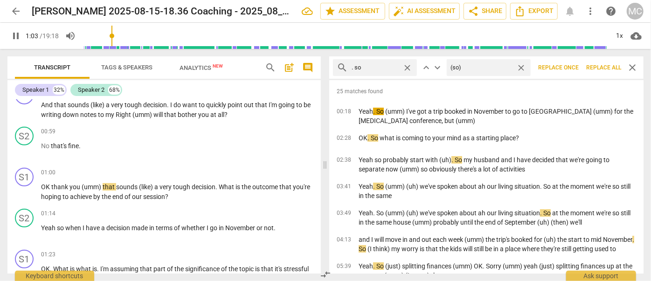
type input "63"
type input "(so)"
type input "64"
type input "(so)"
type input "65"
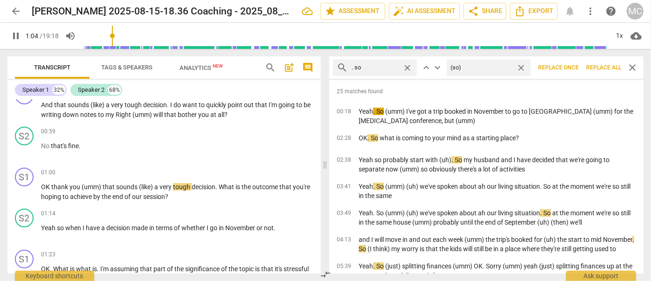
type input "(so)"
click at [606, 69] on span "Replace all" at bounding box center [604, 68] width 35 height 8
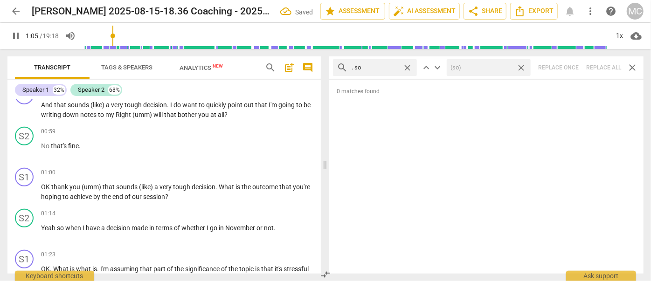
type input "66"
click at [522, 66] on span "close" at bounding box center [522, 68] width 10 height 10
type input "66"
click at [409, 67] on span "close" at bounding box center [408, 68] width 10 height 10
click at [373, 67] on input "text" at bounding box center [383, 67] width 62 height 15
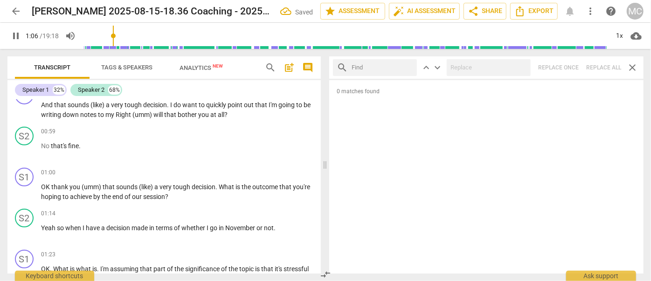
type input "67"
type input "."
type input "67"
type input ". or"
type input "69"
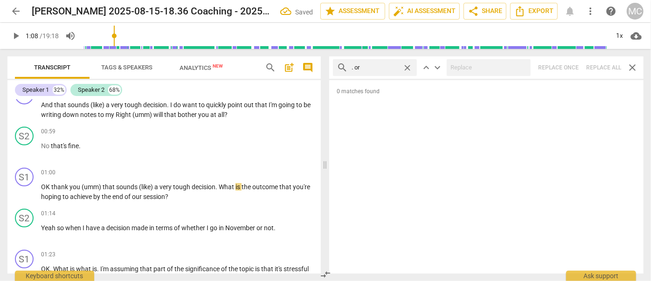
click at [601, 67] on div "search . or close keyboard_arrow_up keyboard_arrow_down Replace once Replace al…" at bounding box center [486, 67] width 315 height 22
click at [411, 67] on span "close" at bounding box center [408, 68] width 10 height 10
click at [391, 68] on input "text" at bounding box center [383, 67] width 62 height 15
click at [608, 65] on div "search . because close keyboard_arrow_up keyboard_arrow_down Replace once Repla…" at bounding box center [486, 67] width 315 height 22
click at [408, 65] on span "close" at bounding box center [408, 68] width 10 height 10
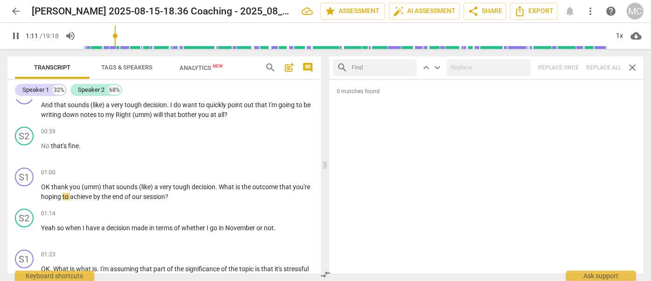
click at [386, 66] on input "text" at bounding box center [383, 67] width 62 height 15
click at [600, 63] on div "search ? And close keyboard_arrow_up keyboard_arrow_down Replace once Replace a…" at bounding box center [486, 67] width 315 height 22
click at [407, 64] on span "close" at bounding box center [408, 68] width 10 height 10
click at [382, 68] on input "text" at bounding box center [383, 67] width 62 height 15
click at [607, 64] on div "search ? But close keyboard_arrow_up keyboard_arrow_down Replace once Replace a…" at bounding box center [486, 67] width 315 height 22
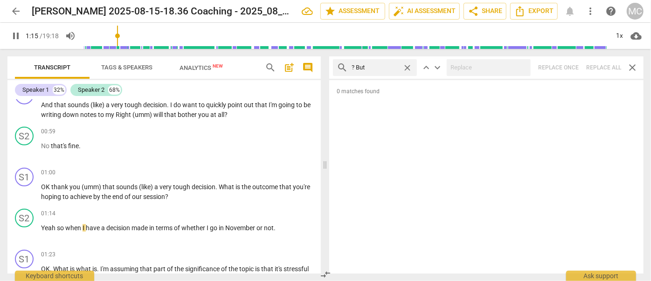
click at [410, 65] on span "close" at bounding box center [408, 68] width 10 height 10
click at [377, 67] on input "text" at bounding box center [383, 67] width 62 height 15
click at [605, 67] on div "search ? So close keyboard_arrow_up keyboard_arrow_down Replace once Replace al…" at bounding box center [486, 67] width 315 height 22
click at [407, 66] on span "close" at bounding box center [408, 68] width 10 height 10
click at [381, 67] on input "text" at bounding box center [383, 67] width 62 height 15
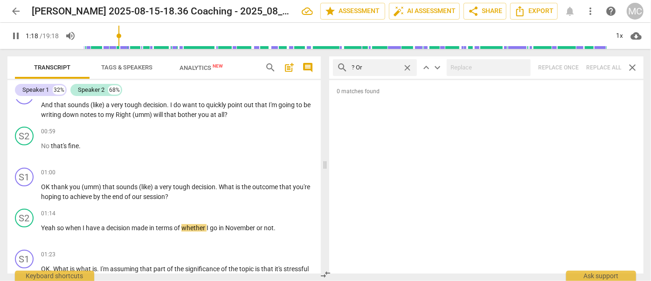
drag, startPoint x: 595, startPoint y: 64, endPoint x: 579, endPoint y: 65, distance: 16.9
click at [596, 64] on div "search ? Or close keyboard_arrow_up keyboard_arrow_down Replace once Replace al…" at bounding box center [486, 67] width 315 height 22
click at [408, 65] on span "close" at bounding box center [408, 68] width 10 height 10
click at [371, 68] on input "text" at bounding box center [383, 67] width 62 height 15
click at [598, 65] on div "search ? Because close keyboard_arrow_up keyboard_arrow_down Replace once Repla…" at bounding box center [486, 67] width 315 height 22
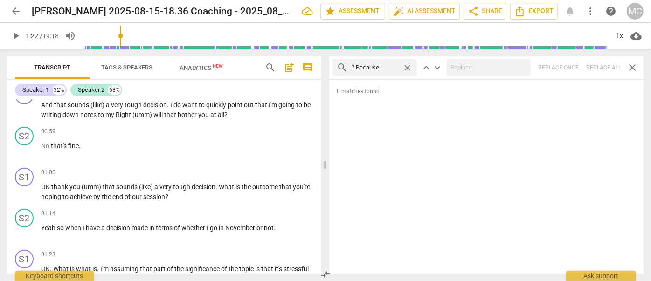
click at [406, 65] on span "close" at bounding box center [408, 68] width 10 height 10
click at [372, 68] on input "text" at bounding box center [383, 67] width 62 height 15
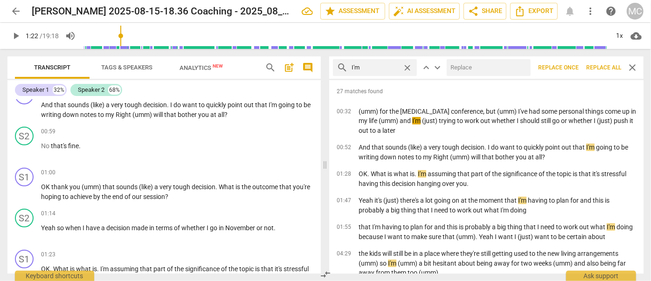
click at [476, 71] on input "text" at bounding box center [487, 67] width 80 height 15
click at [597, 64] on span "Replace all" at bounding box center [604, 68] width 35 height 8
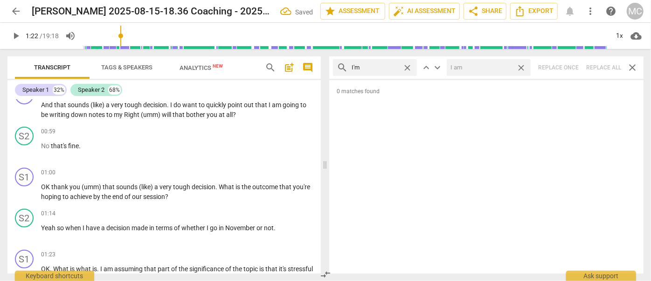
drag, startPoint x: 524, startPoint y: 67, endPoint x: 514, endPoint y: 66, distance: 9.9
click at [524, 67] on span "close" at bounding box center [522, 68] width 10 height 10
click at [408, 65] on span "close" at bounding box center [408, 68] width 10 height 10
click at [358, 68] on input "text" at bounding box center [383, 67] width 62 height 15
drag, startPoint x: 597, startPoint y: 67, endPoint x: 559, endPoint y: 67, distance: 38.3
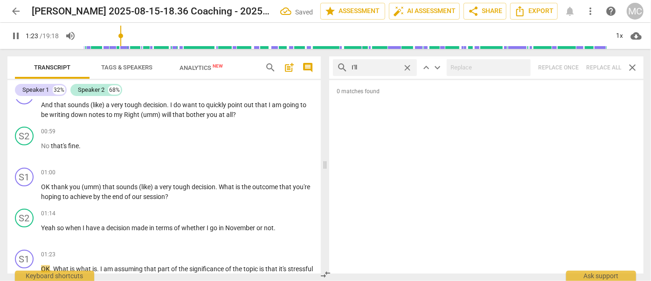
click at [597, 67] on div "search I'll close keyboard_arrow_up keyboard_arrow_down Replace once Replace al…" at bounding box center [486, 67] width 315 height 22
click at [408, 66] on span "close" at bounding box center [408, 68] width 10 height 10
drag, startPoint x: 391, startPoint y: 67, endPoint x: 397, endPoint y: 74, distance: 8.9
click at [391, 67] on input "text" at bounding box center [383, 67] width 62 height 15
click at [602, 68] on div "search you'll close keyboard_arrow_up keyboard_arrow_down Replace once Replace …" at bounding box center [486, 67] width 315 height 22
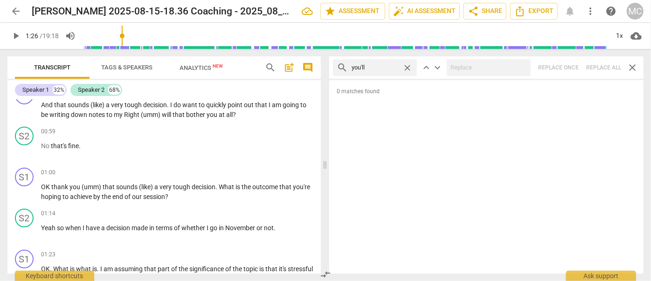
click at [407, 66] on span "close" at bounding box center [408, 68] width 10 height 10
click at [383, 68] on input "text" at bounding box center [383, 67] width 62 height 15
click at [595, 65] on div "search he'll close keyboard_arrow_up keyboard_arrow_down Replace once Replace a…" at bounding box center [486, 67] width 315 height 22
drag, startPoint x: 408, startPoint y: 67, endPoint x: 399, endPoint y: 67, distance: 9.3
click at [408, 67] on span "close" at bounding box center [408, 68] width 10 height 10
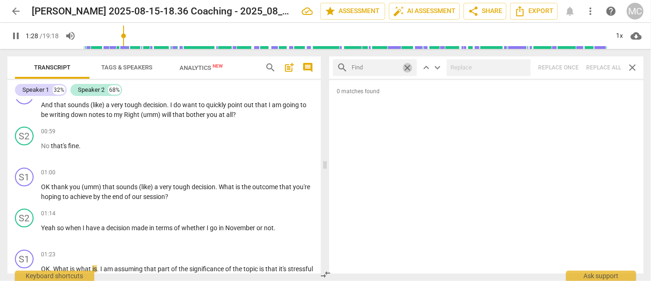
click at [399, 67] on input "text" at bounding box center [375, 67] width 47 height 15
click at [607, 65] on div "search she'll close keyboard_arrow_up keyboard_arrow_down Replace once Replace …" at bounding box center [486, 67] width 315 height 22
click at [408, 66] on span "close" at bounding box center [408, 68] width 10 height 10
click at [394, 66] on input "text" at bounding box center [383, 67] width 62 height 15
click at [597, 67] on div "search it'll close keyboard_arrow_up keyboard_arrow_down Replace once Replace a…" at bounding box center [486, 67] width 315 height 22
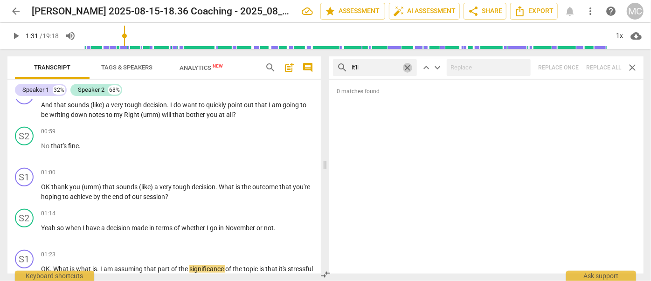
click at [408, 67] on span "close" at bounding box center [408, 68] width 10 height 10
click at [385, 68] on input "text" at bounding box center [383, 67] width 62 height 15
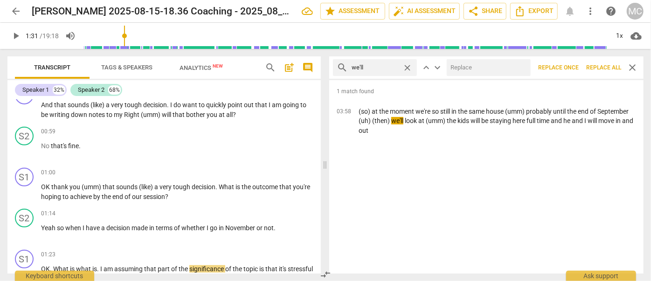
click at [470, 70] on input "text" at bounding box center [487, 67] width 80 height 15
click at [607, 65] on span "Replace all" at bounding box center [604, 68] width 35 height 8
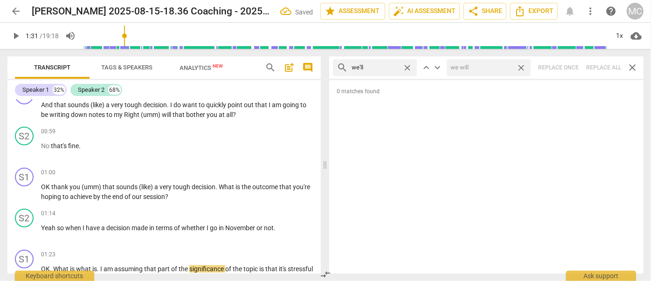
click at [520, 65] on span "close" at bounding box center [522, 68] width 10 height 10
click at [407, 67] on span "close" at bounding box center [408, 68] width 10 height 10
click at [392, 66] on input "text" at bounding box center [383, 67] width 62 height 15
click at [590, 67] on div "search they'll close keyboard_arrow_up keyboard_arrow_down Replace once Replace…" at bounding box center [486, 67] width 315 height 22
click at [408, 67] on span "close" at bounding box center [408, 68] width 10 height 10
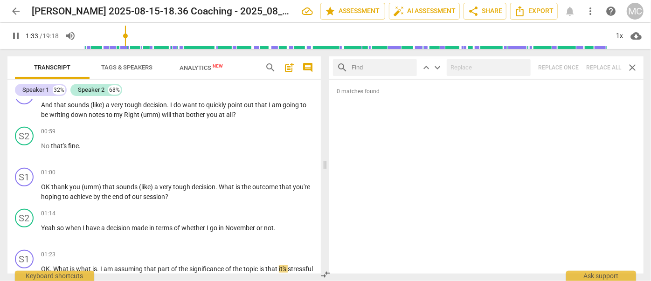
click at [369, 68] on input "text" at bounding box center [383, 67] width 62 height 15
click at [597, 62] on div "search there'll close keyboard_arrow_up keyboard_arrow_down Replace once Replac…" at bounding box center [486, 67] width 315 height 22
click at [409, 64] on span "close" at bounding box center [408, 68] width 10 height 10
click at [387, 65] on input "text" at bounding box center [383, 67] width 62 height 15
click at [602, 63] on div "search that'll close keyboard_arrow_up keyboard_arrow_down Replace once Replace…" at bounding box center [486, 67] width 315 height 22
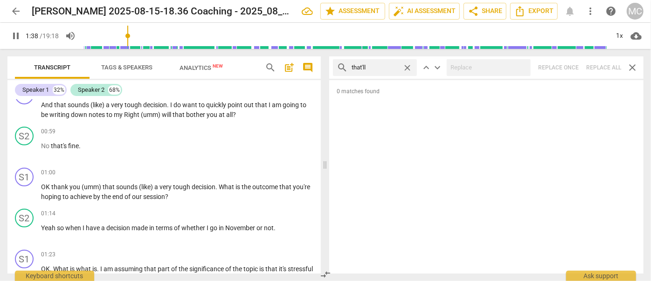
click at [410, 66] on span "close" at bounding box center [408, 68] width 10 height 10
click at [379, 68] on input "text" at bounding box center [383, 67] width 62 height 15
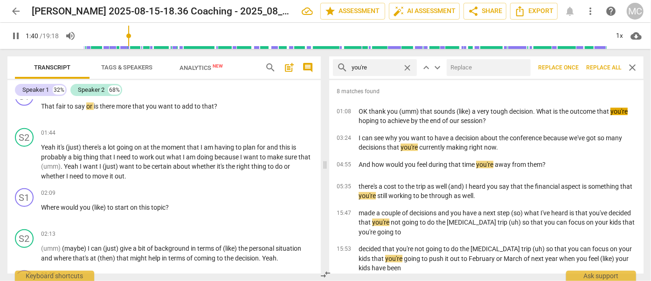
click at [499, 68] on input "text" at bounding box center [487, 67] width 80 height 15
click at [600, 65] on span "Replace all" at bounding box center [604, 68] width 35 height 8
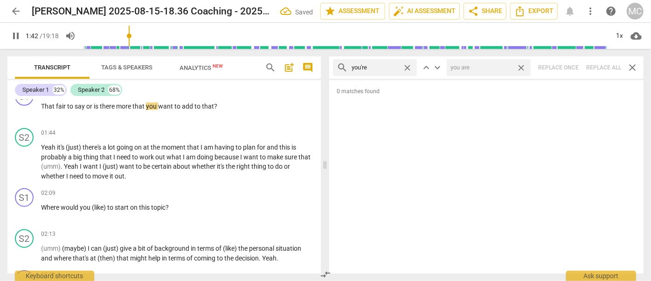
click at [521, 66] on span "close" at bounding box center [522, 68] width 10 height 10
click at [408, 67] on span "close" at bounding box center [408, 68] width 10 height 10
drag, startPoint x: 376, startPoint y: 67, endPoint x: 370, endPoint y: 77, distance: 11.1
click at [376, 68] on input "text" at bounding box center [383, 67] width 62 height 15
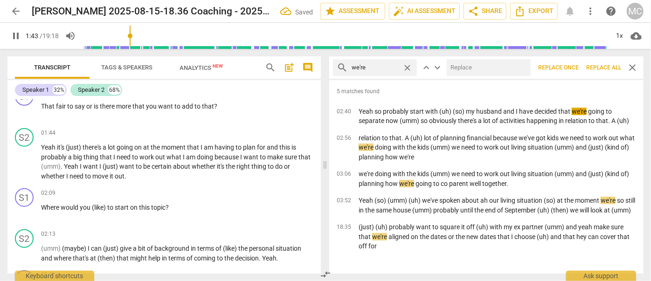
click at [504, 69] on input "text" at bounding box center [487, 67] width 80 height 15
click at [602, 64] on span "Replace all" at bounding box center [604, 68] width 35 height 8
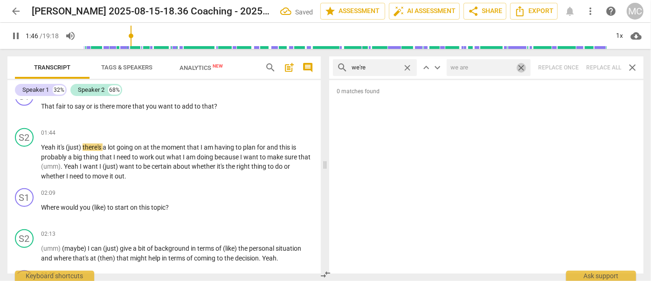
click at [523, 64] on span "close" at bounding box center [522, 68] width 10 height 10
click at [407, 66] on span "close" at bounding box center [408, 68] width 10 height 10
drag, startPoint x: 384, startPoint y: 70, endPoint x: 391, endPoint y: 77, distance: 9.6
click at [384, 70] on input "text" at bounding box center [383, 67] width 62 height 15
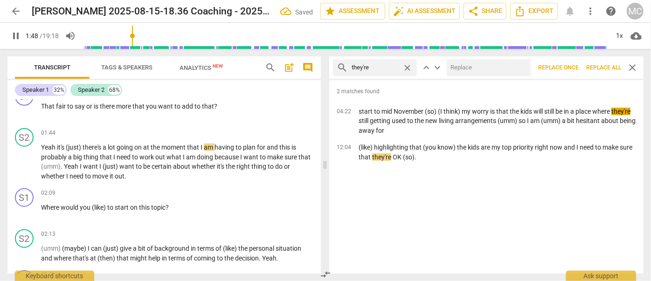
click at [474, 69] on input "text" at bounding box center [487, 67] width 80 height 15
click at [598, 64] on span "Replace all" at bounding box center [604, 68] width 35 height 8
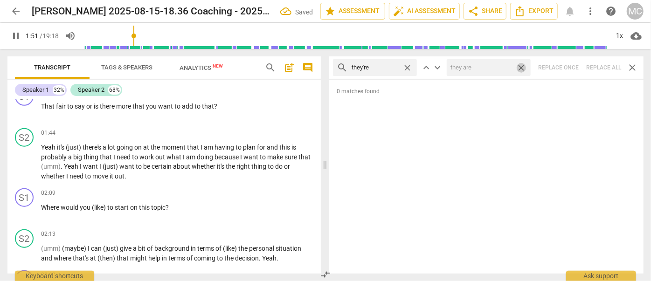
click at [522, 67] on span "close" at bounding box center [522, 68] width 10 height 10
click at [406, 67] on span "close" at bounding box center [408, 68] width 10 height 10
click at [389, 69] on input "text" at bounding box center [383, 67] width 62 height 15
click at [600, 65] on div "search aren't close keyboard_arrow_up keyboard_arrow_down Replace once Replace …" at bounding box center [486, 67] width 315 height 22
click at [409, 65] on span "close" at bounding box center [408, 68] width 10 height 10
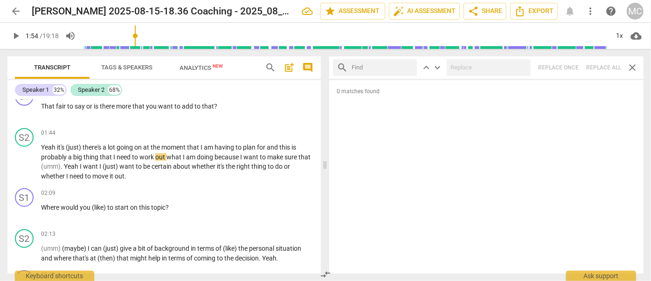
drag, startPoint x: 395, startPoint y: 65, endPoint x: 403, endPoint y: 65, distance: 7.9
click at [395, 65] on input "text" at bounding box center [383, 67] width 62 height 15
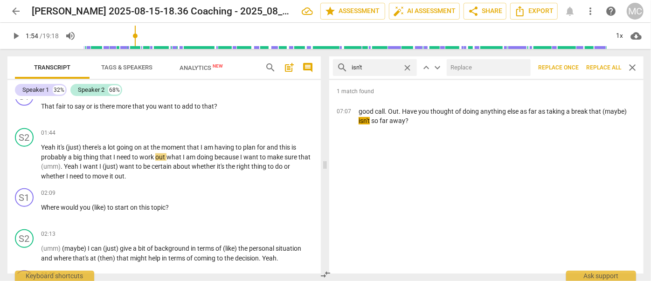
click at [473, 65] on input "text" at bounding box center [487, 67] width 80 height 15
click at [602, 64] on span "Replace all" at bounding box center [604, 68] width 35 height 8
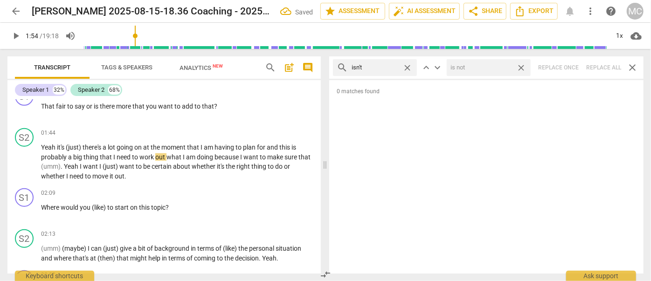
click at [522, 66] on span "close" at bounding box center [522, 68] width 10 height 10
drag, startPoint x: 408, startPoint y: 64, endPoint x: 384, endPoint y: 70, distance: 25.0
click at [408, 64] on span "close" at bounding box center [408, 68] width 10 height 10
click at [373, 71] on input "text" at bounding box center [383, 67] width 62 height 15
click at [601, 64] on div "search wasn't close keyboard_arrow_up keyboard_arrow_down Replace once Replace …" at bounding box center [486, 67] width 315 height 22
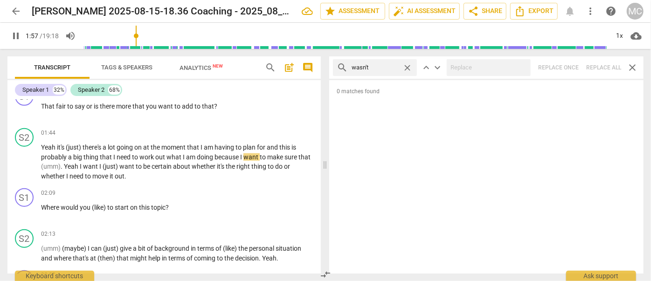
click at [410, 65] on span "close" at bounding box center [408, 68] width 10 height 10
click at [401, 67] on input "text" at bounding box center [383, 67] width 62 height 15
click at [603, 65] on div "search weren't close keyboard_arrow_up keyboard_arrow_down Replace once Replace…" at bounding box center [486, 67] width 315 height 22
click at [408, 68] on span "close" at bounding box center [408, 68] width 10 height 10
click at [383, 64] on input "text" at bounding box center [383, 67] width 62 height 15
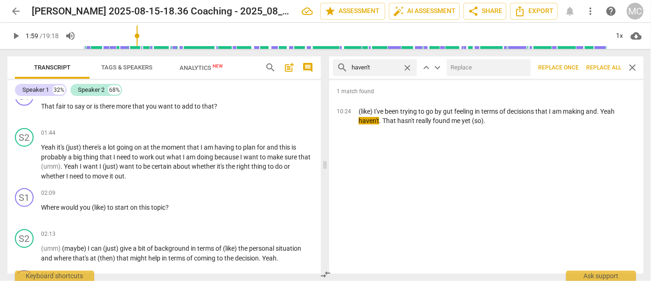
click at [482, 61] on input "text" at bounding box center [487, 67] width 80 height 15
click at [601, 67] on span "Replace all" at bounding box center [604, 68] width 35 height 8
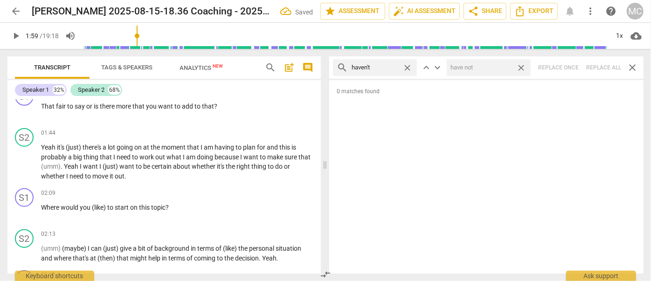
drag, startPoint x: 522, startPoint y: 67, endPoint x: 438, endPoint y: 69, distance: 84.0
click at [522, 67] on span "close" at bounding box center [522, 68] width 10 height 10
click at [409, 66] on span "close" at bounding box center [408, 68] width 10 height 10
click at [395, 66] on input "text" at bounding box center [383, 67] width 62 height 15
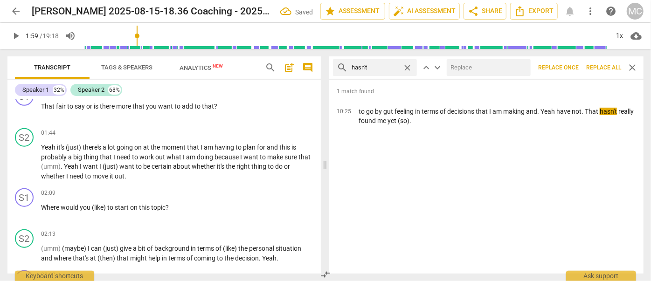
click at [469, 64] on input "text" at bounding box center [487, 67] width 80 height 15
click at [598, 65] on span "Replace all" at bounding box center [604, 68] width 35 height 8
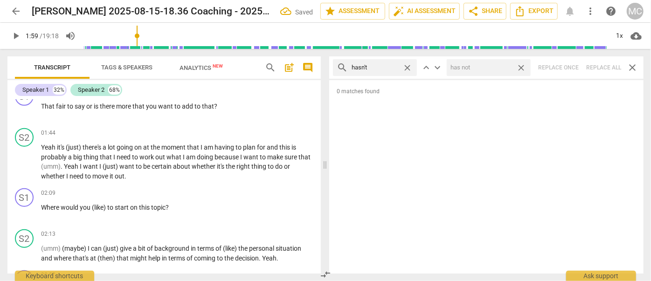
drag, startPoint x: 520, startPoint y: 64, endPoint x: 511, endPoint y: 64, distance: 8.9
click at [520, 64] on span "close" at bounding box center [522, 68] width 10 height 10
drag, startPoint x: 408, startPoint y: 65, endPoint x: 381, endPoint y: 65, distance: 27.1
click at [408, 65] on span "close" at bounding box center [408, 68] width 10 height 10
click at [381, 65] on input "text" at bounding box center [375, 67] width 47 height 15
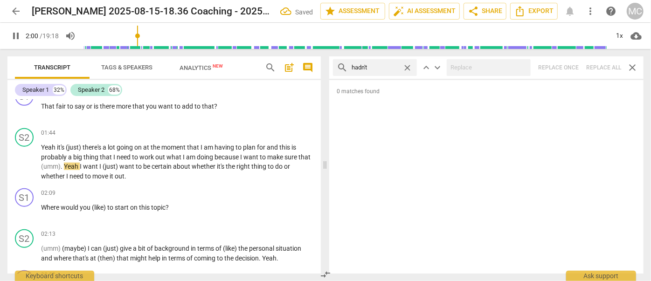
click at [599, 68] on div "search hadn't close keyboard_arrow_up keyboard_arrow_down Replace once Replace …" at bounding box center [486, 67] width 315 height 22
click at [408, 65] on span "close" at bounding box center [408, 68] width 10 height 10
click at [382, 68] on input "text" at bounding box center [383, 67] width 62 height 15
click at [490, 58] on div "search doesn't close keyboard_arrow_up keyboard_arrow_down Replace once Replace…" at bounding box center [486, 67] width 315 height 22
click at [598, 65] on div "search doesn't close keyboard_arrow_up keyboard_arrow_down Replace once Replace…" at bounding box center [486, 67] width 315 height 22
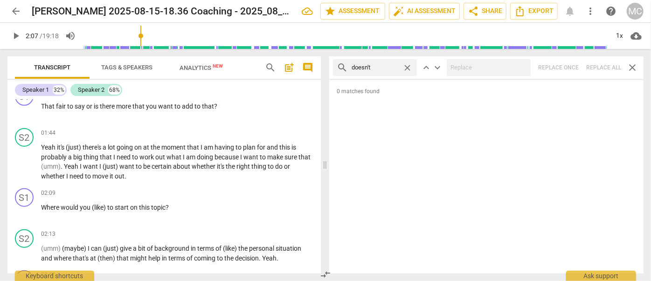
click at [407, 67] on span "close" at bounding box center [408, 68] width 10 height 10
click at [379, 68] on input "text" at bounding box center [383, 67] width 62 height 15
click at [494, 59] on div at bounding box center [489, 67] width 84 height 17
click at [607, 63] on div "search didn't close keyboard_arrow_up keyboard_arrow_down Replace once Replace …" at bounding box center [486, 67] width 315 height 22
click at [411, 64] on span "close" at bounding box center [408, 68] width 10 height 10
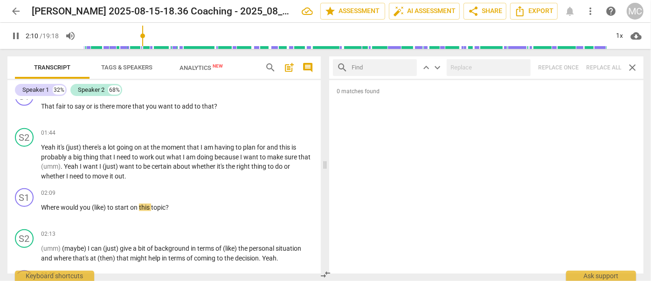
click at [383, 67] on input "text" at bounding box center [383, 67] width 62 height 15
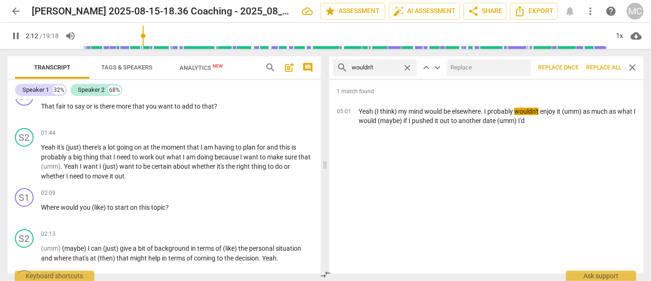
click at [483, 67] on input "text" at bounding box center [487, 67] width 80 height 15
click at [598, 64] on span "Replace all" at bounding box center [604, 68] width 35 height 8
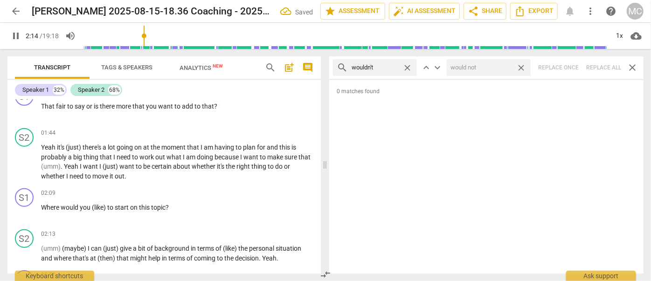
click at [521, 66] on span "close" at bounding box center [522, 68] width 10 height 10
click at [411, 66] on span "close" at bounding box center [408, 68] width 10 height 10
click at [392, 68] on input "text" at bounding box center [383, 67] width 62 height 15
click at [601, 64] on div "search shouldn't close keyboard_arrow_up keyboard_arrow_down Replace once Repla…" at bounding box center [486, 67] width 315 height 22
click at [407, 66] on span "close" at bounding box center [408, 68] width 10 height 10
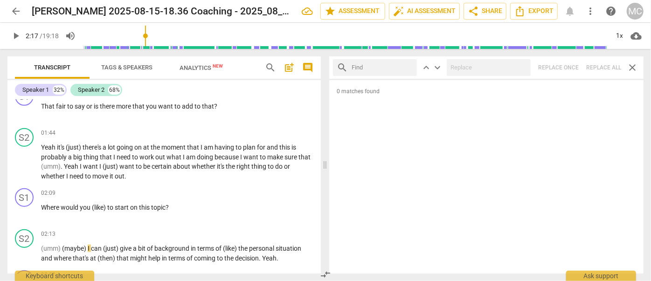
click at [389, 67] on input "text" at bounding box center [383, 67] width 62 height 15
click at [597, 64] on div "search couldn't close keyboard_arrow_up keyboard_arrow_down Replace once Replac…" at bounding box center [486, 67] width 315 height 22
click at [408, 67] on span "close" at bounding box center [408, 68] width 10 height 10
click at [379, 66] on input "text" at bounding box center [383, 67] width 62 height 15
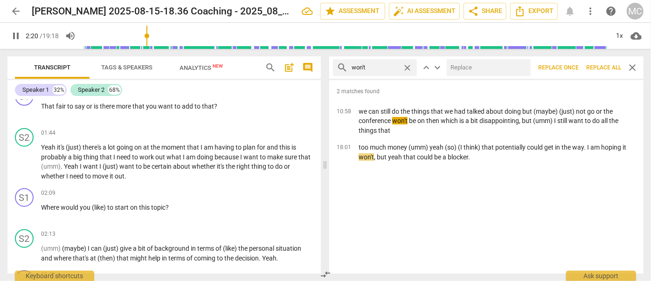
click at [482, 72] on input "text" at bounding box center [487, 67] width 80 height 15
click at [603, 62] on button "Replace all" at bounding box center [604, 67] width 42 height 17
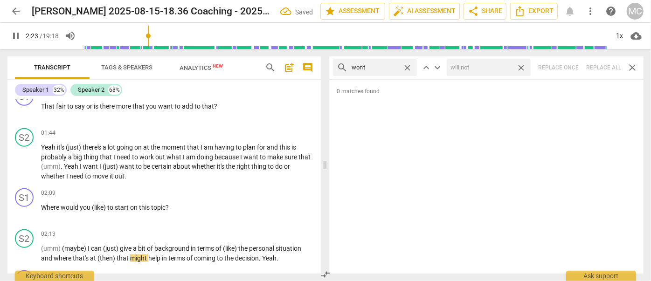
click at [523, 67] on span "close" at bounding box center [522, 68] width 10 height 10
click at [410, 68] on span "close" at bounding box center [408, 68] width 10 height 10
drag, startPoint x: 374, startPoint y: 68, endPoint x: 368, endPoint y: 67, distance: 6.1
click at [374, 68] on input "text" at bounding box center [383, 67] width 62 height 15
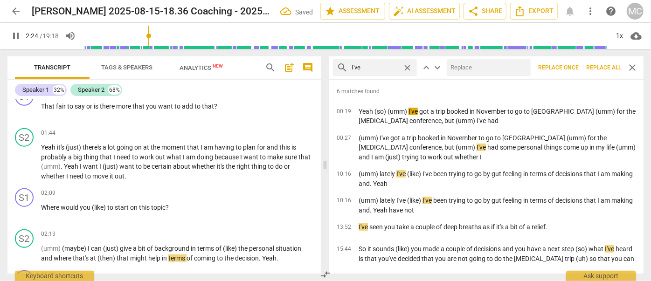
click at [486, 74] on input "text" at bounding box center [487, 67] width 80 height 15
click at [597, 64] on span "Replace all" at bounding box center [604, 68] width 35 height 8
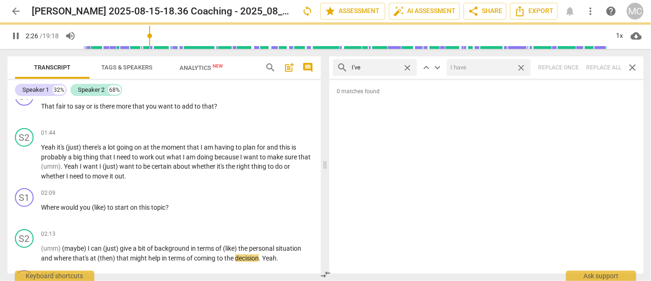
click at [523, 66] on span "close" at bounding box center [522, 68] width 10 height 10
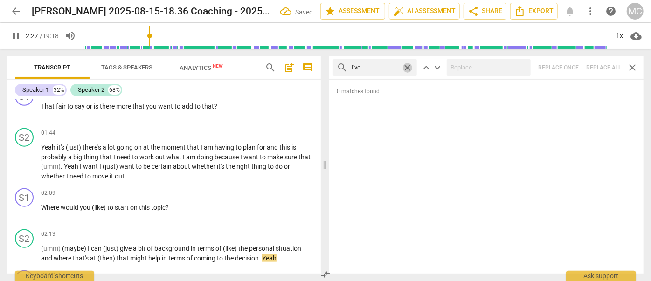
click at [408, 67] on span "close" at bounding box center [408, 68] width 10 height 10
click at [390, 67] on input "text" at bounding box center [375, 67] width 47 height 15
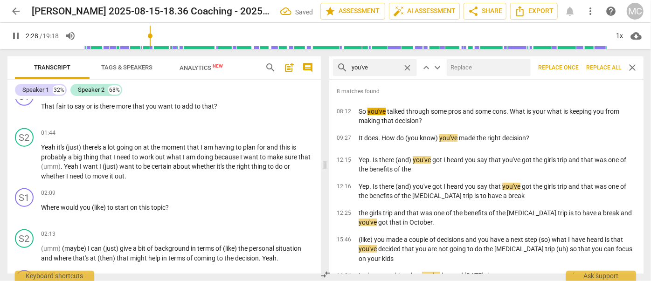
click at [494, 74] on input "text" at bounding box center [487, 67] width 80 height 15
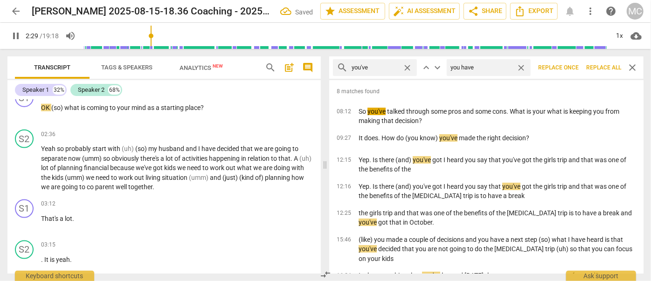
click at [601, 64] on span "Replace all" at bounding box center [604, 68] width 35 height 8
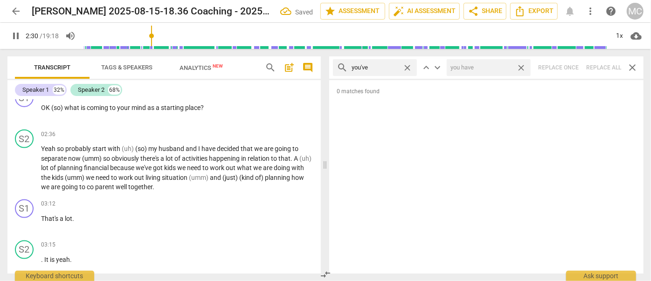
click at [524, 65] on span "close" at bounding box center [522, 68] width 10 height 10
drag, startPoint x: 408, startPoint y: 66, endPoint x: 390, endPoint y: 71, distance: 18.9
click at [408, 66] on span "close" at bounding box center [408, 68] width 10 height 10
click at [379, 71] on input "text" at bounding box center [383, 67] width 62 height 15
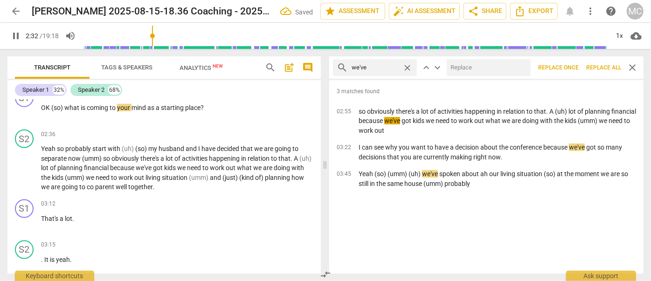
click at [466, 65] on input "text" at bounding box center [487, 67] width 80 height 15
click at [598, 68] on span "Replace all" at bounding box center [604, 68] width 35 height 8
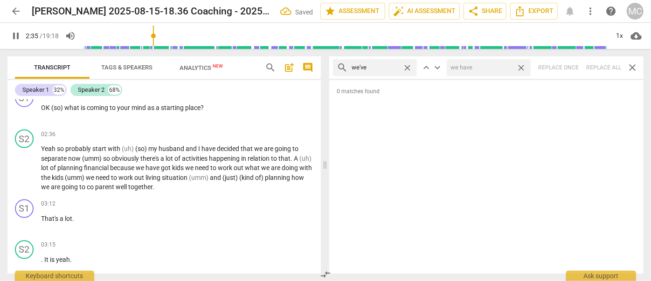
drag, startPoint x: 520, startPoint y: 68, endPoint x: 504, endPoint y: 65, distance: 15.6
click at [520, 67] on span "close" at bounding box center [522, 68] width 10 height 10
click at [408, 66] on span "close" at bounding box center [408, 68] width 10 height 10
click at [364, 68] on input "text" at bounding box center [383, 67] width 62 height 15
click at [599, 67] on div "search they've close keyboard_arrow_up keyboard_arrow_down Replace once Replace…" at bounding box center [486, 67] width 315 height 22
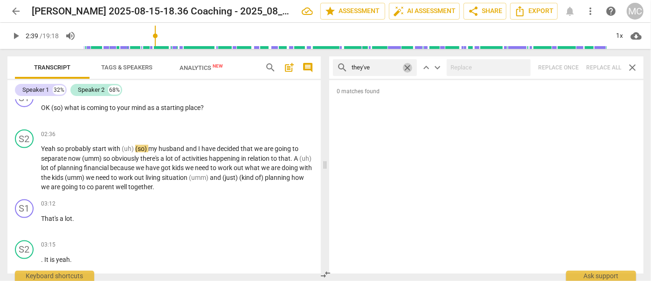
drag, startPoint x: 406, startPoint y: 67, endPoint x: 381, endPoint y: 69, distance: 24.8
click at [406, 67] on span "close" at bounding box center [408, 68] width 10 height 10
click at [377, 69] on input "text" at bounding box center [383, 67] width 62 height 15
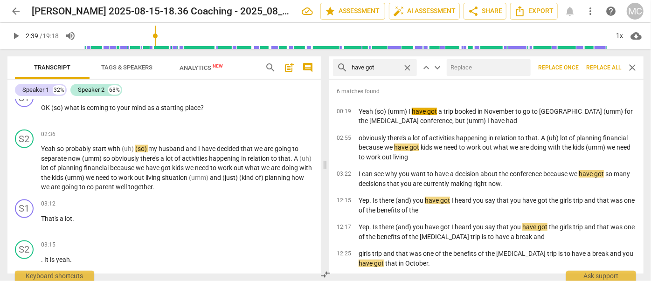
click at [483, 70] on input "text" at bounding box center [487, 67] width 80 height 15
click at [606, 62] on button "Replace all" at bounding box center [604, 67] width 42 height 17
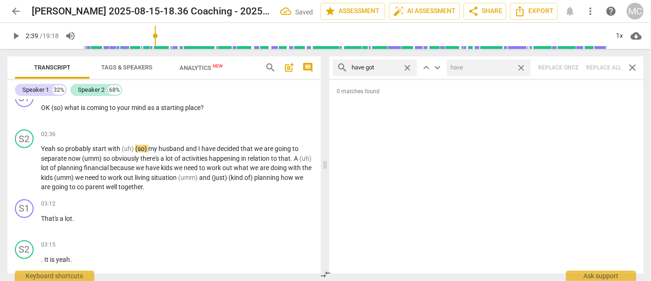
drag, startPoint x: 520, startPoint y: 68, endPoint x: 471, endPoint y: 72, distance: 49.2
click at [520, 68] on span "close" at bounding box center [522, 68] width 10 height 10
click at [409, 66] on span "close" at bounding box center [408, 68] width 10 height 10
click at [393, 67] on input "text" at bounding box center [383, 67] width 62 height 15
click at [595, 66] on div "search he's close keyboard_arrow_up keyboard_arrow_down Replace once Replace al…" at bounding box center [486, 67] width 315 height 22
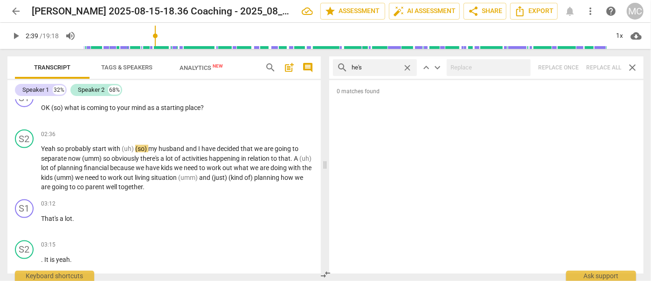
click at [409, 65] on span "close" at bounding box center [408, 68] width 10 height 10
click at [394, 66] on input "text" at bounding box center [375, 67] width 47 height 15
click at [601, 63] on div "search she's close keyboard_arrow_up keyboard_arrow_down Replace once Replace a…" at bounding box center [486, 67] width 315 height 22
click at [406, 67] on span "close" at bounding box center [408, 68] width 10 height 10
click at [392, 66] on input "text" at bounding box center [383, 67] width 62 height 15
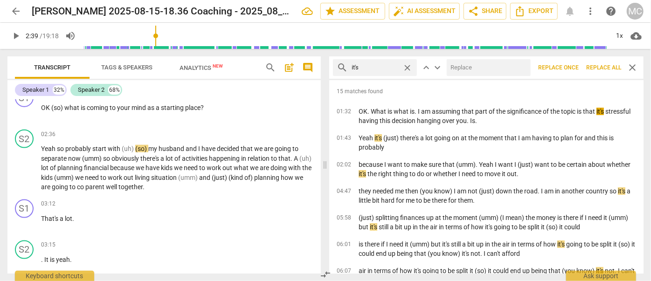
click at [464, 62] on input "text" at bounding box center [487, 67] width 80 height 15
click at [596, 68] on span "Replace all" at bounding box center [604, 68] width 35 height 8
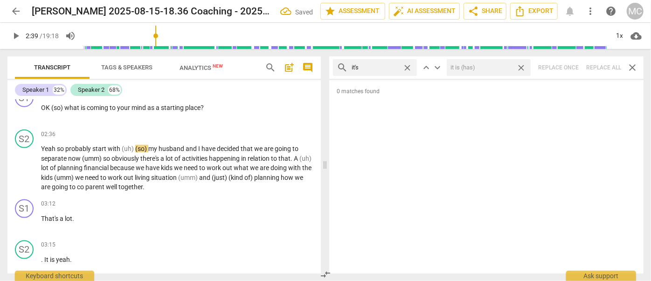
click at [523, 67] on span "close" at bounding box center [522, 68] width 10 height 10
click at [407, 64] on span "close" at bounding box center [408, 68] width 10 height 10
click at [385, 67] on input "text" at bounding box center [383, 67] width 62 height 15
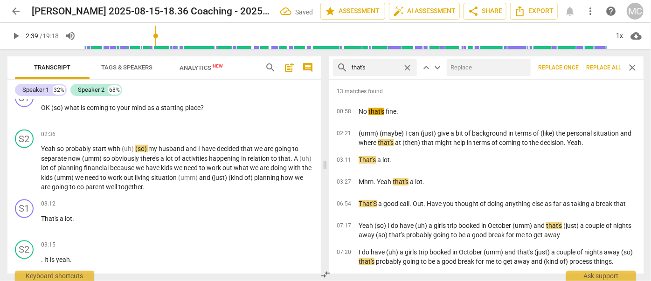
click at [473, 67] on input "text" at bounding box center [487, 67] width 80 height 15
click at [609, 66] on span "Replace all" at bounding box center [604, 68] width 35 height 8
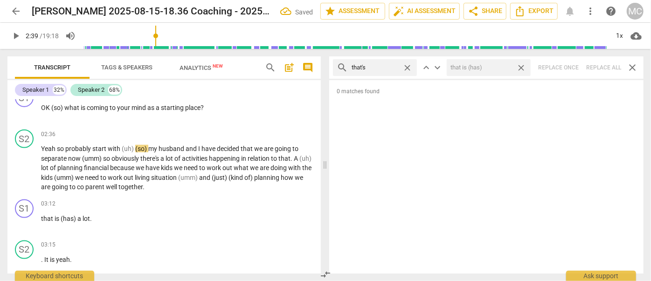
click at [523, 64] on span "close" at bounding box center [522, 68] width 10 height 10
click at [406, 65] on span "close" at bounding box center [408, 68] width 10 height 10
click at [387, 67] on input "text" at bounding box center [383, 67] width 62 height 15
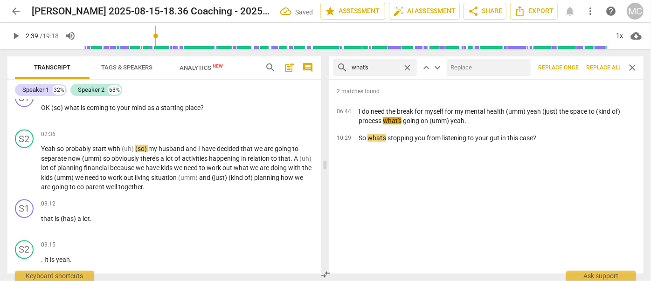
click at [477, 70] on input "text" at bounding box center [487, 67] width 80 height 15
click at [612, 65] on span "Replace all" at bounding box center [604, 68] width 35 height 8
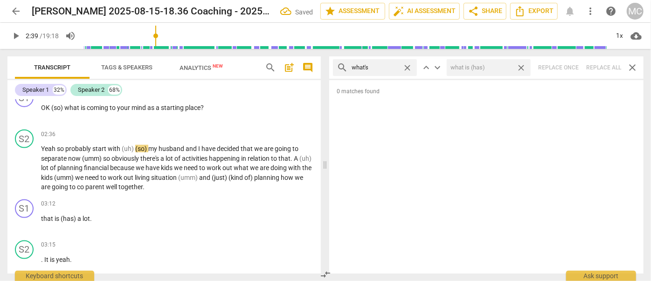
drag, startPoint x: 521, startPoint y: 65, endPoint x: 426, endPoint y: 67, distance: 94.7
click at [521, 65] on span "close" at bounding box center [522, 68] width 10 height 10
click at [407, 67] on span "close" at bounding box center [408, 68] width 10 height 10
click at [393, 66] on input "text" at bounding box center [383, 67] width 62 height 15
click at [600, 66] on div "search where's close keyboard_arrow_up keyboard_arrow_down Replace once Replace…" at bounding box center [486, 67] width 315 height 22
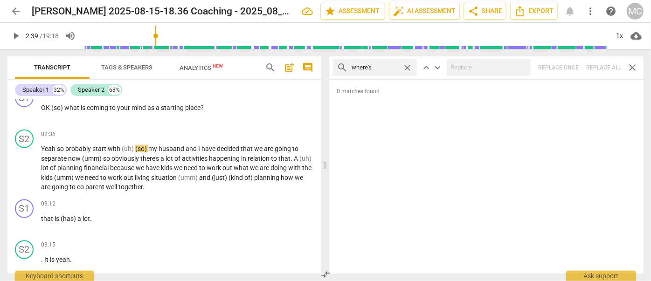
click at [408, 66] on span "close" at bounding box center [408, 68] width 10 height 10
click at [385, 68] on input "text" at bounding box center [383, 67] width 62 height 15
click at [605, 67] on div "search who's close keyboard_arrow_up keyboard_arrow_down Replace once Replace a…" at bounding box center [486, 67] width 315 height 22
click at [409, 65] on span "close" at bounding box center [408, 68] width 10 height 10
click at [387, 66] on input "text" at bounding box center [383, 67] width 62 height 15
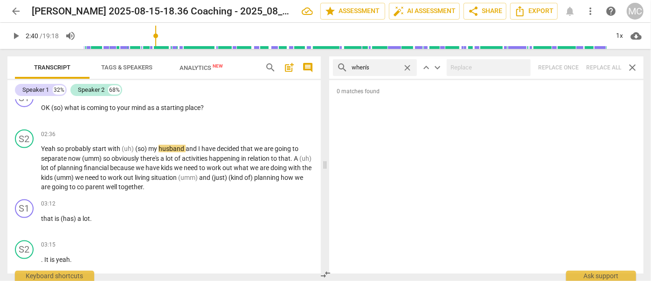
click at [598, 70] on div "search when's close keyboard_arrow_up keyboard_arrow_down Replace once Replace …" at bounding box center [486, 67] width 315 height 22
click at [408, 65] on span "close" at bounding box center [408, 68] width 10 height 10
click at [385, 66] on input "text" at bounding box center [383, 67] width 62 height 15
click at [600, 64] on div "search how's close keyboard_arrow_up keyboard_arrow_down Replace once Replace a…" at bounding box center [486, 67] width 315 height 22
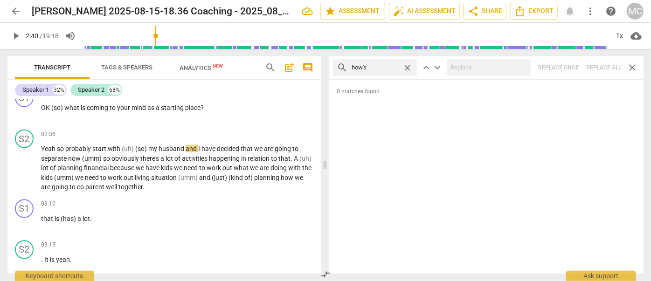
click at [410, 67] on span "close" at bounding box center [408, 68] width 10 height 10
click at [392, 67] on input "text" at bounding box center [383, 67] width 62 height 15
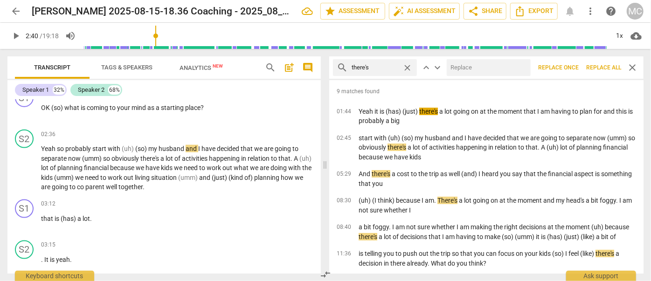
click at [489, 67] on input "text" at bounding box center [487, 67] width 80 height 15
click at [599, 64] on span "Replace all" at bounding box center [604, 68] width 35 height 8
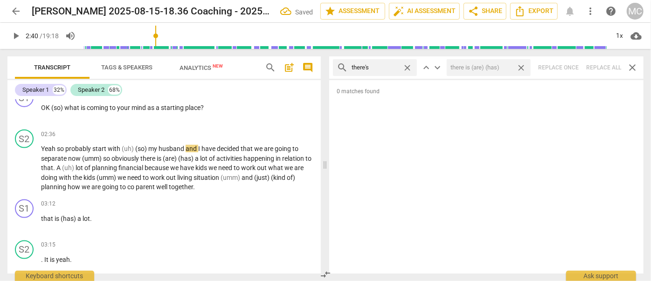
click at [525, 68] on span "close" at bounding box center [522, 68] width 10 height 10
click at [410, 67] on span "close" at bounding box center [408, 68] width 10 height 10
click at [387, 68] on input "text" at bounding box center [383, 67] width 62 height 15
click at [600, 68] on div "search here's close keyboard_arrow_up keyboard_arrow_down Replace once Replace …" at bounding box center [486, 67] width 315 height 22
click at [405, 66] on span "close" at bounding box center [408, 68] width 10 height 10
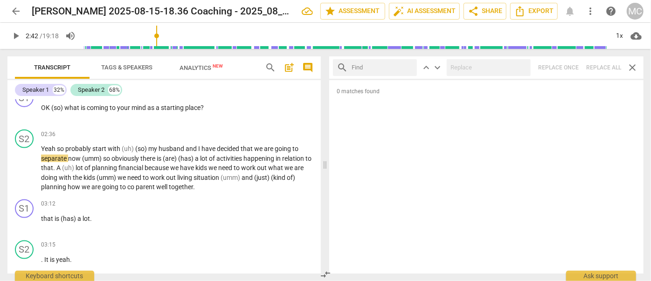
click at [375, 67] on input "text" at bounding box center [383, 67] width 62 height 15
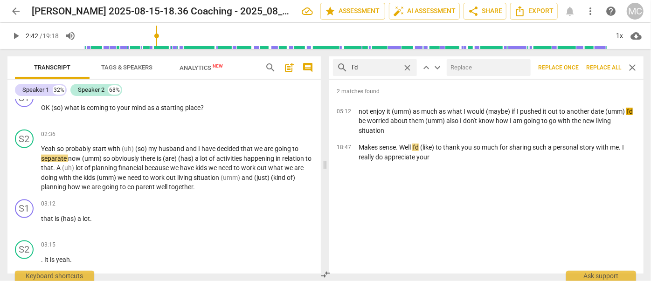
click at [469, 71] on input "text" at bounding box center [487, 67] width 80 height 15
click at [599, 66] on span "Replace all" at bounding box center [604, 68] width 35 height 8
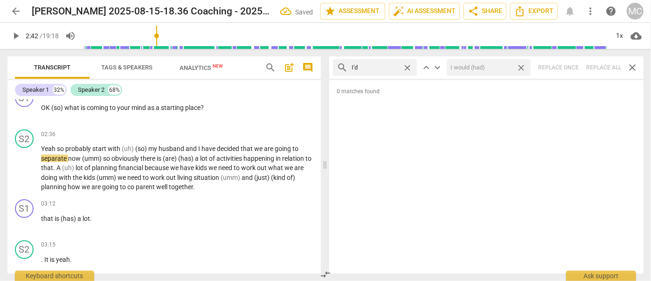
click at [524, 65] on span "close" at bounding box center [522, 68] width 10 height 10
click at [408, 67] on span "close" at bounding box center [408, 68] width 10 height 10
click at [385, 68] on input "text" at bounding box center [383, 67] width 62 height 15
click at [600, 65] on div "search you'd close keyboard_arrow_up keyboard_arrow_down Replace once Replace a…" at bounding box center [486, 67] width 315 height 22
click at [408, 68] on span "close" at bounding box center [408, 68] width 10 height 10
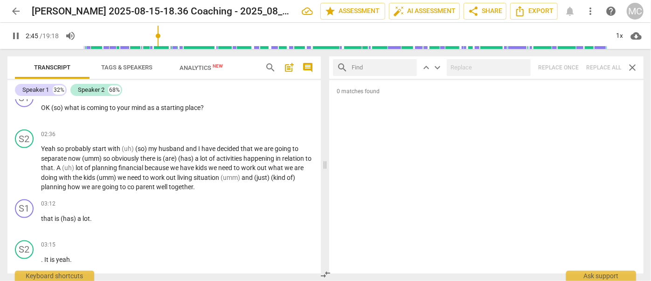
click at [374, 67] on input "text" at bounding box center [383, 67] width 62 height 15
click at [600, 67] on div "search he'd close keyboard_arrow_up keyboard_arrow_down Replace once Replace al…" at bounding box center [486, 67] width 315 height 22
click at [407, 64] on span "close" at bounding box center [408, 68] width 10 height 10
click at [379, 67] on input "text" at bounding box center [383, 67] width 62 height 15
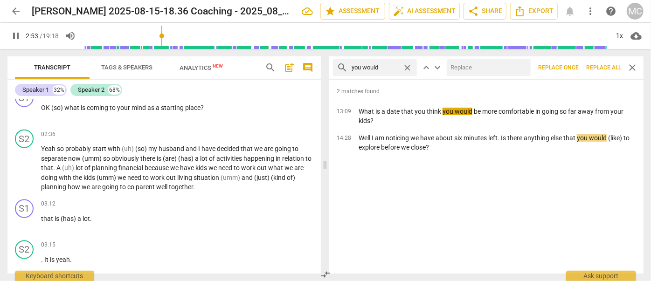
click at [464, 70] on input "text" at bounding box center [487, 67] width 80 height 15
click at [602, 65] on span "Replace all" at bounding box center [604, 68] width 35 height 8
drag, startPoint x: 520, startPoint y: 64, endPoint x: 472, endPoint y: 69, distance: 48.7
click at [520, 64] on span "close" at bounding box center [522, 68] width 10 height 10
click at [406, 66] on span "close" at bounding box center [408, 68] width 10 height 10
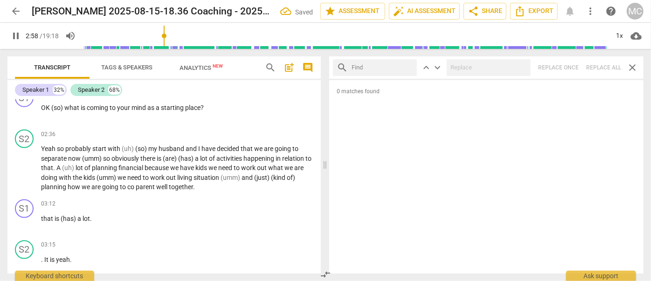
click at [384, 66] on input "text" at bounding box center [383, 67] width 62 height 15
click at [599, 62] on div "search she'd close keyboard_arrow_up keyboard_arrow_down Replace once Replace a…" at bounding box center [486, 67] width 315 height 22
click at [408, 67] on span "close" at bounding box center [408, 68] width 10 height 10
drag, startPoint x: 390, startPoint y: 69, endPoint x: 396, endPoint y: 69, distance: 6.1
click at [390, 69] on input "text" at bounding box center [383, 67] width 62 height 15
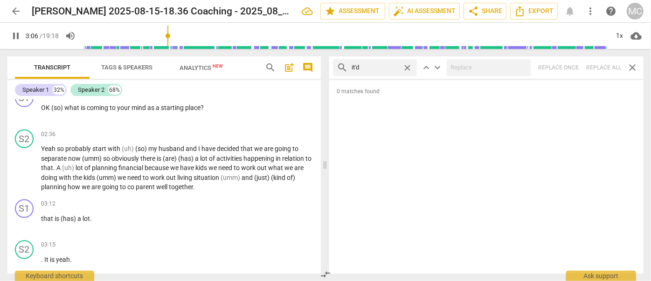
click at [605, 71] on div "search it'd close keyboard_arrow_up keyboard_arrow_down Replace once Replace al…" at bounding box center [486, 67] width 315 height 22
click at [407, 66] on span "close" at bounding box center [408, 68] width 10 height 10
click at [378, 66] on input "text" at bounding box center [383, 67] width 62 height 15
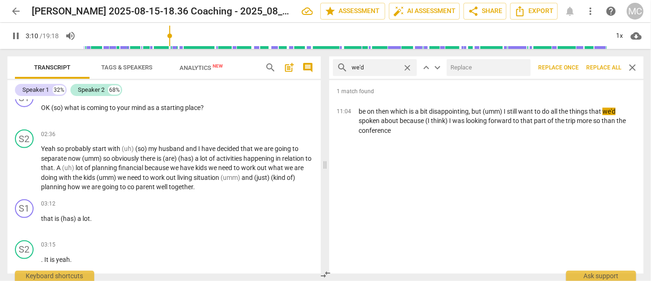
drag, startPoint x: 480, startPoint y: 72, endPoint x: 475, endPoint y: 72, distance: 5.1
click at [480, 72] on input "text" at bounding box center [487, 67] width 80 height 15
click at [601, 69] on span "Replace all" at bounding box center [604, 68] width 35 height 8
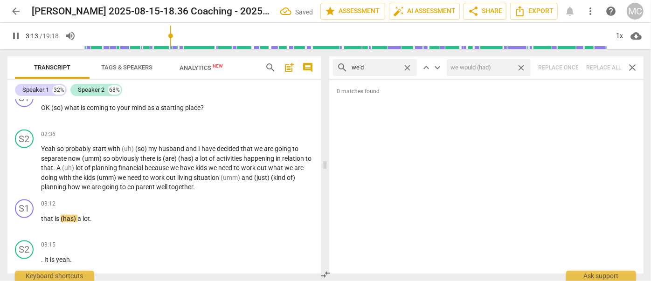
click at [520, 65] on span "close" at bounding box center [522, 68] width 10 height 10
click at [407, 66] on span "close" at bounding box center [408, 68] width 10 height 10
click at [381, 68] on input "text" at bounding box center [383, 67] width 62 height 15
click at [601, 68] on div "search they'd close keyboard_arrow_up keyboard_arrow_down Replace once Replace …" at bounding box center [486, 67] width 315 height 22
click at [408, 67] on span "close" at bounding box center [408, 68] width 10 height 10
